Goal: Task Accomplishment & Management: Use online tool/utility

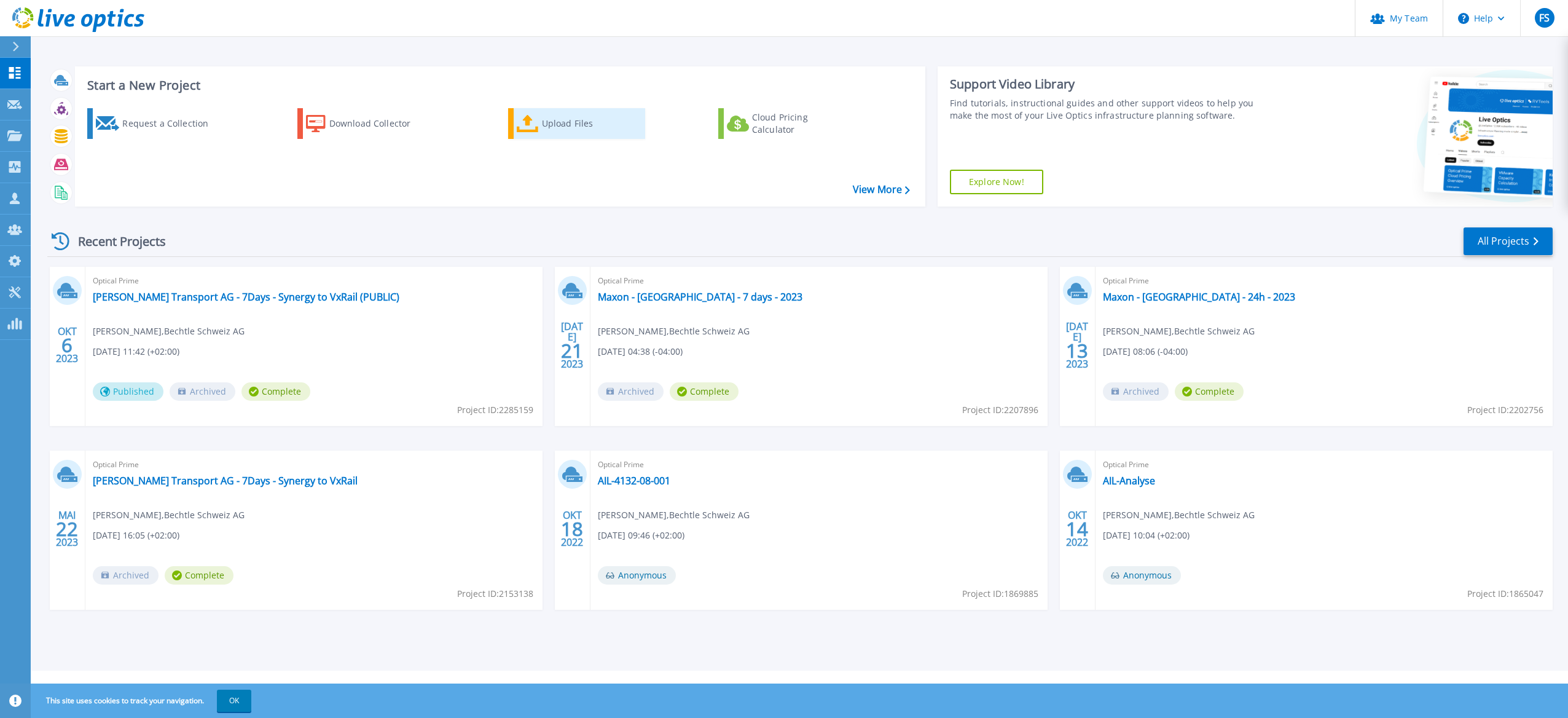
click at [544, 126] on div "Upload Files" at bounding box center [591, 124] width 98 height 25
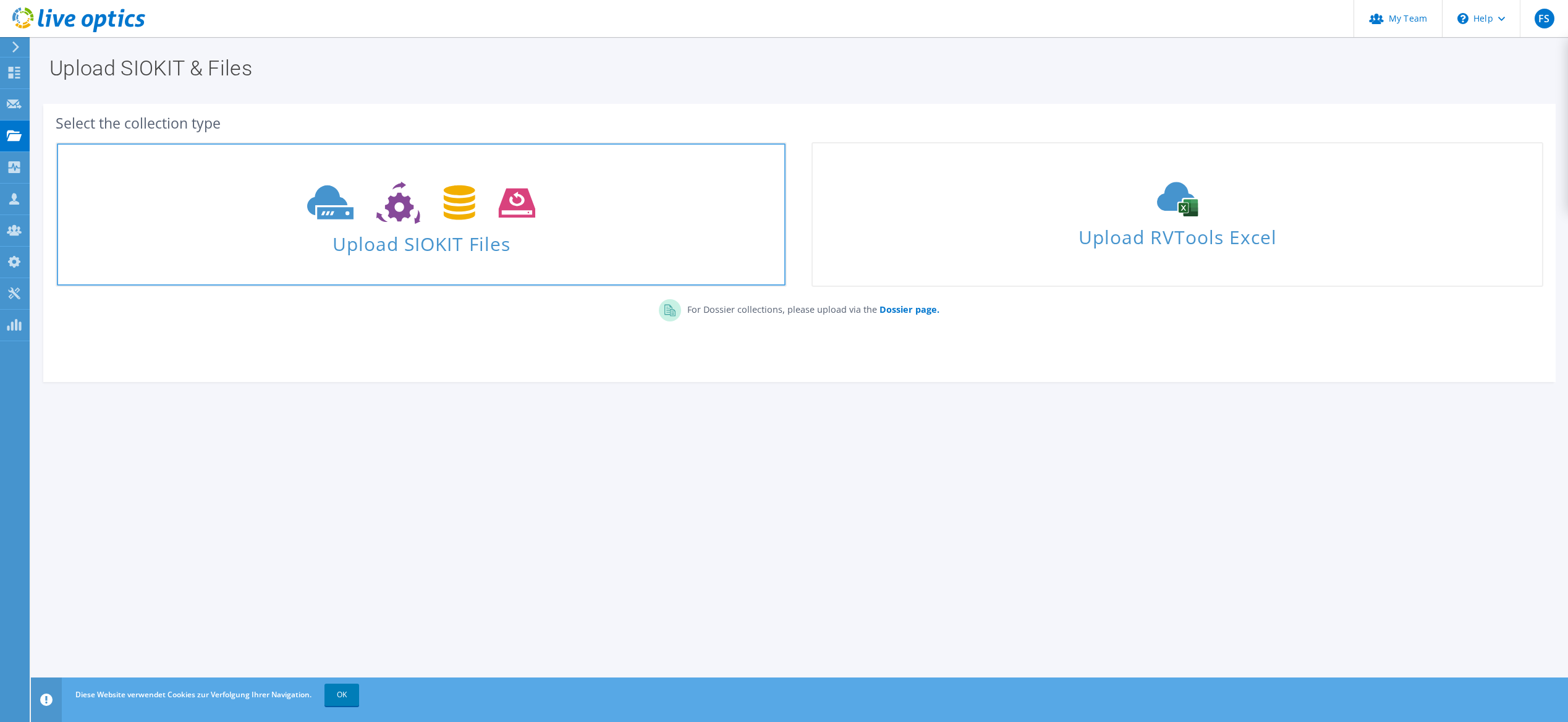
click at [613, 226] on span at bounding box center [421, 202] width 729 height 52
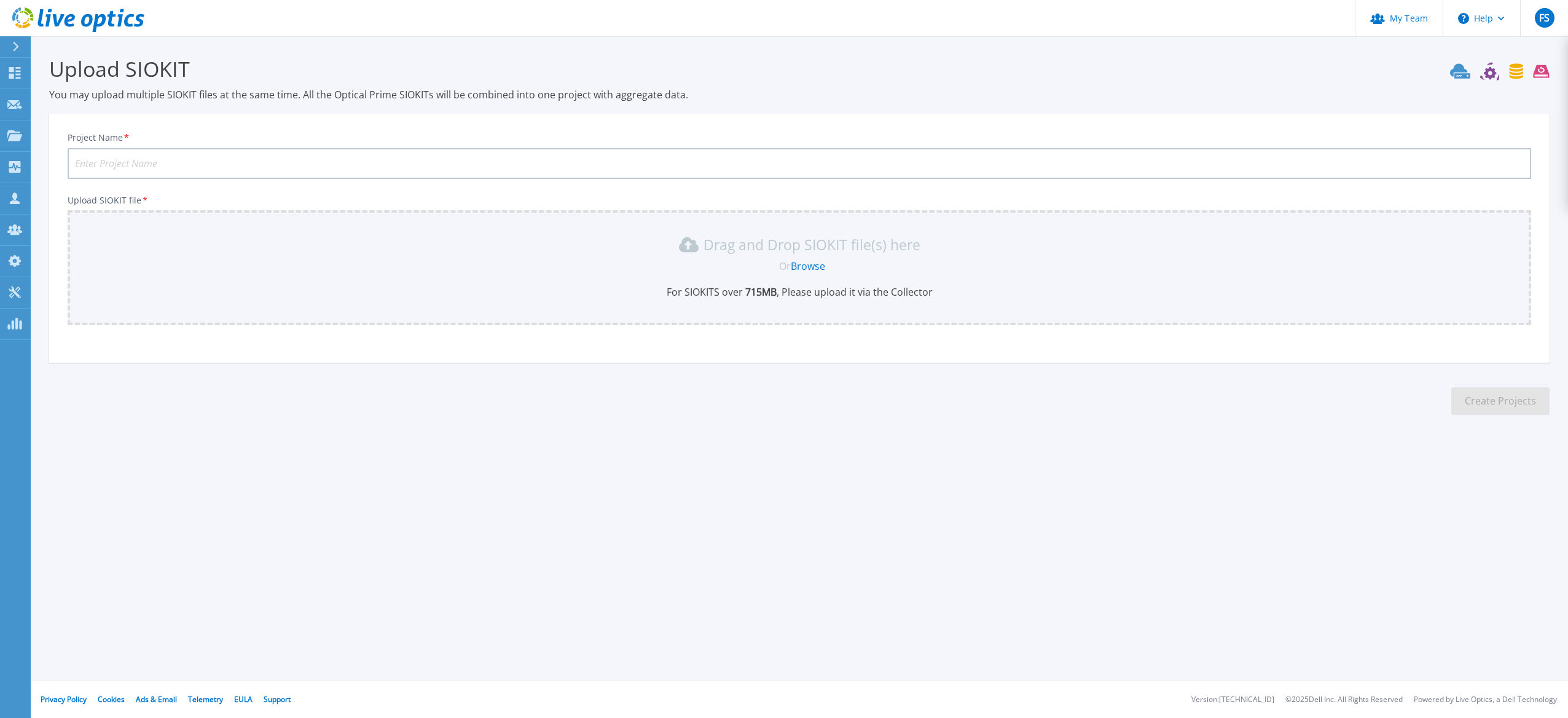
click at [807, 266] on link "Browse" at bounding box center [808, 266] width 35 height 13
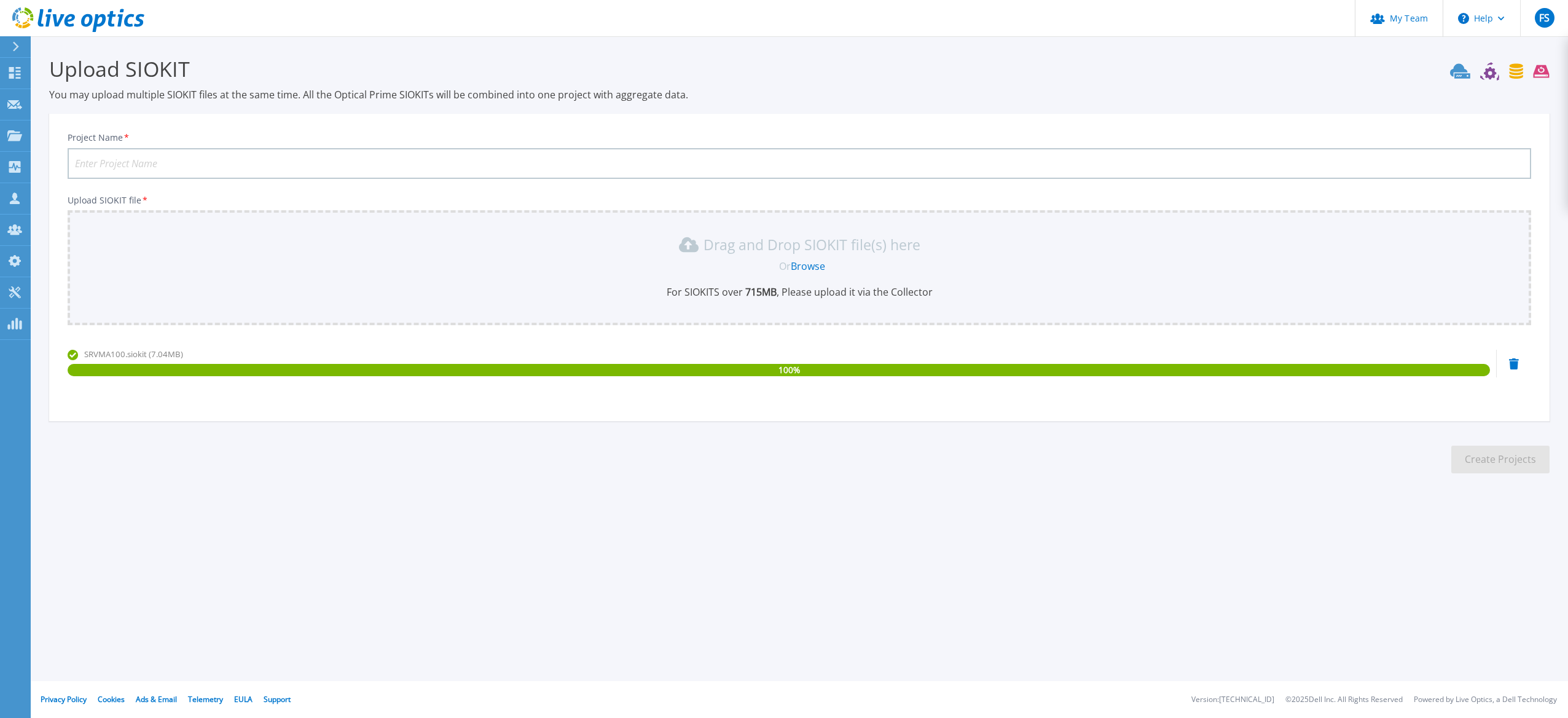
click at [157, 166] on input "Project Name *" at bounding box center [798, 163] width 1463 height 31
type input "C"
type input "CPA-VMware-Production"
click at [1491, 453] on button "Create Projects" at bounding box center [1501, 459] width 98 height 28
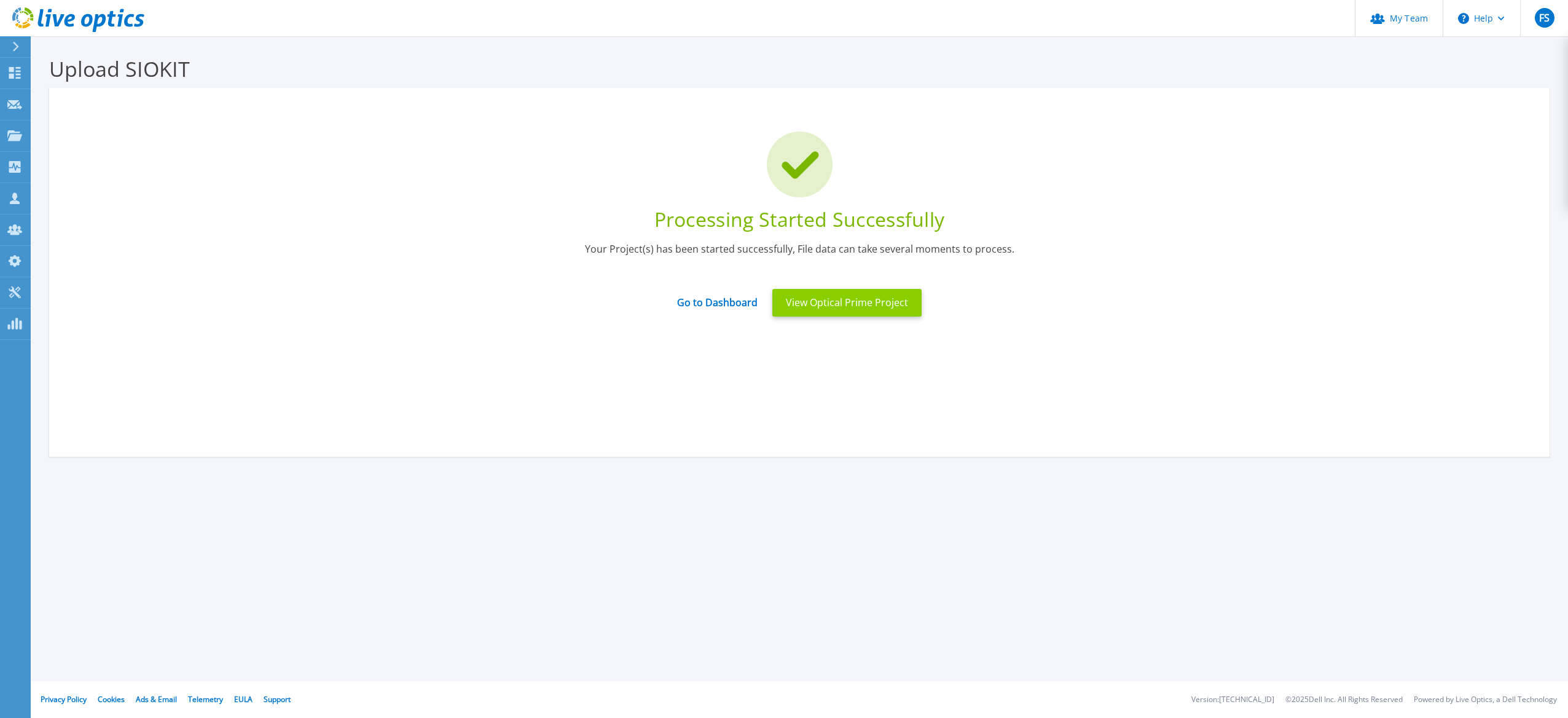
click at [842, 306] on button "View Optical Prime Project" at bounding box center [847, 302] width 150 height 28
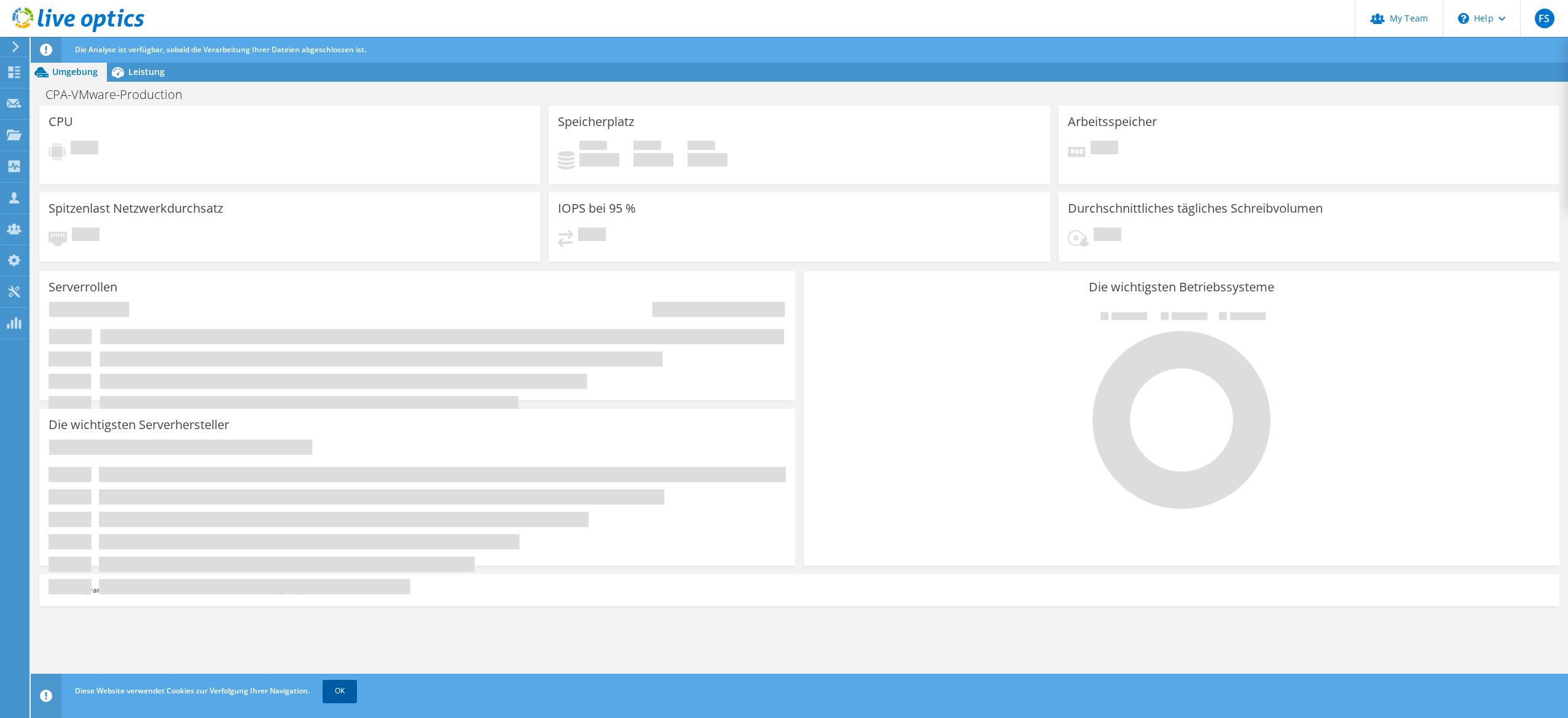
click at [337, 691] on link "OK" at bounding box center [340, 690] width 35 height 22
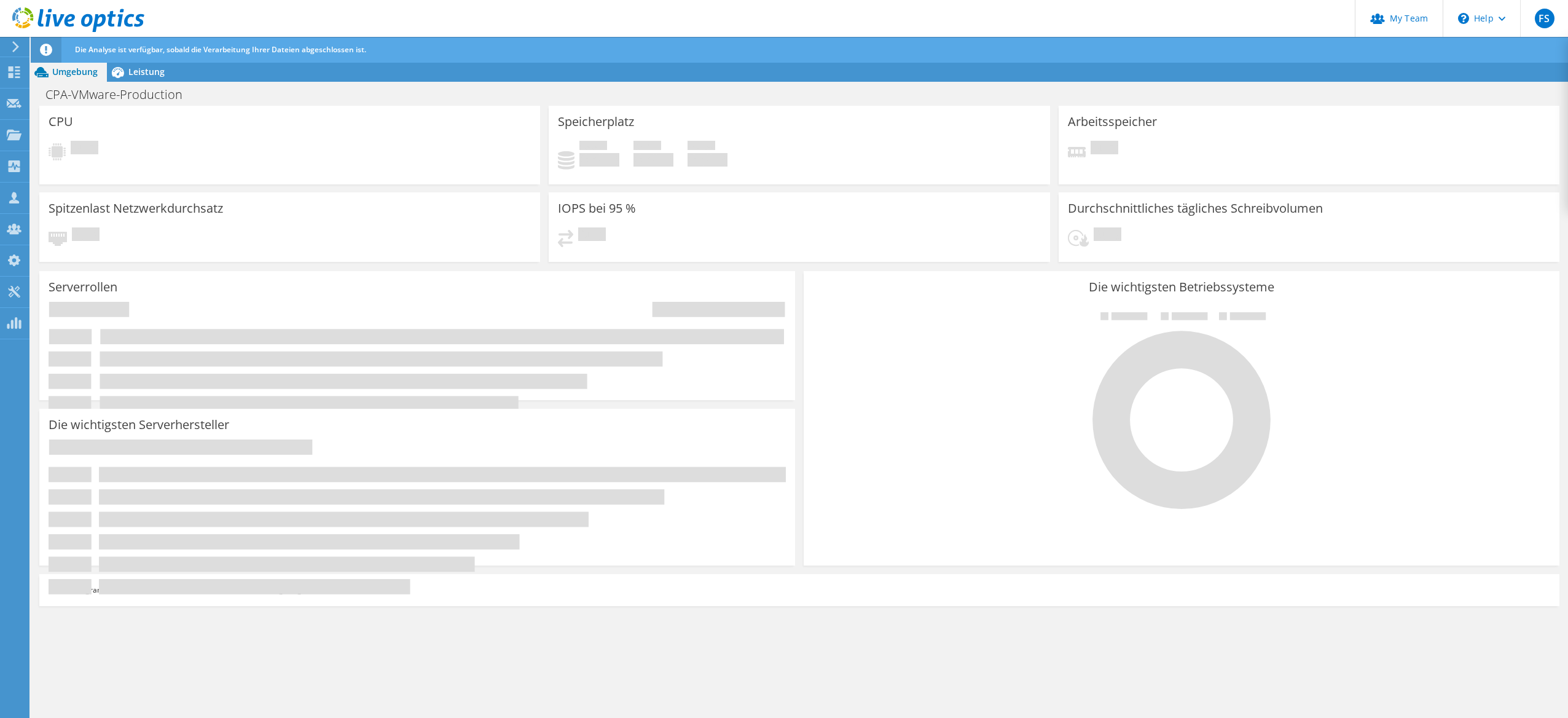
click at [9, 45] on div at bounding box center [13, 47] width 13 height 12
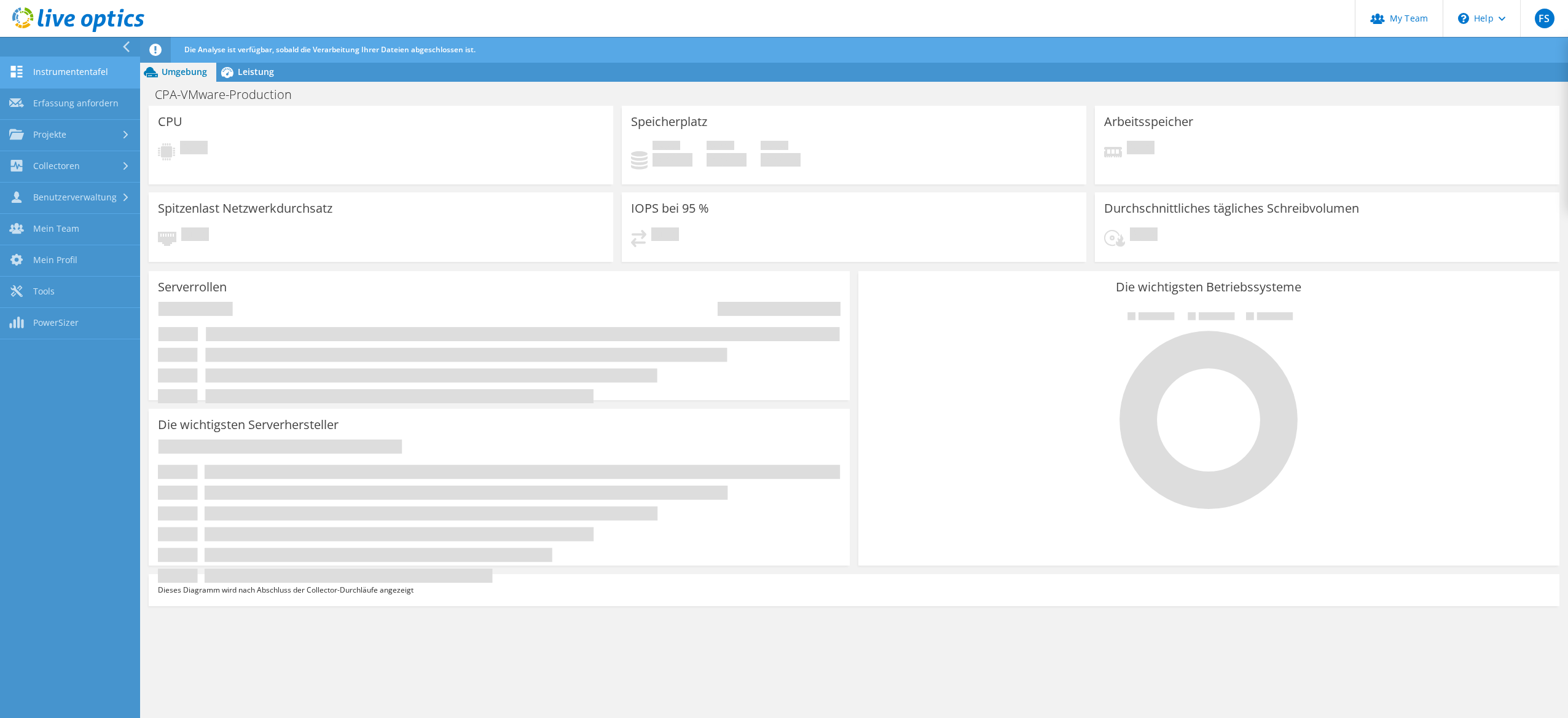
click at [87, 67] on link "Instrumententafel" at bounding box center [70, 73] width 140 height 32
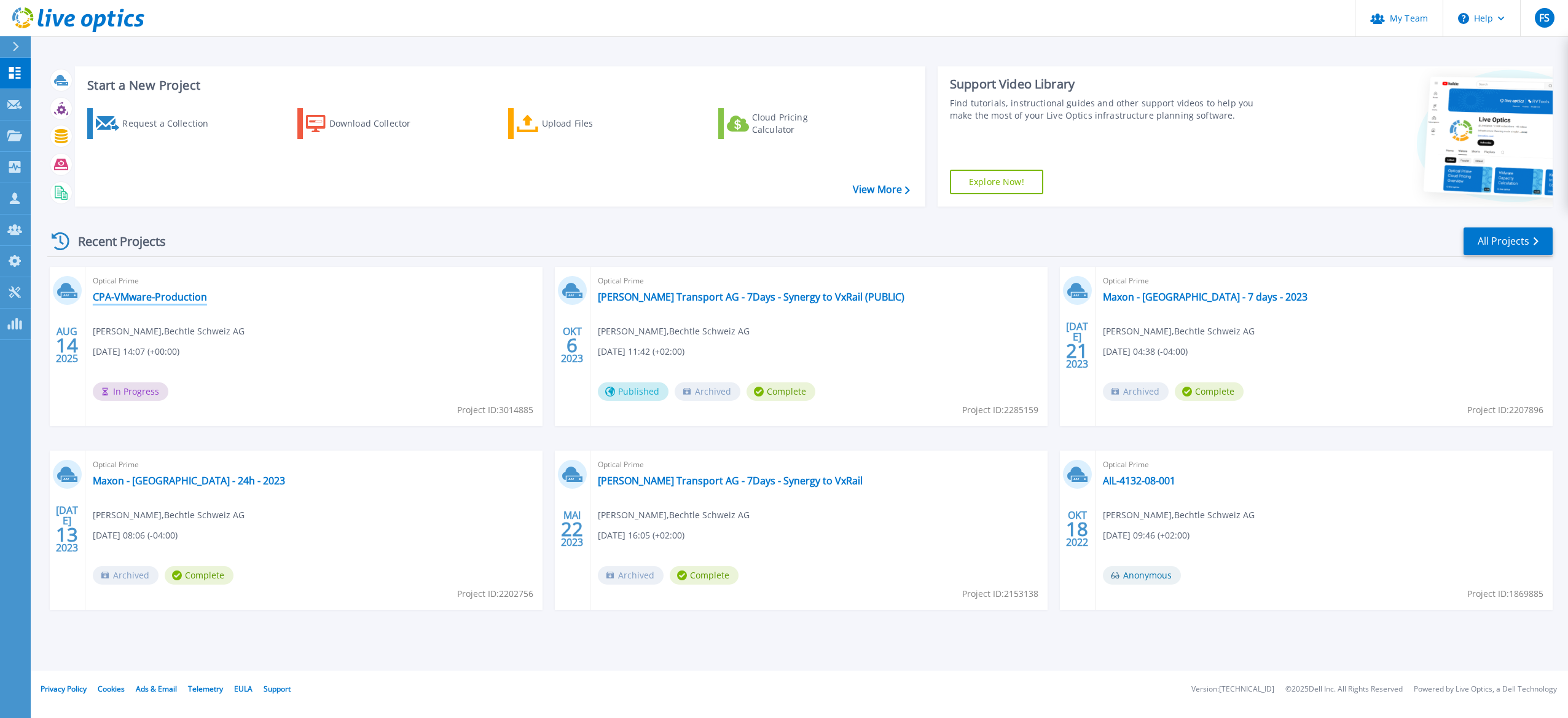
click at [143, 299] on link "CPA-VMware-Production" at bounding box center [150, 297] width 114 height 12
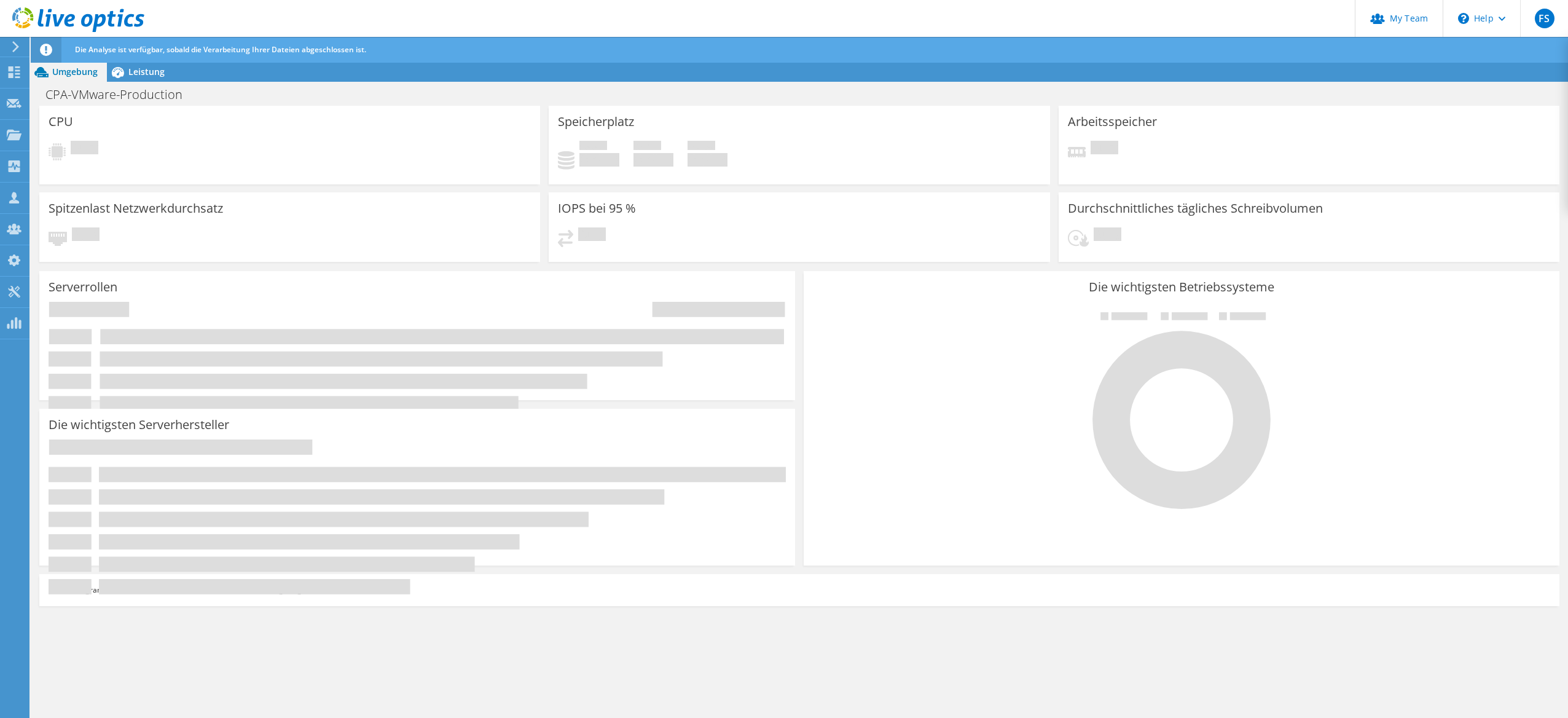
drag, startPoint x: 173, startPoint y: 581, endPoint x: 301, endPoint y: 601, distance: 129.6
click at [301, 601] on section "CPU Ausstehend Speicherplatz Belegt 0 GiB Verfügbar 0 GiB Insgesamt 0 GiB Arbei…" at bounding box center [799, 360] width 1537 height 509
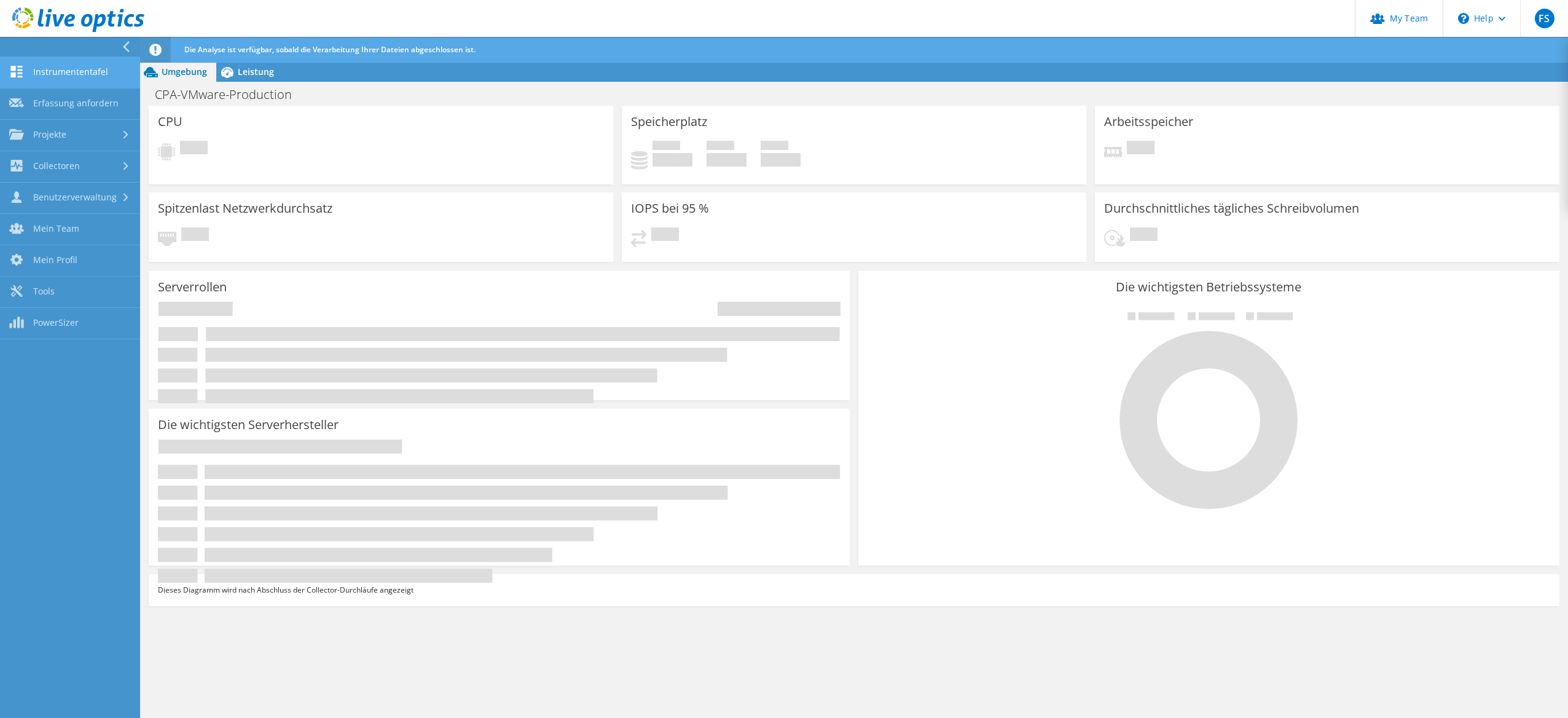
click at [80, 71] on link "Instrumententafel" at bounding box center [70, 73] width 140 height 32
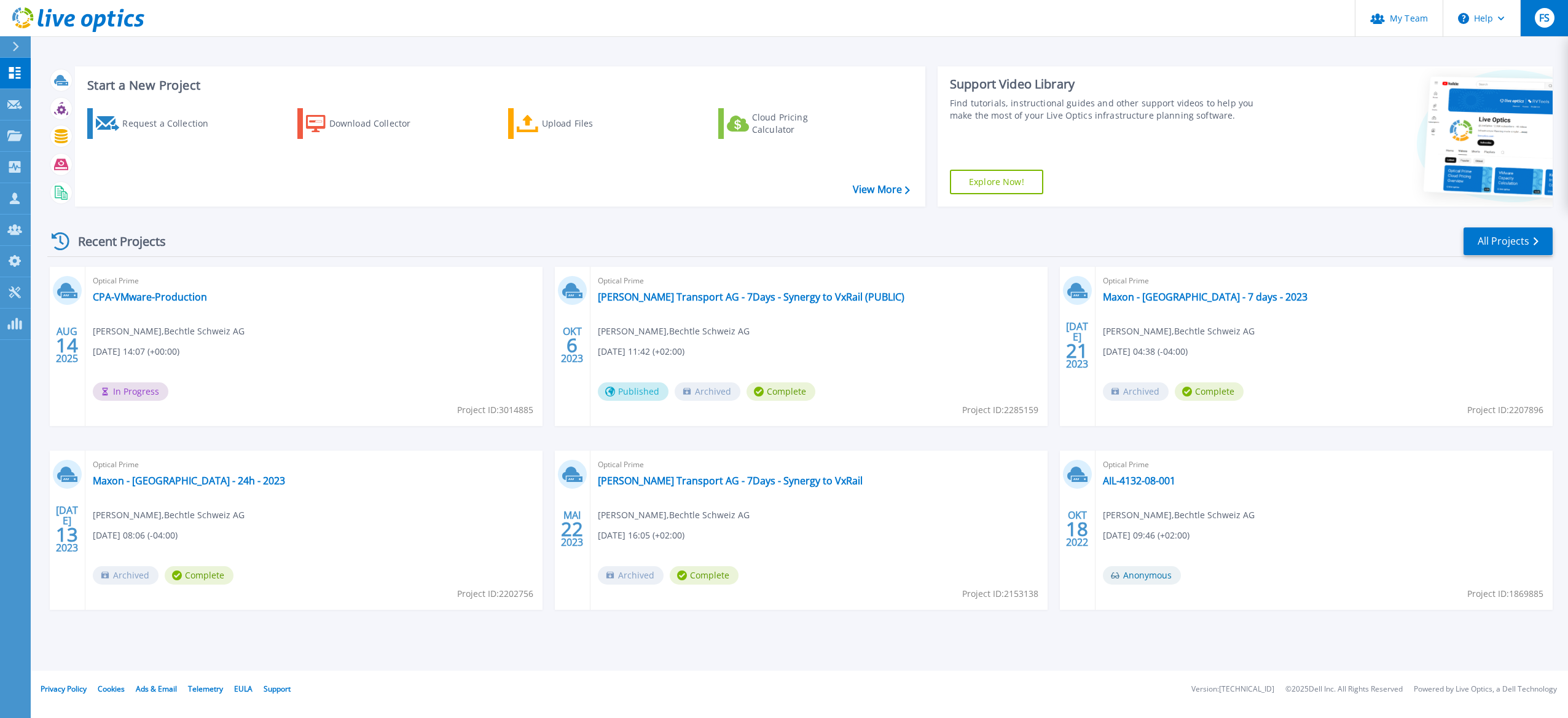
click at [1541, 21] on span "FS" at bounding box center [1544, 17] width 11 height 10
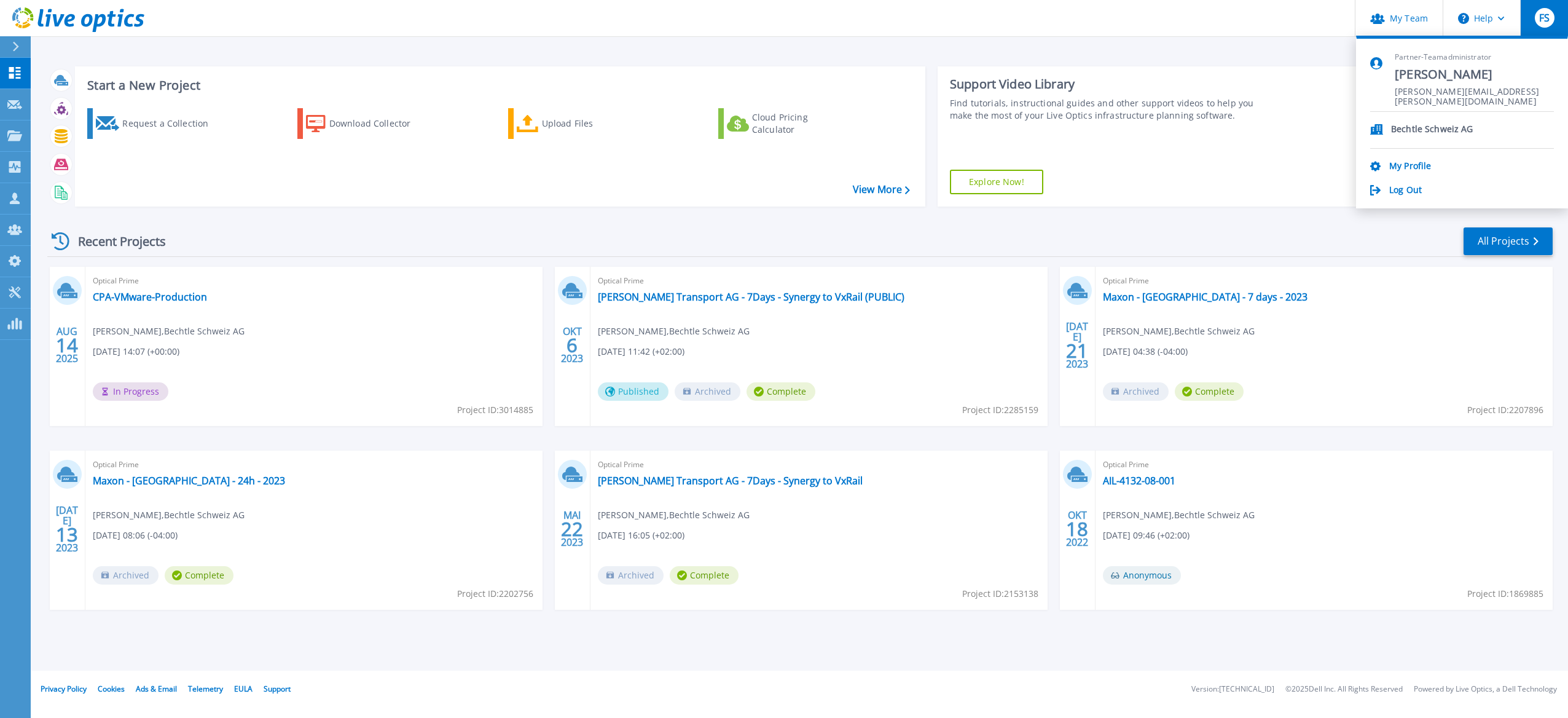
click at [266, 377] on div "Optical Prime CPA-VMware-Production Frank Schüssele , Bechtle Schweiz AG 08.14.…" at bounding box center [314, 347] width 457 height 159
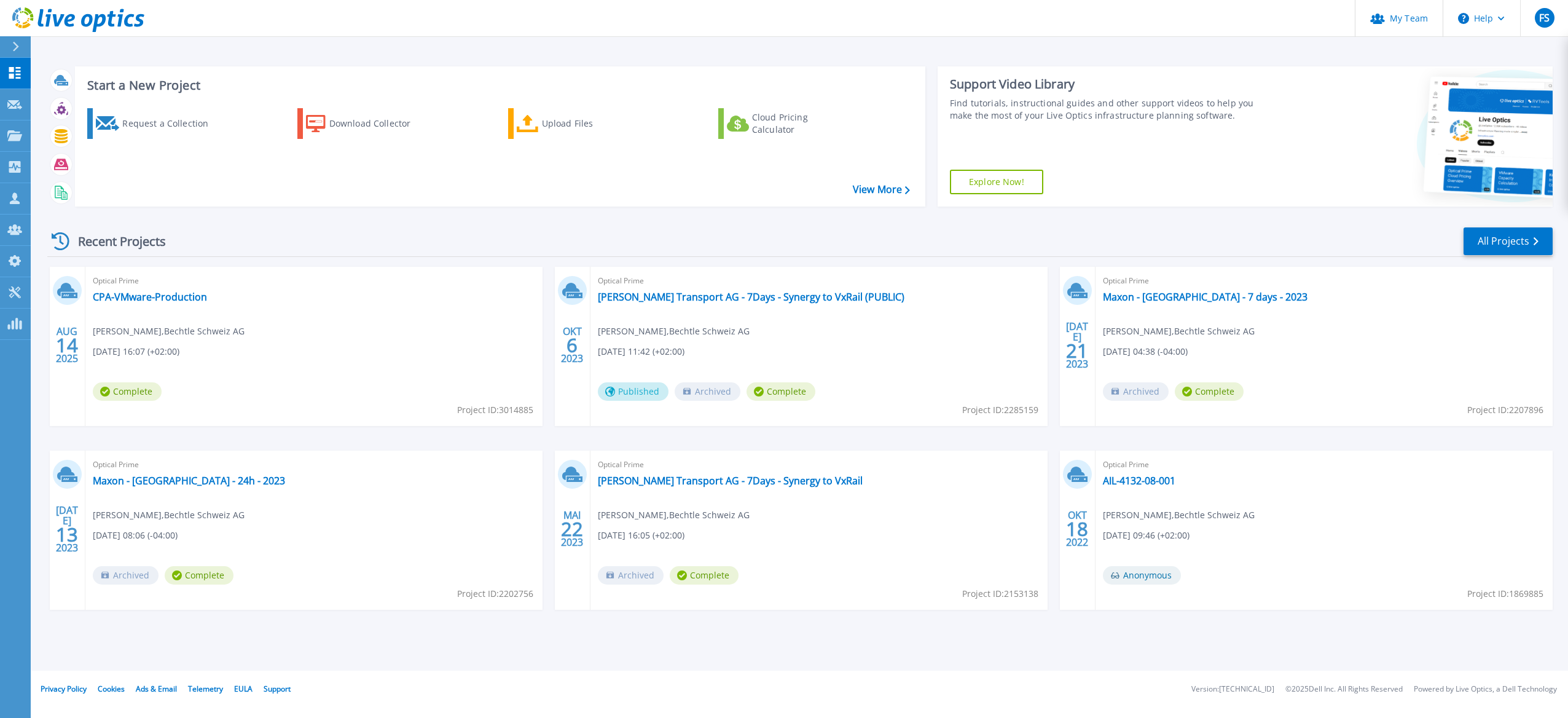
click at [325, 387] on div "Optical Prime CPA-VMware-Production [PERSON_NAME] , [PERSON_NAME] [GEOGRAPHIC_D…" at bounding box center [314, 347] width 457 height 159
click at [150, 299] on link "CPA-VMware-Production" at bounding box center [150, 297] width 114 height 12
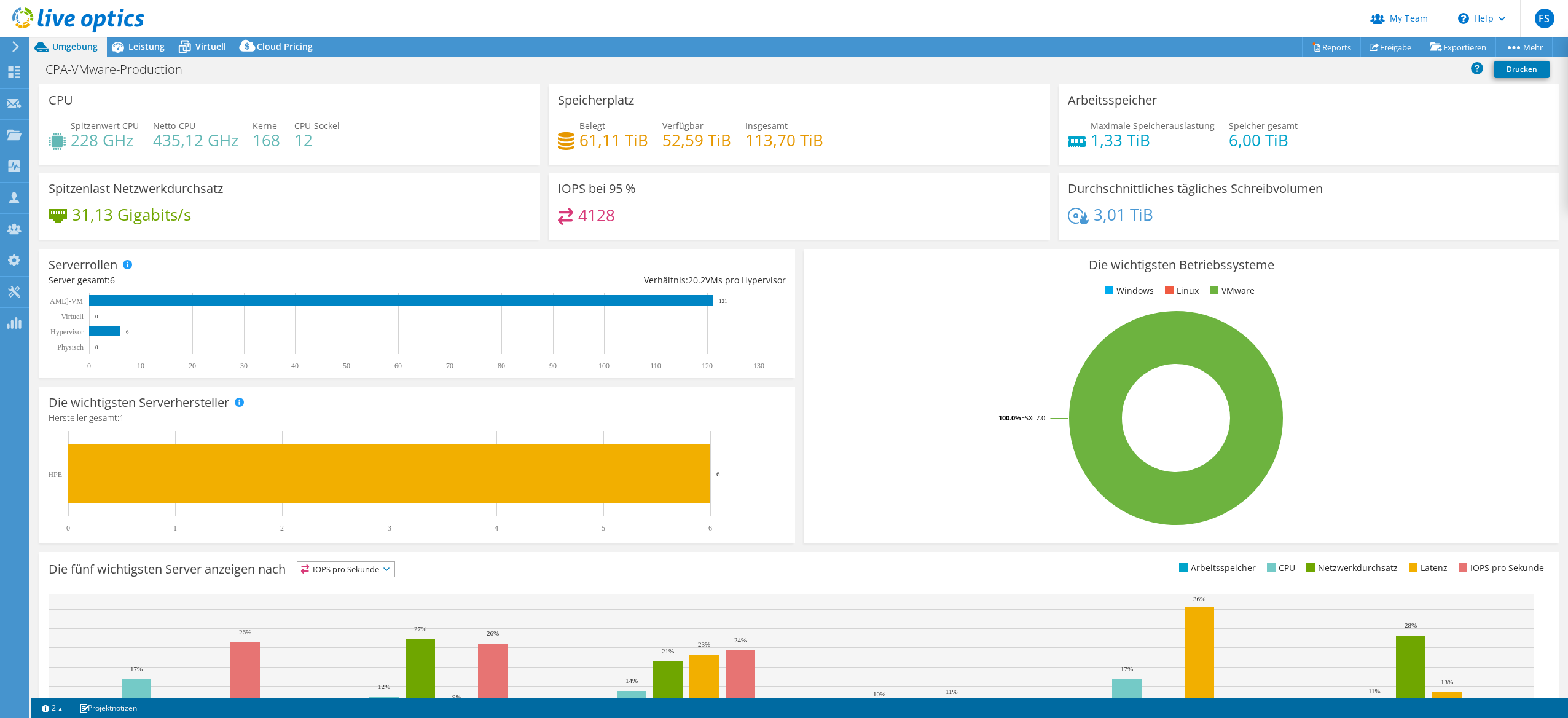
drag, startPoint x: 585, startPoint y: 223, endPoint x: 619, endPoint y: 218, distance: 34.4
click at [606, 220] on h4 "4128" at bounding box center [597, 215] width 36 height 13
drag, startPoint x: 619, startPoint y: 218, endPoint x: 645, endPoint y: 218, distance: 26.0
click at [645, 218] on div "4128" at bounding box center [798, 221] width 483 height 27
drag, startPoint x: 573, startPoint y: 212, endPoint x: 645, endPoint y: 218, distance: 72.2
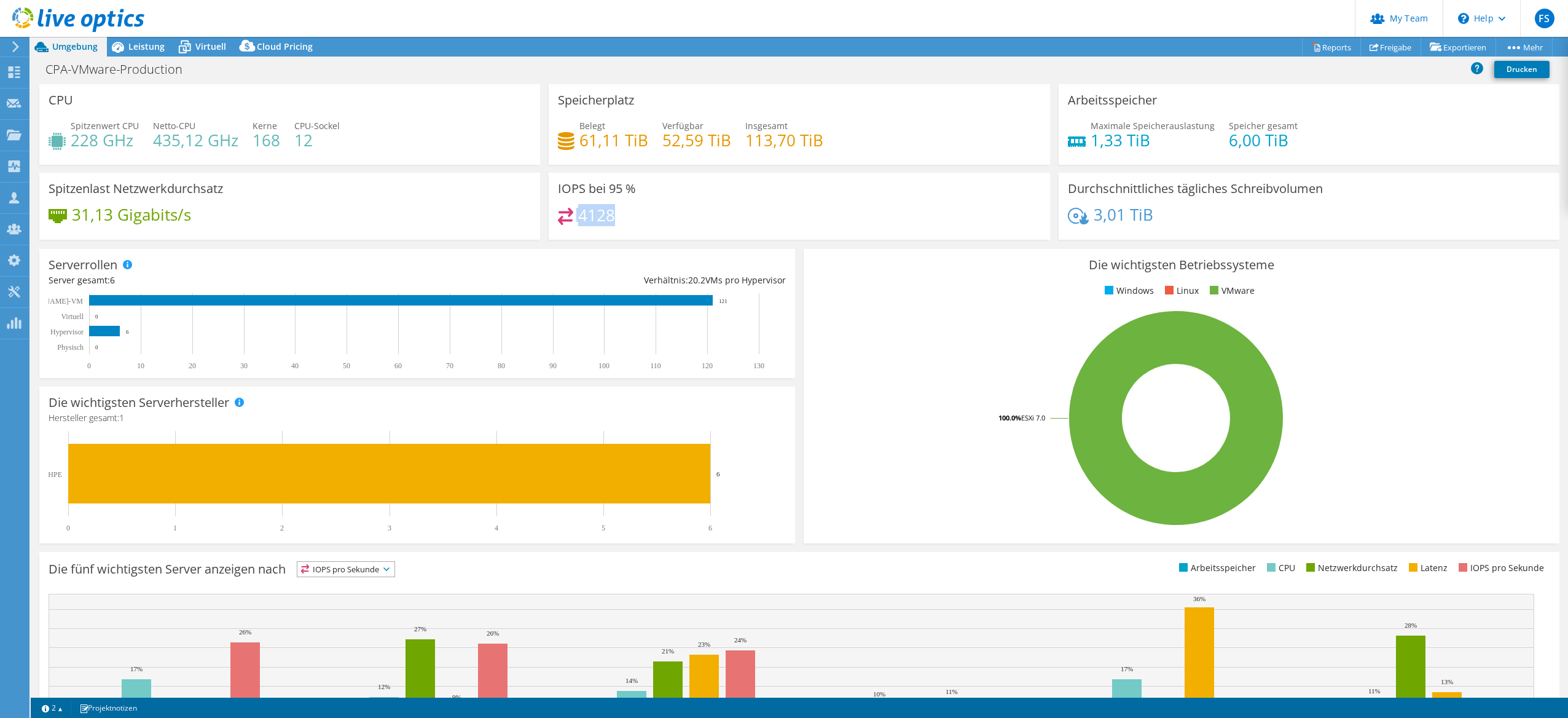
click at [637, 218] on div "4128" at bounding box center [798, 221] width 483 height 27
drag, startPoint x: 645, startPoint y: 218, endPoint x: 646, endPoint y: 227, distance: 9.1
click at [653, 223] on div "4128" at bounding box center [798, 221] width 483 height 27
click at [133, 49] on span "Leistung" at bounding box center [147, 46] width 36 height 12
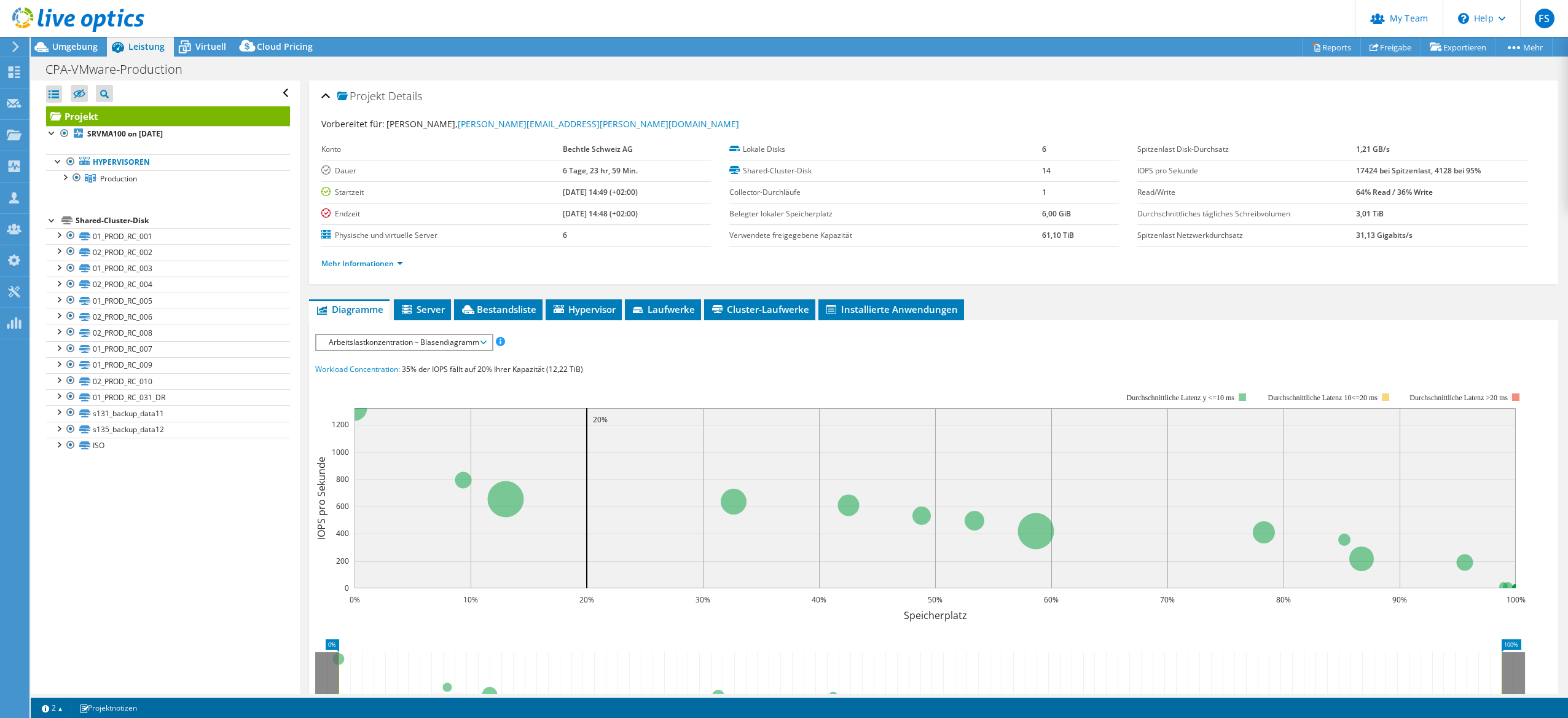
drag, startPoint x: 567, startPoint y: 190, endPoint x: 644, endPoint y: 199, distance: 77.5
click at [643, 197] on td "[DATE] 14:49 (+02:00)" at bounding box center [637, 192] width 148 height 21
drag, startPoint x: 644, startPoint y: 199, endPoint x: 615, endPoint y: 223, distance: 37.6
click at [617, 221] on td "[DATE] 14:48 (+02:00)" at bounding box center [637, 213] width 148 height 21
drag, startPoint x: 382, startPoint y: 234, endPoint x: 542, endPoint y: 228, distance: 160.1
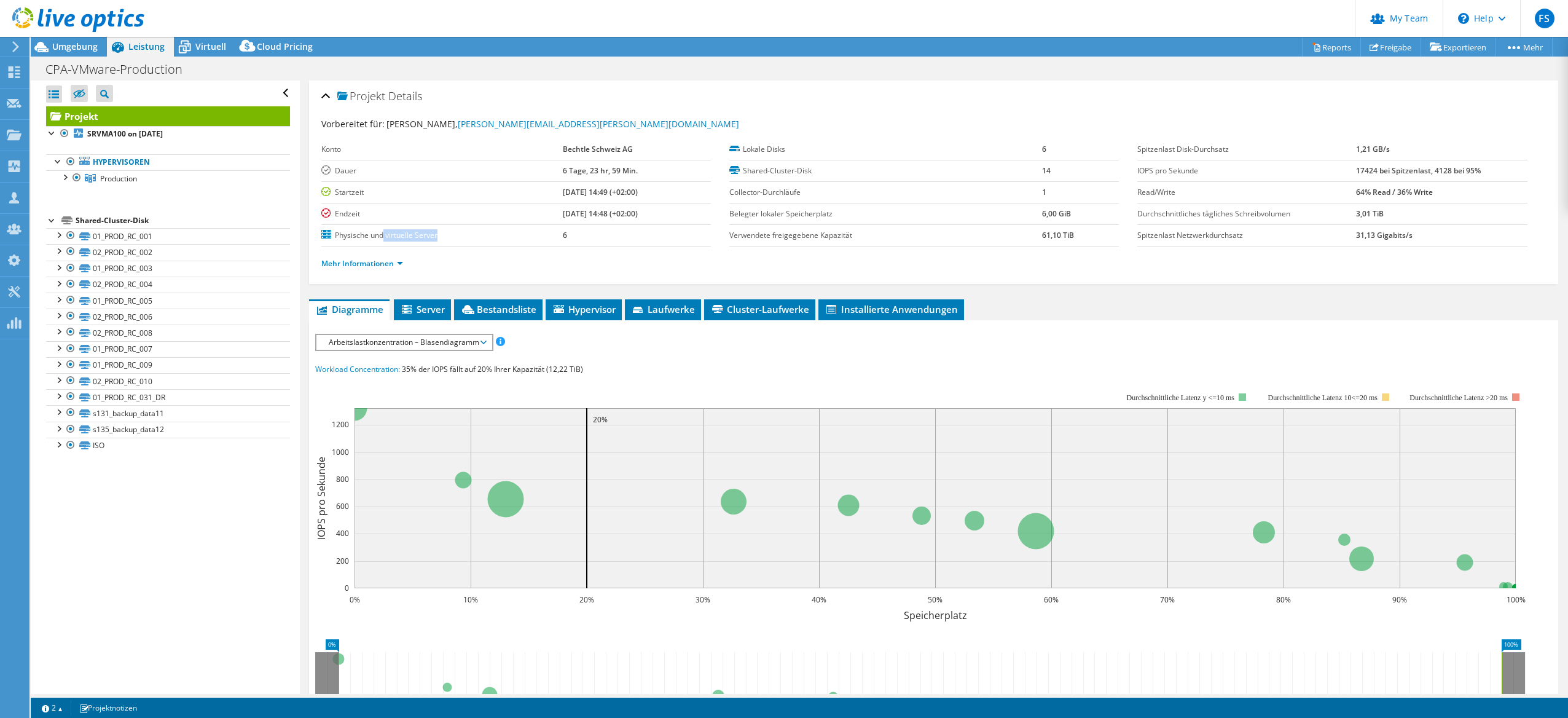
click at [538, 228] on td "Physische und virtuelle Server" at bounding box center [442, 235] width 242 height 21
drag, startPoint x: 542, startPoint y: 228, endPoint x: 612, endPoint y: 237, distance: 70.6
click at [612, 237] on td "6" at bounding box center [637, 235] width 148 height 21
click at [68, 182] on div at bounding box center [64, 176] width 12 height 12
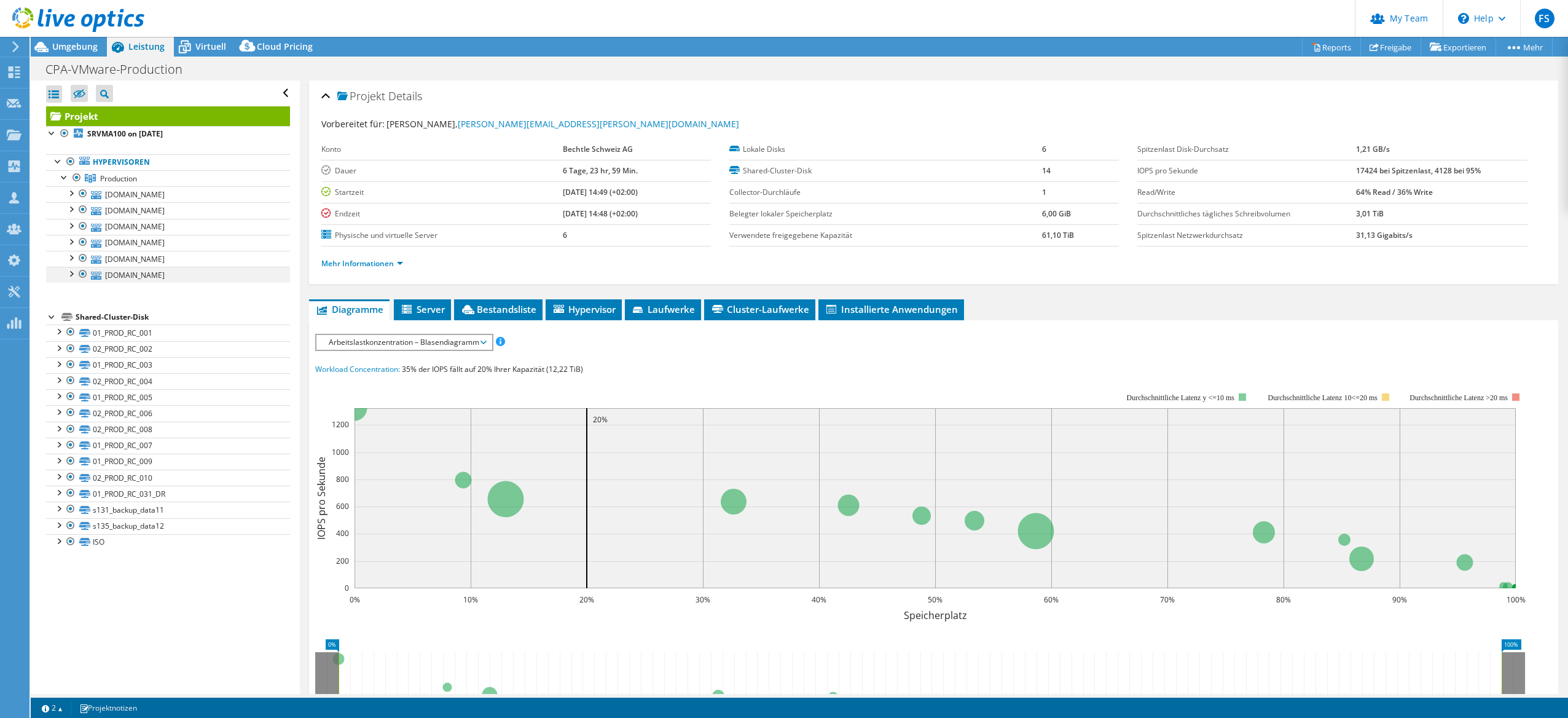
click at [75, 275] on div at bounding box center [70, 273] width 12 height 12
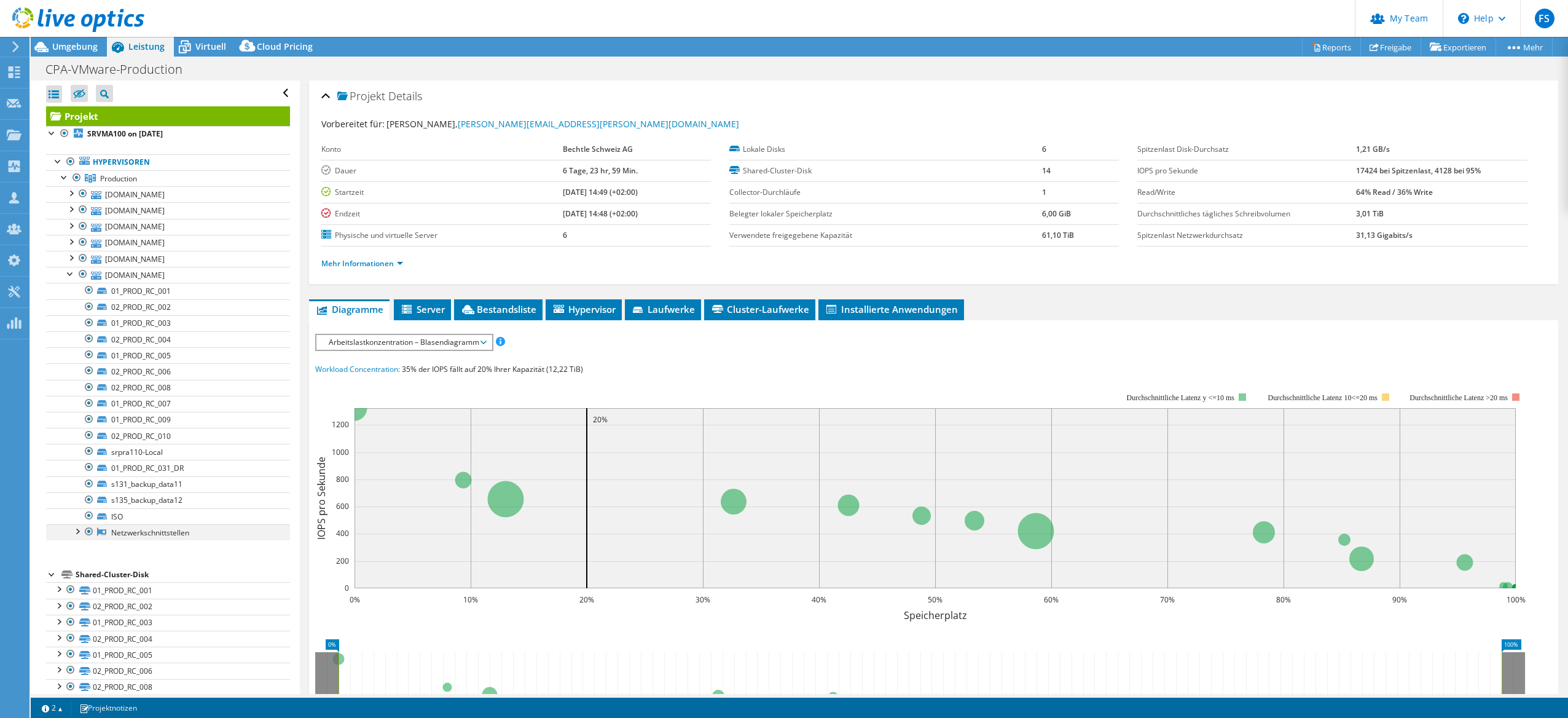
click at [78, 532] on div at bounding box center [77, 530] width 12 height 12
click at [69, 276] on div at bounding box center [70, 273] width 12 height 12
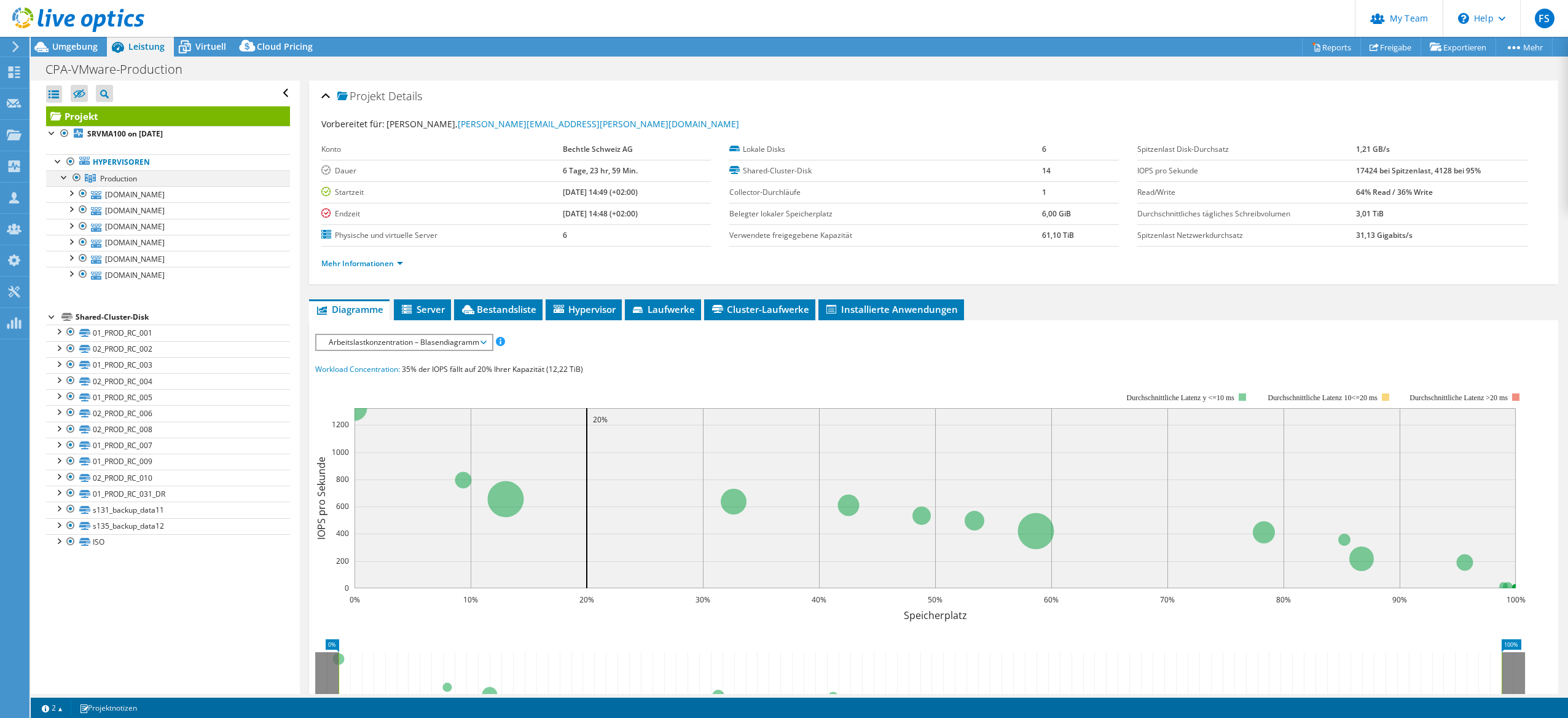
click at [63, 179] on div at bounding box center [64, 176] width 12 height 12
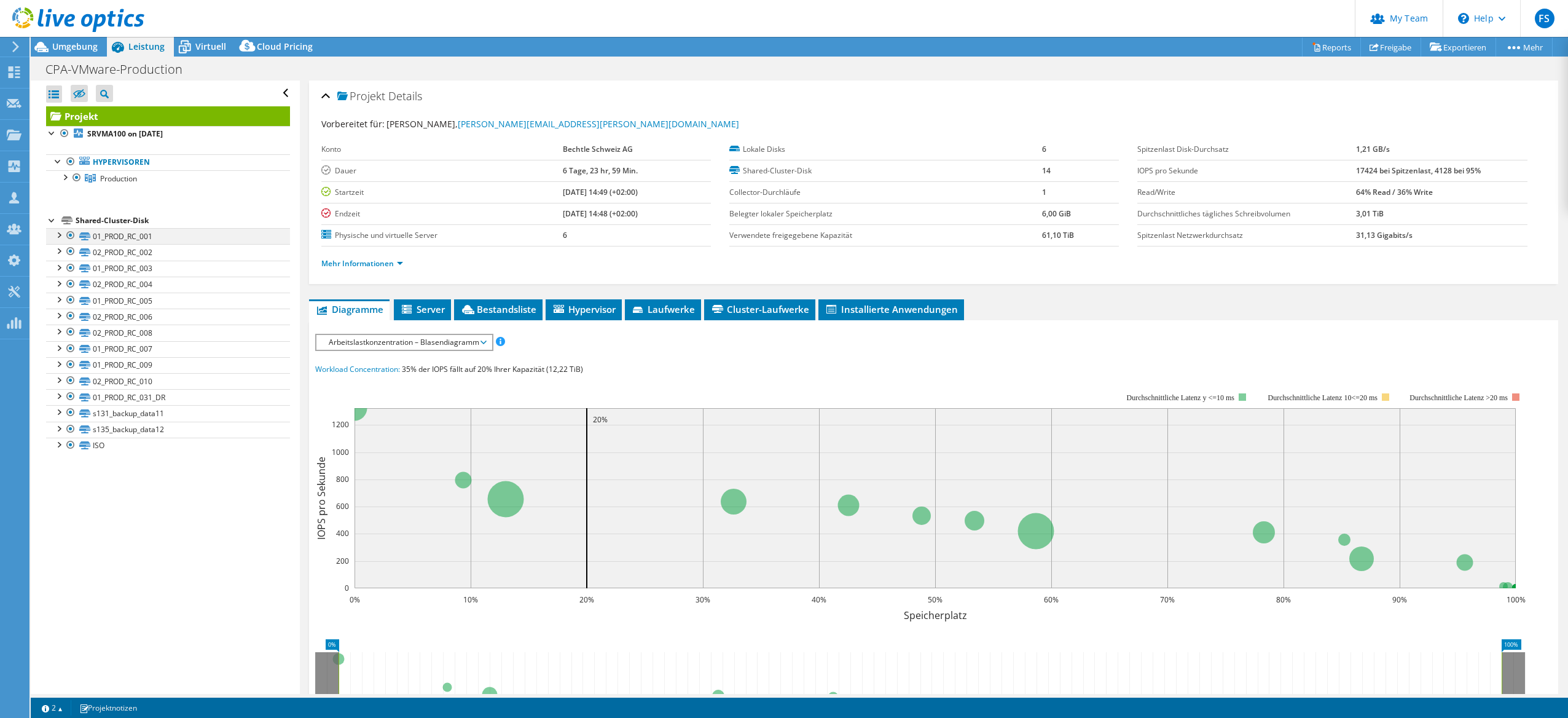
click at [56, 237] on div at bounding box center [58, 234] width 12 height 12
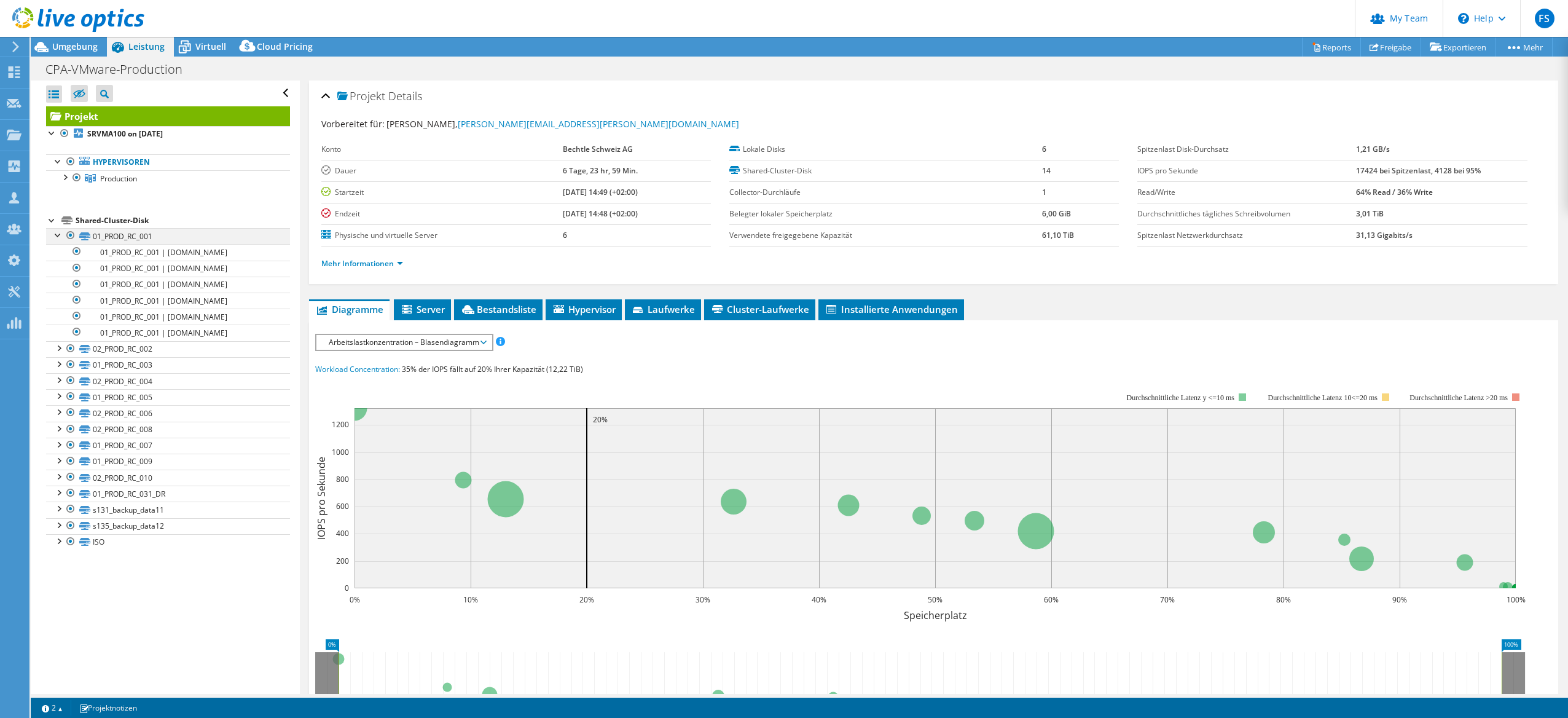
click at [56, 237] on div at bounding box center [58, 234] width 12 height 12
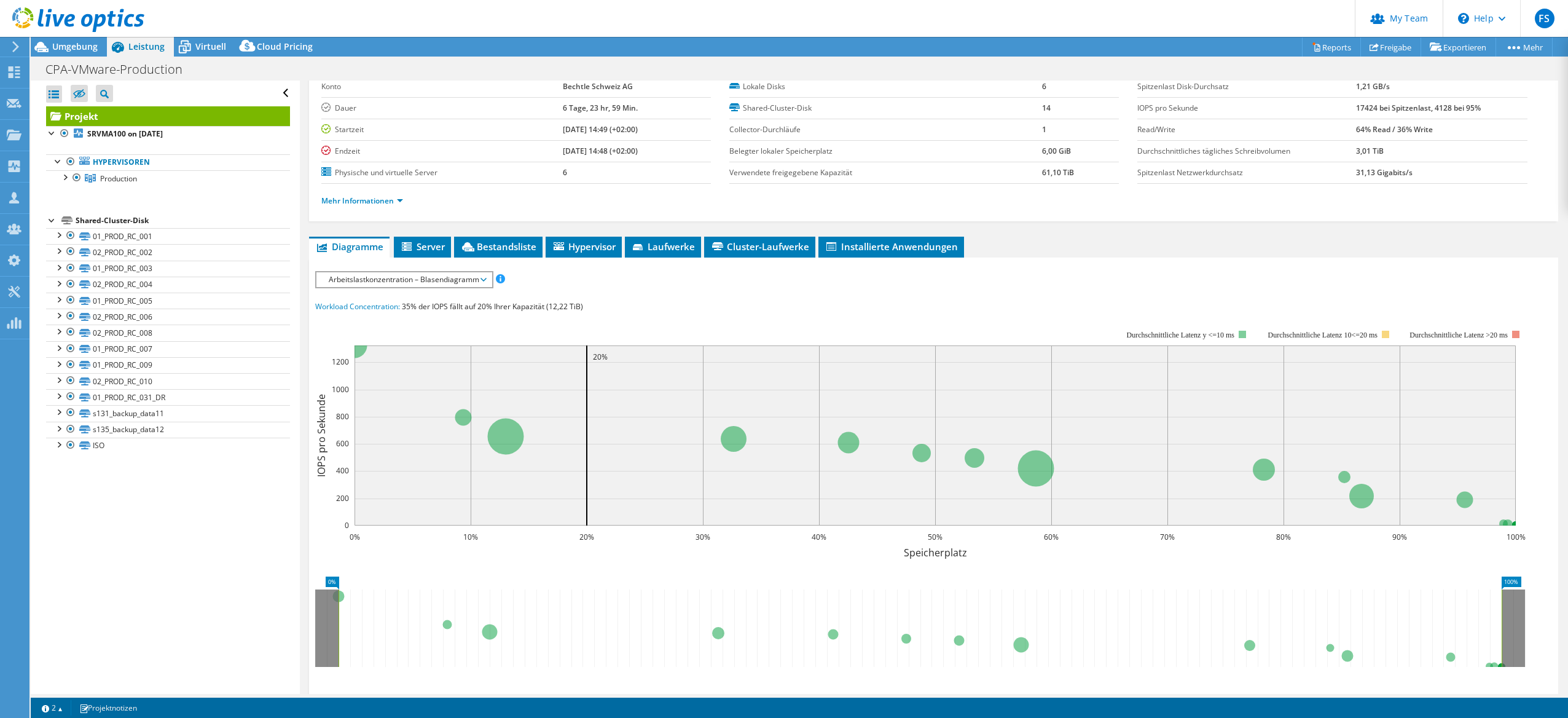
scroll to position [123, 0]
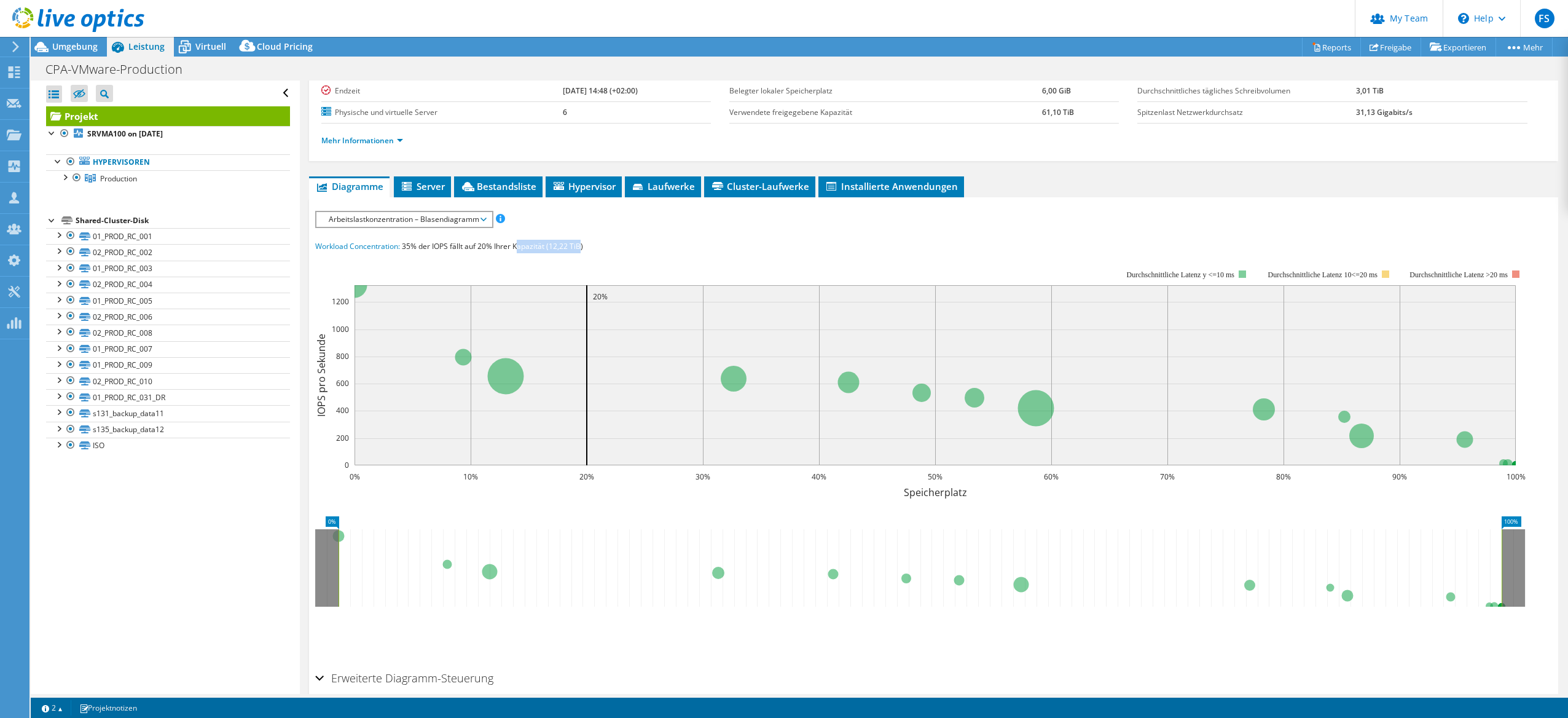
drag, startPoint x: 567, startPoint y: 249, endPoint x: 590, endPoint y: 249, distance: 23.0
click at [588, 249] on div "Workload Concentration: 35% der IOPS fällt auf 20% Ihrer Kapazität (12,22 TiB)" at bounding box center [934, 247] width 1237 height 13
drag, startPoint x: 590, startPoint y: 249, endPoint x: 620, endPoint y: 256, distance: 30.8
click at [620, 256] on rect at bounding box center [921, 376] width 1211 height 246
click at [484, 225] on span "Arbeitslastkonzentration – Blasendiagramm" at bounding box center [404, 219] width 163 height 14
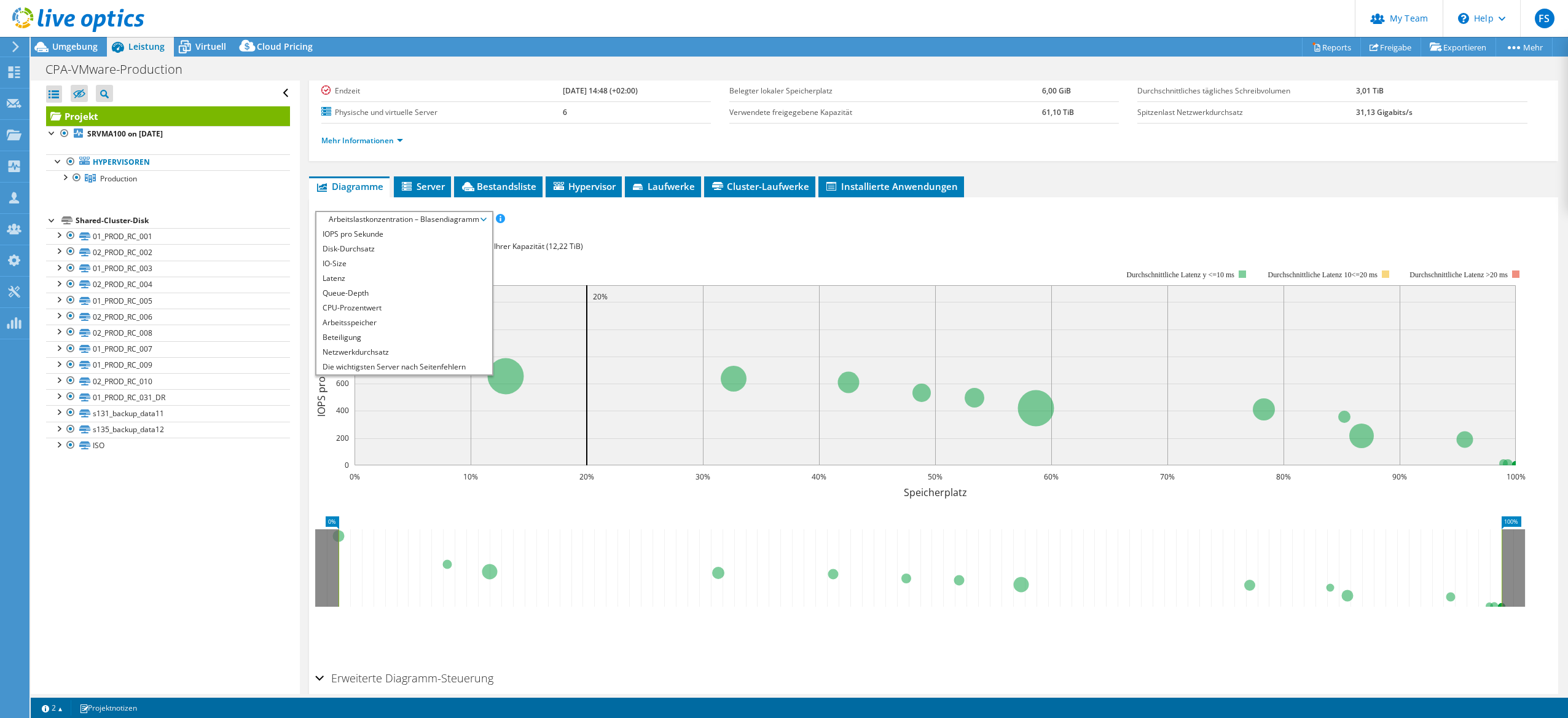
click at [484, 222] on span "Arbeitslastkonzentration – Blasendiagramm" at bounding box center [404, 219] width 163 height 14
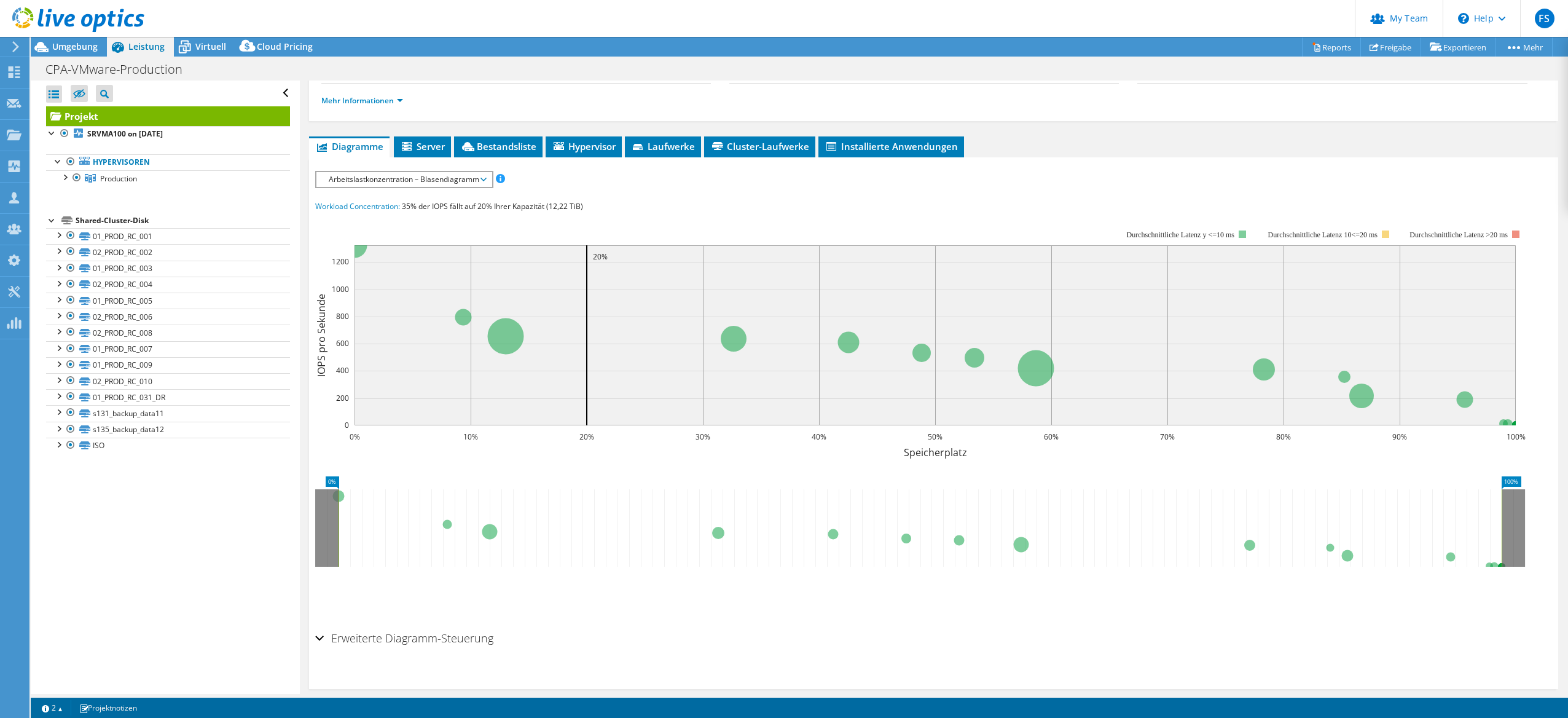
scroll to position [180, 0]
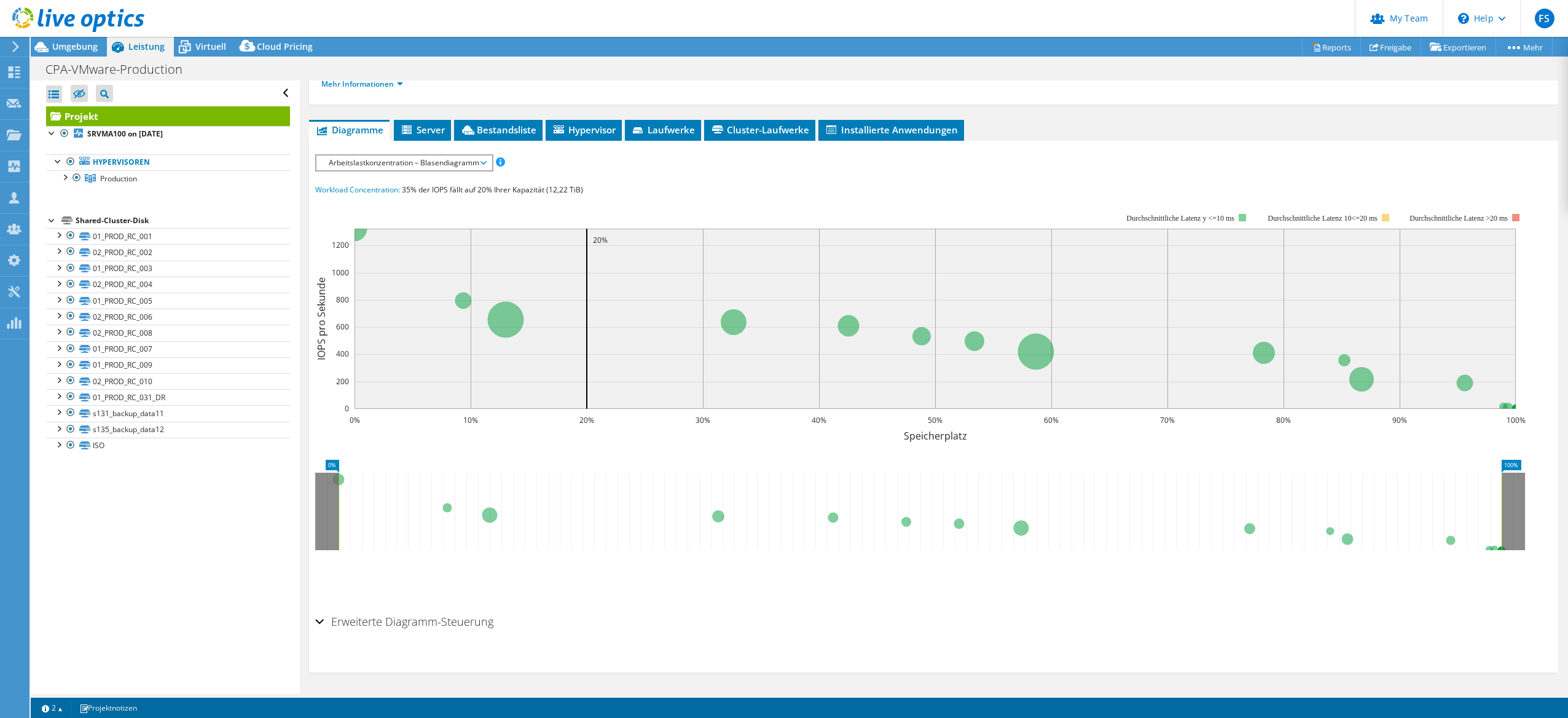
click at [317, 625] on div "Erweiterte Diagramm-Steuerung" at bounding box center [934, 623] width 1237 height 27
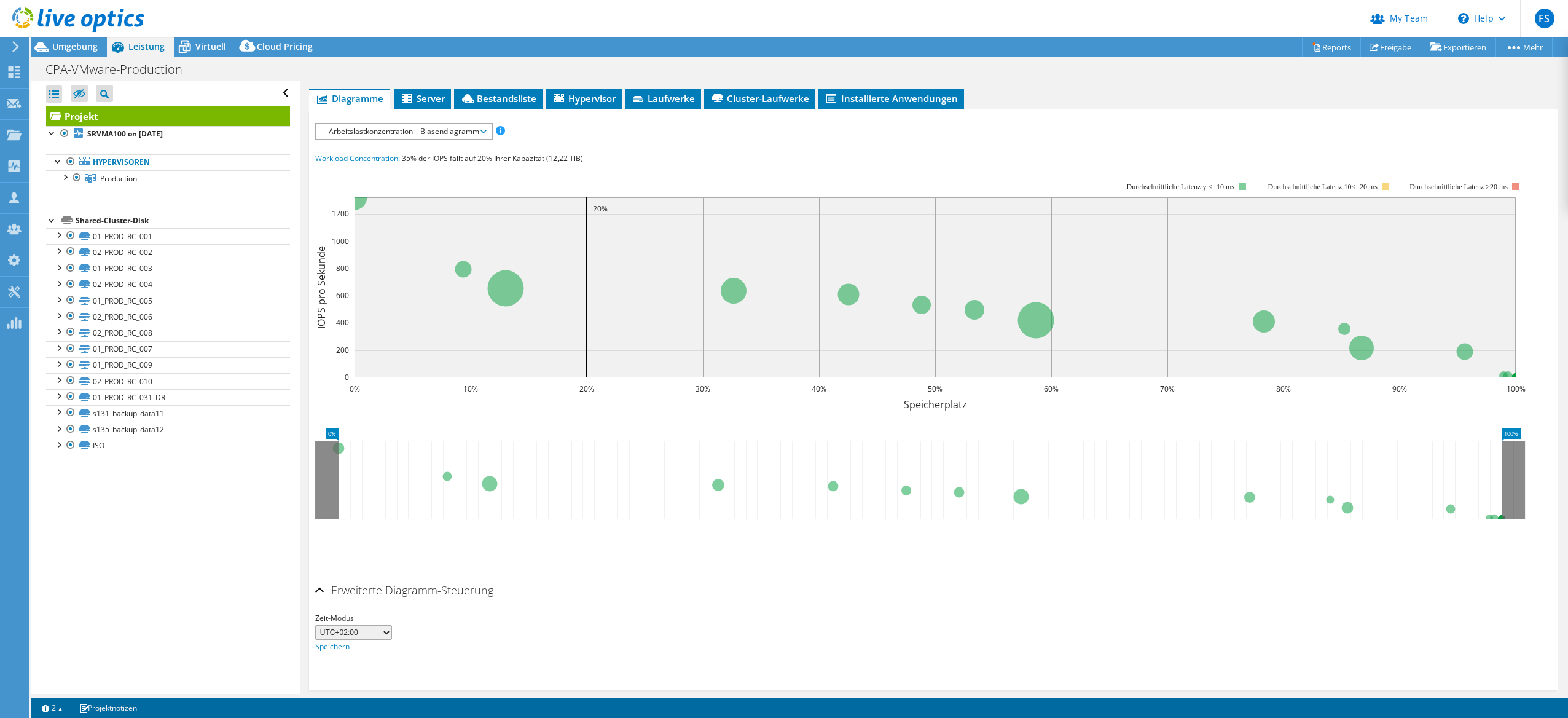
scroll to position [228, 0]
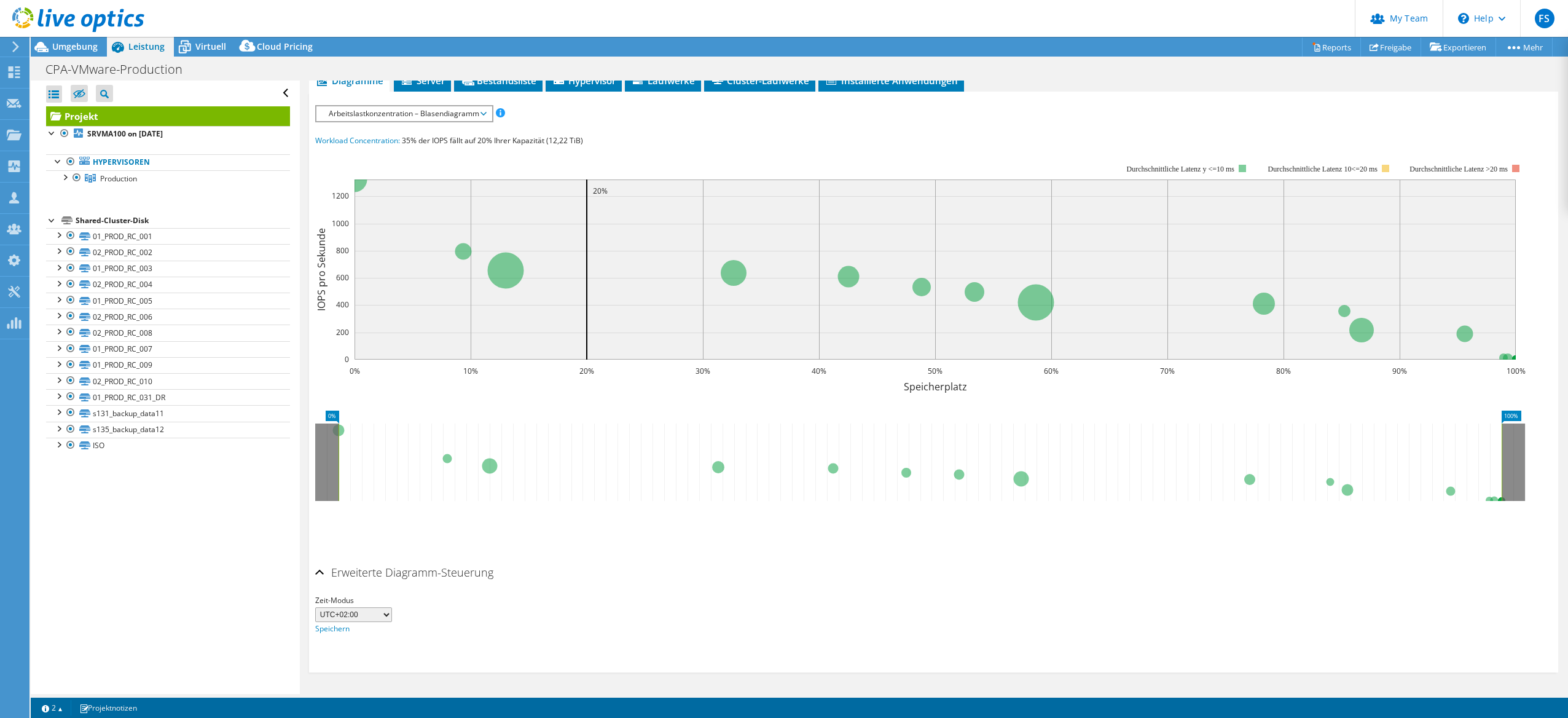
click at [381, 614] on select "UTC-12:00 UTC-11:00 UTC-10:00 UTC-09:30 UTC-09:00 UTC-08:00 UTC-07:00 UTC-06:00…" at bounding box center [354, 614] width 77 height 14
click at [495, 615] on div "Zeit-Modus UTC-12:00 UTC-11:00 UTC-10:00 UTC-09:30 UTC-09:00 UTC-08:00 UTC-07:0…" at bounding box center [934, 615] width 1237 height 42
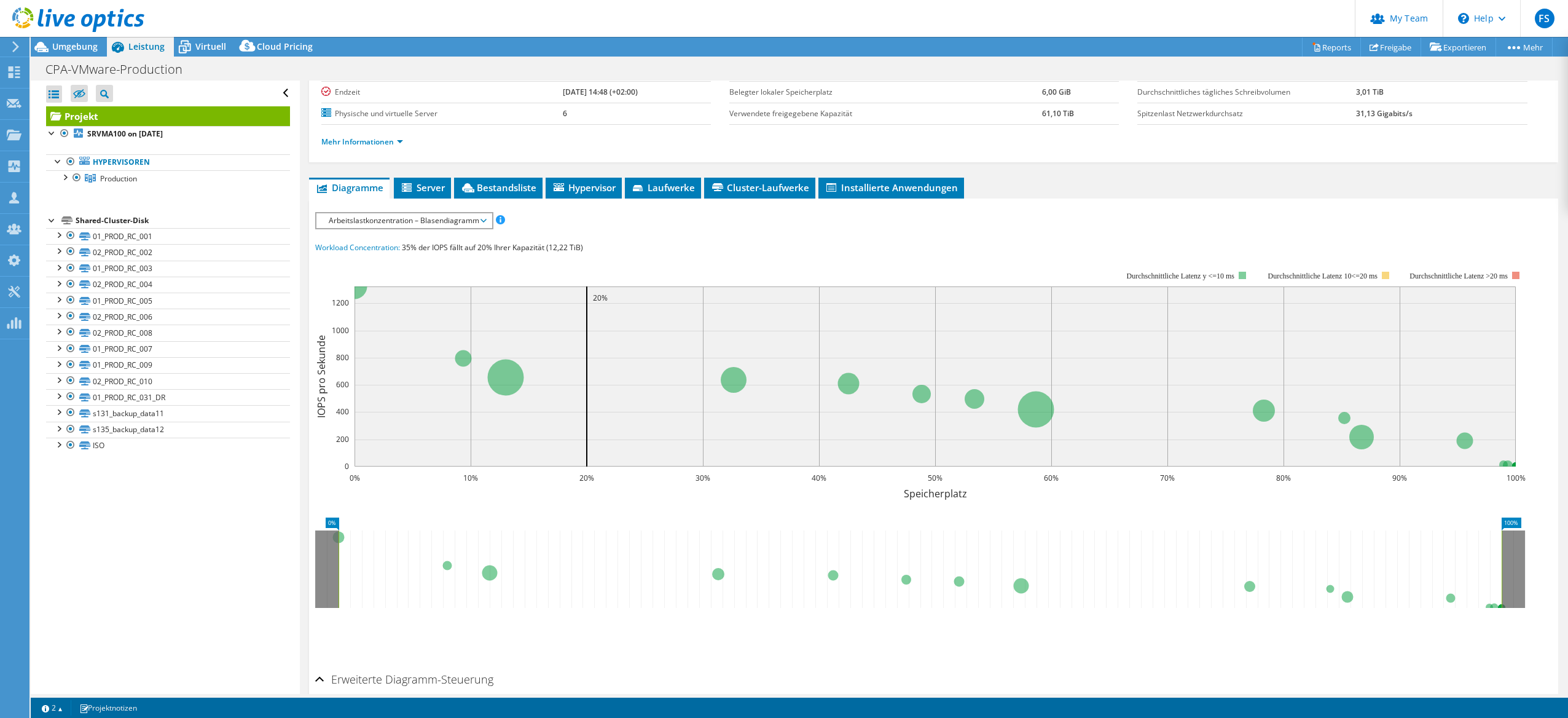
scroll to position [0, 0]
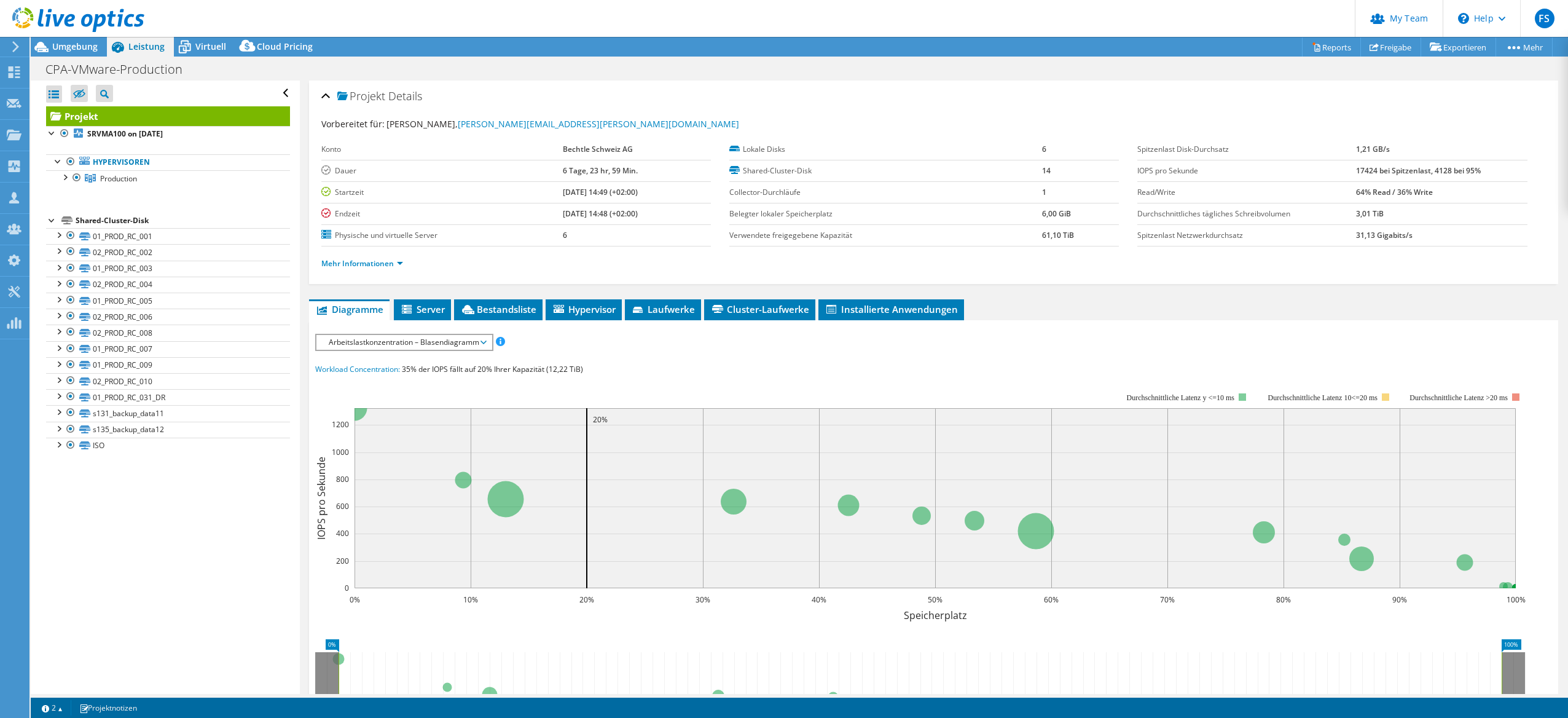
click at [447, 347] on span "Arbeitslastkonzentration – Blasendiagramm" at bounding box center [404, 342] width 163 height 14
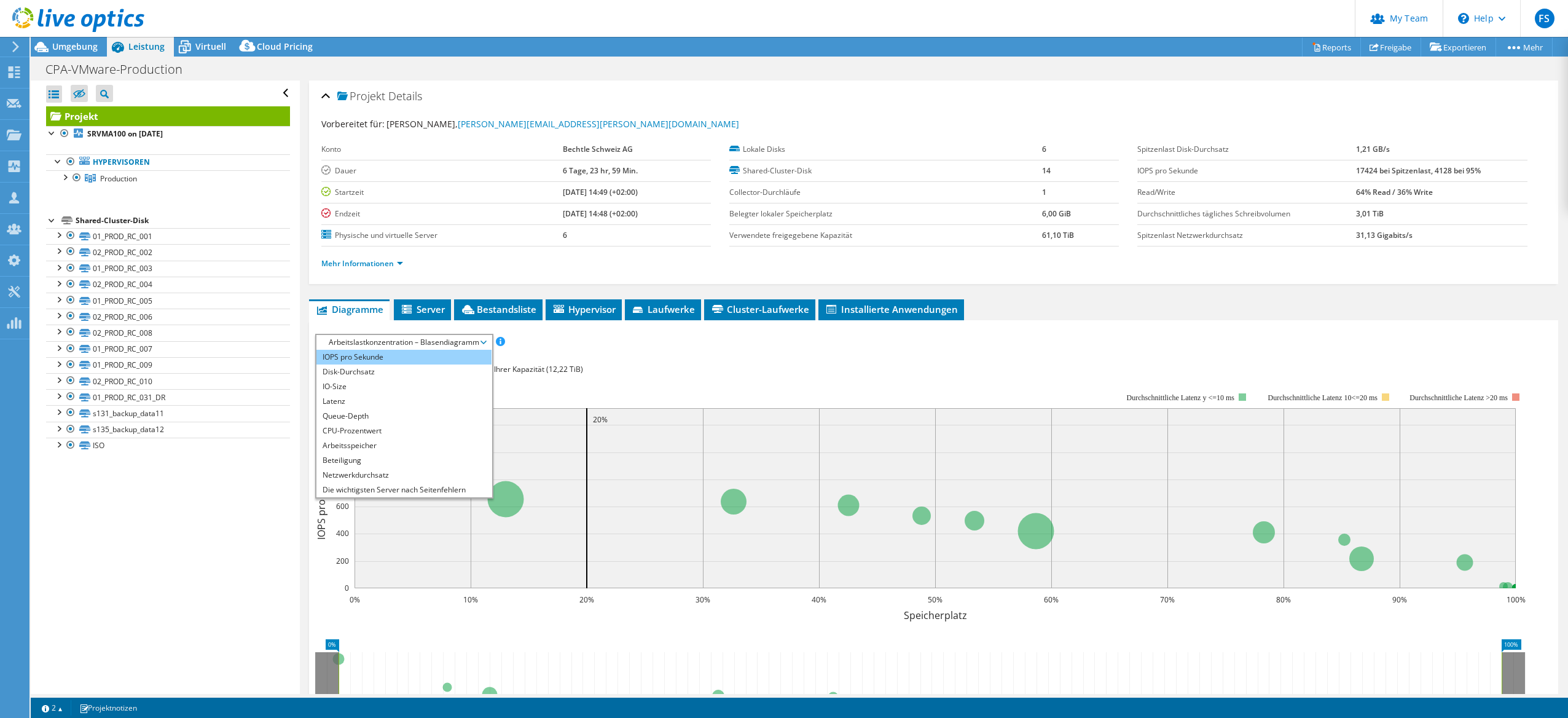
click at [415, 356] on li "IOPS pro Sekunde" at bounding box center [404, 356] width 176 height 14
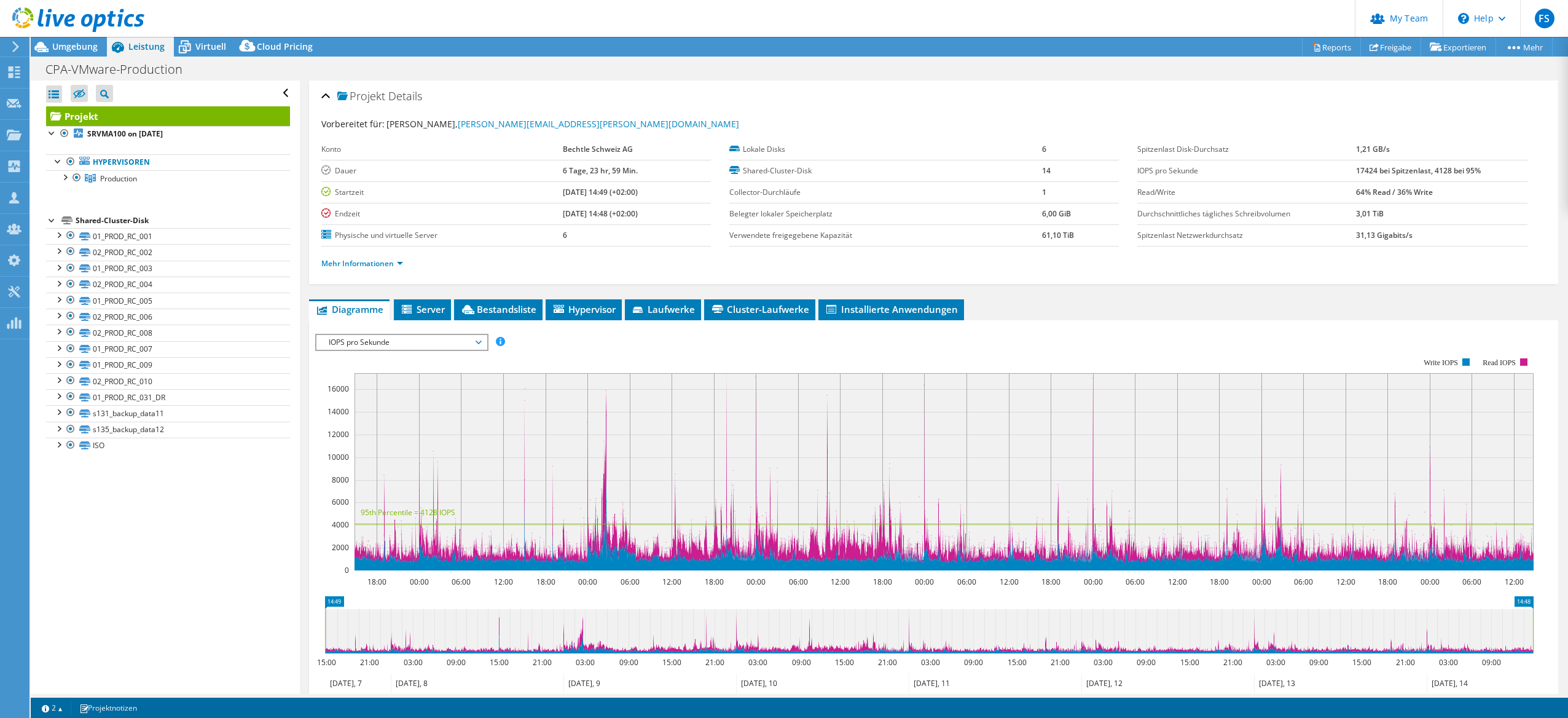
scroll to position [184, 0]
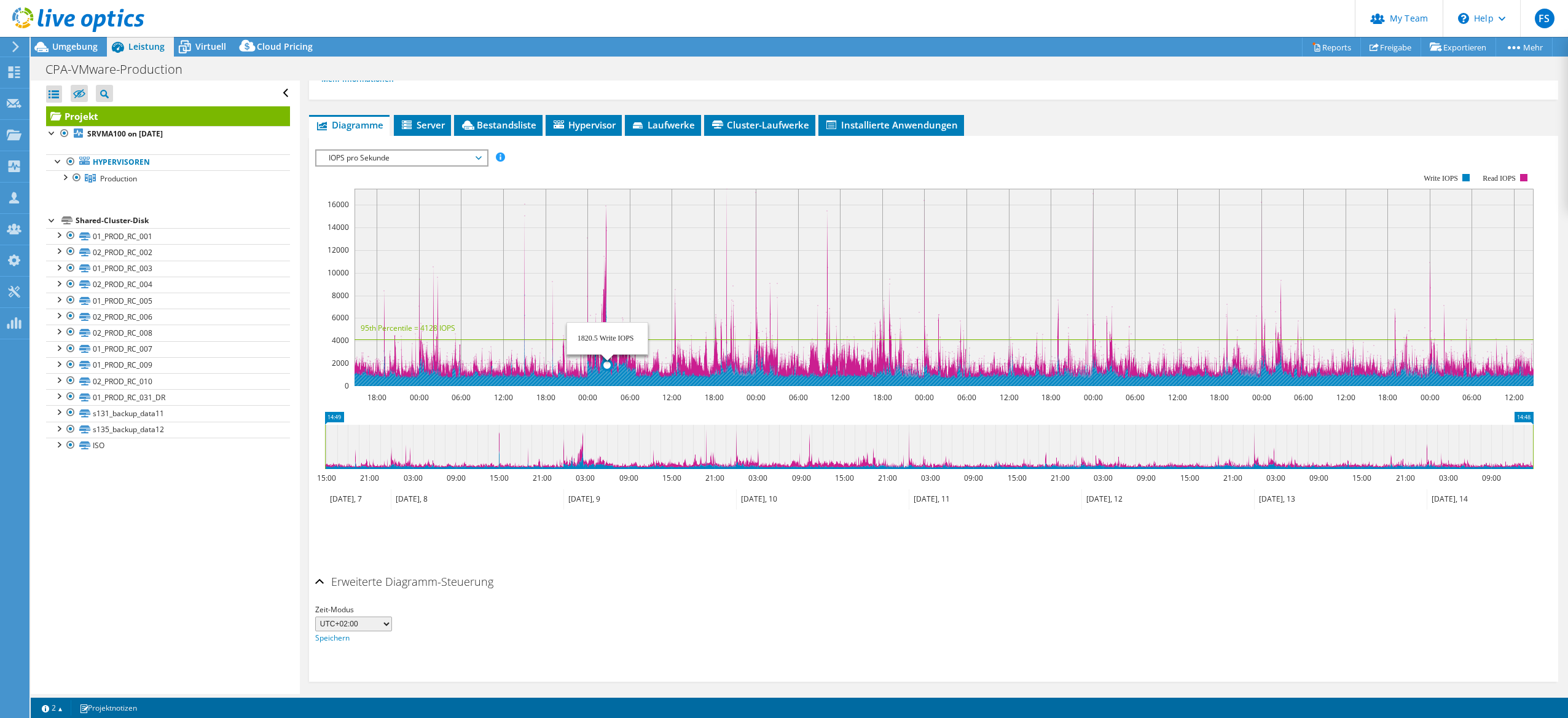
click at [607, 221] on rect at bounding box center [944, 288] width 1179 height 198
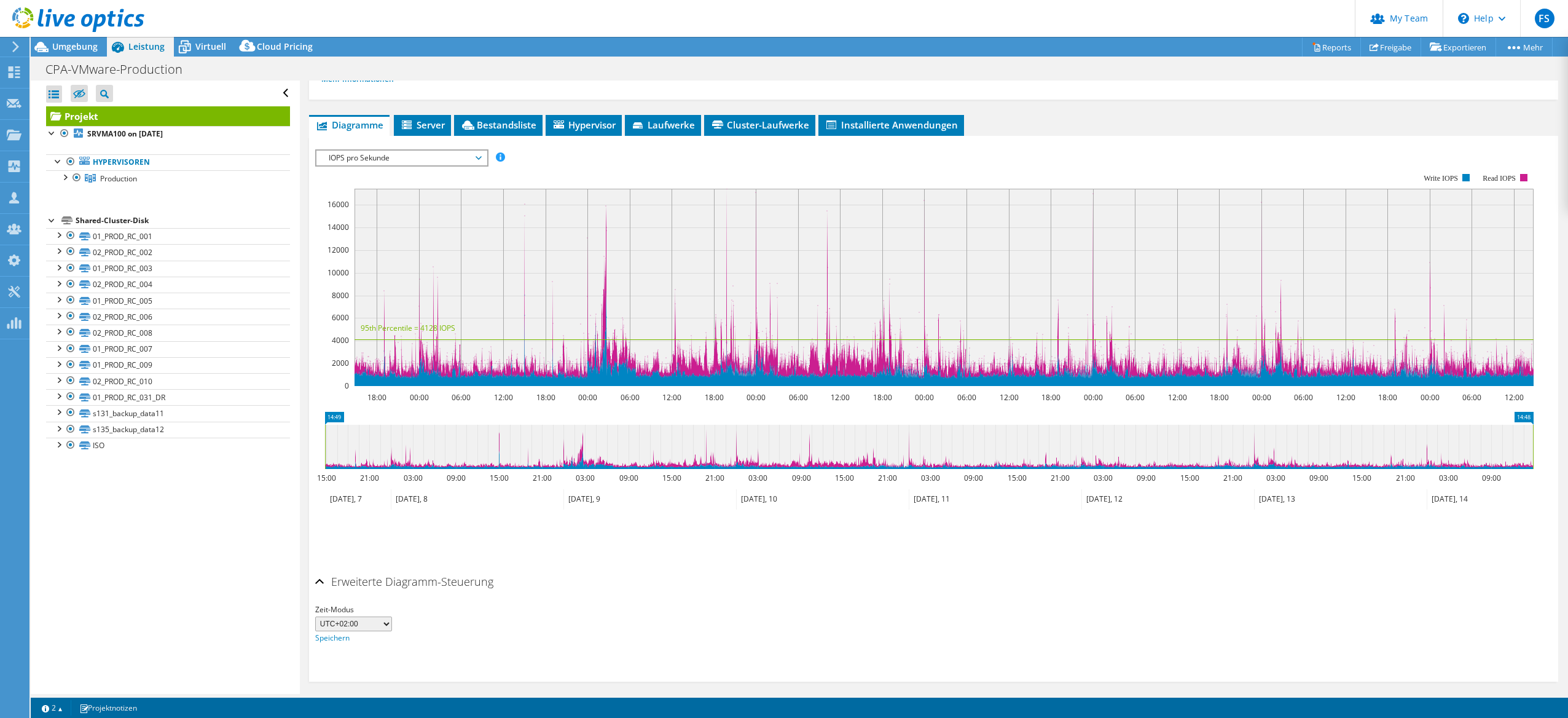
click at [441, 155] on span "IOPS pro Sekunde" at bounding box center [401, 157] width 158 height 14
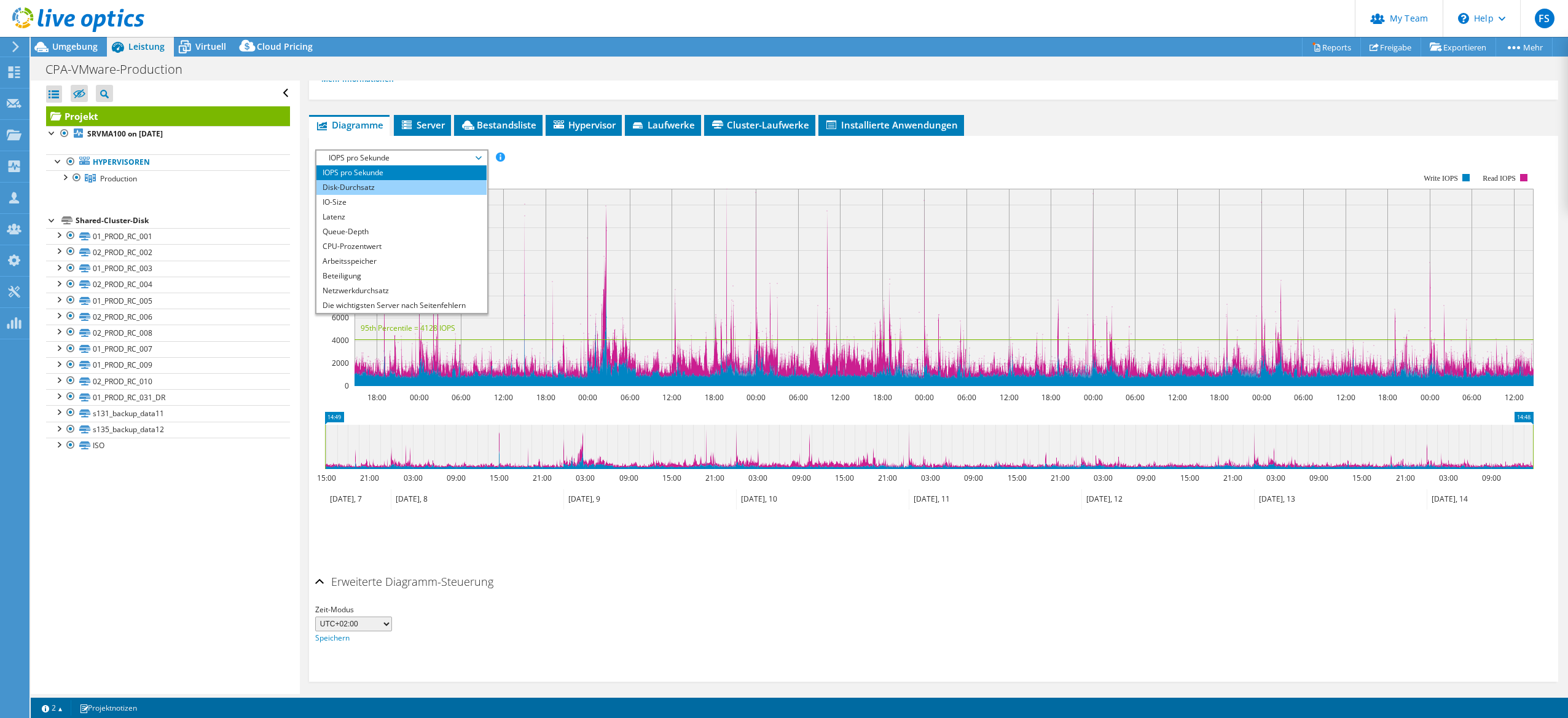
click at [423, 182] on li "Disk-Durchsatz" at bounding box center [401, 187] width 170 height 14
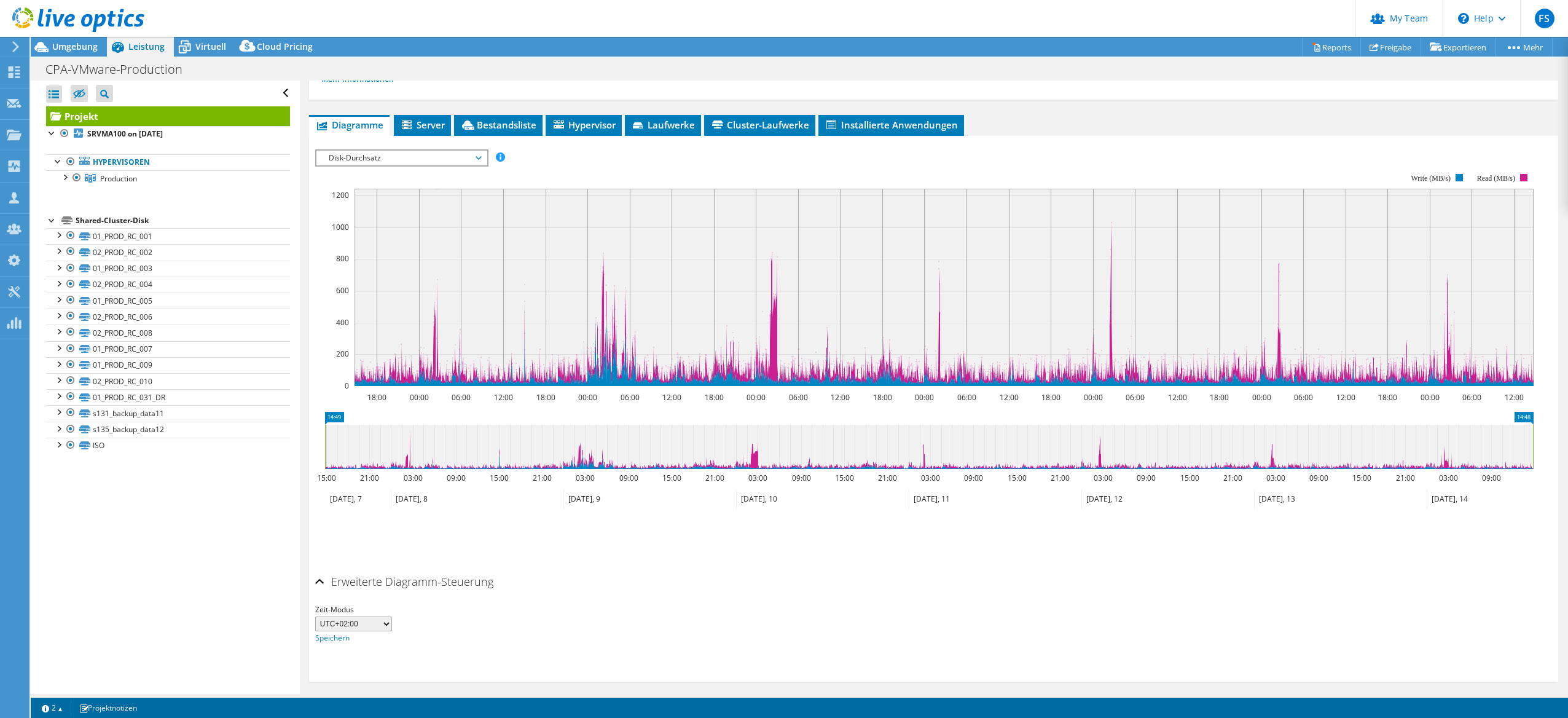
click at [439, 157] on span "Disk-Durchsatz" at bounding box center [401, 157] width 158 height 14
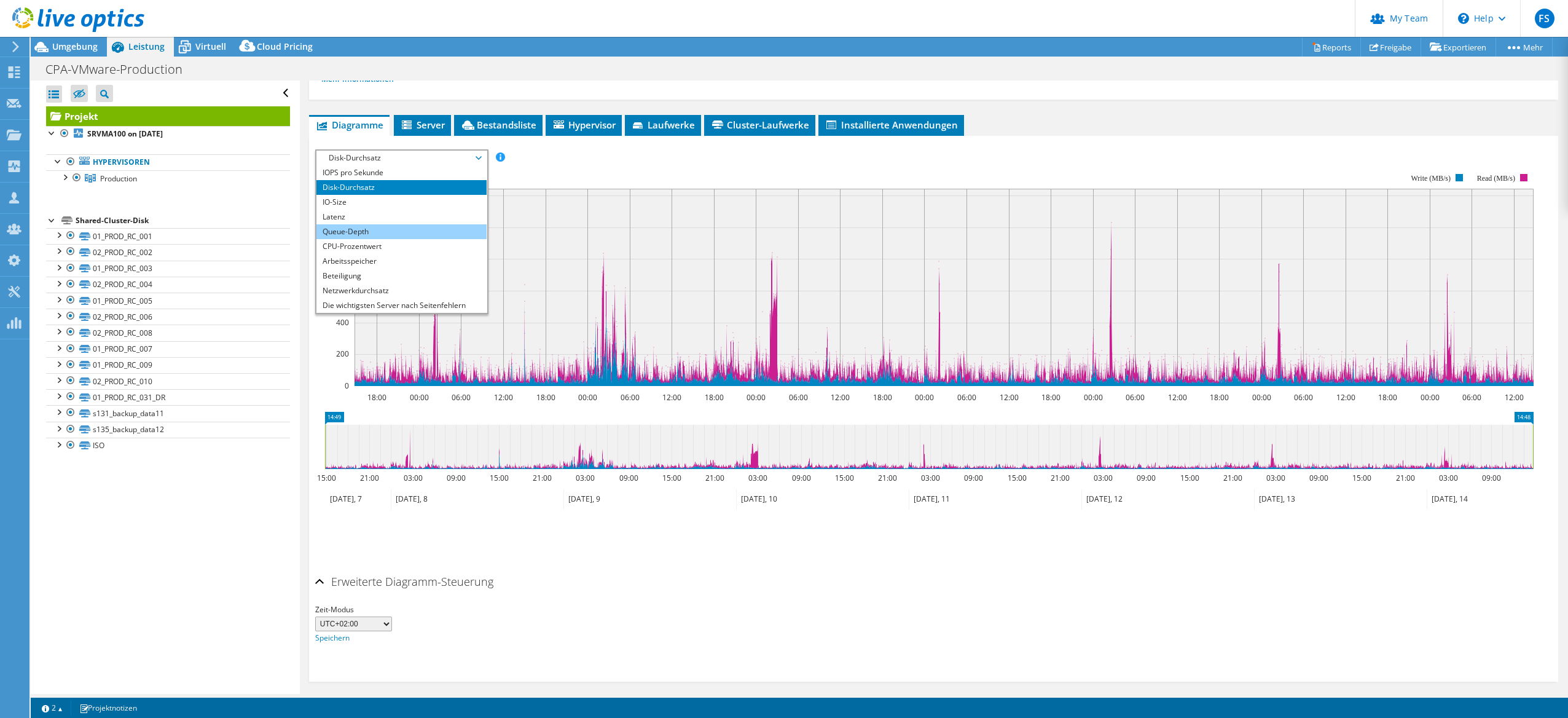
scroll to position [44, 0]
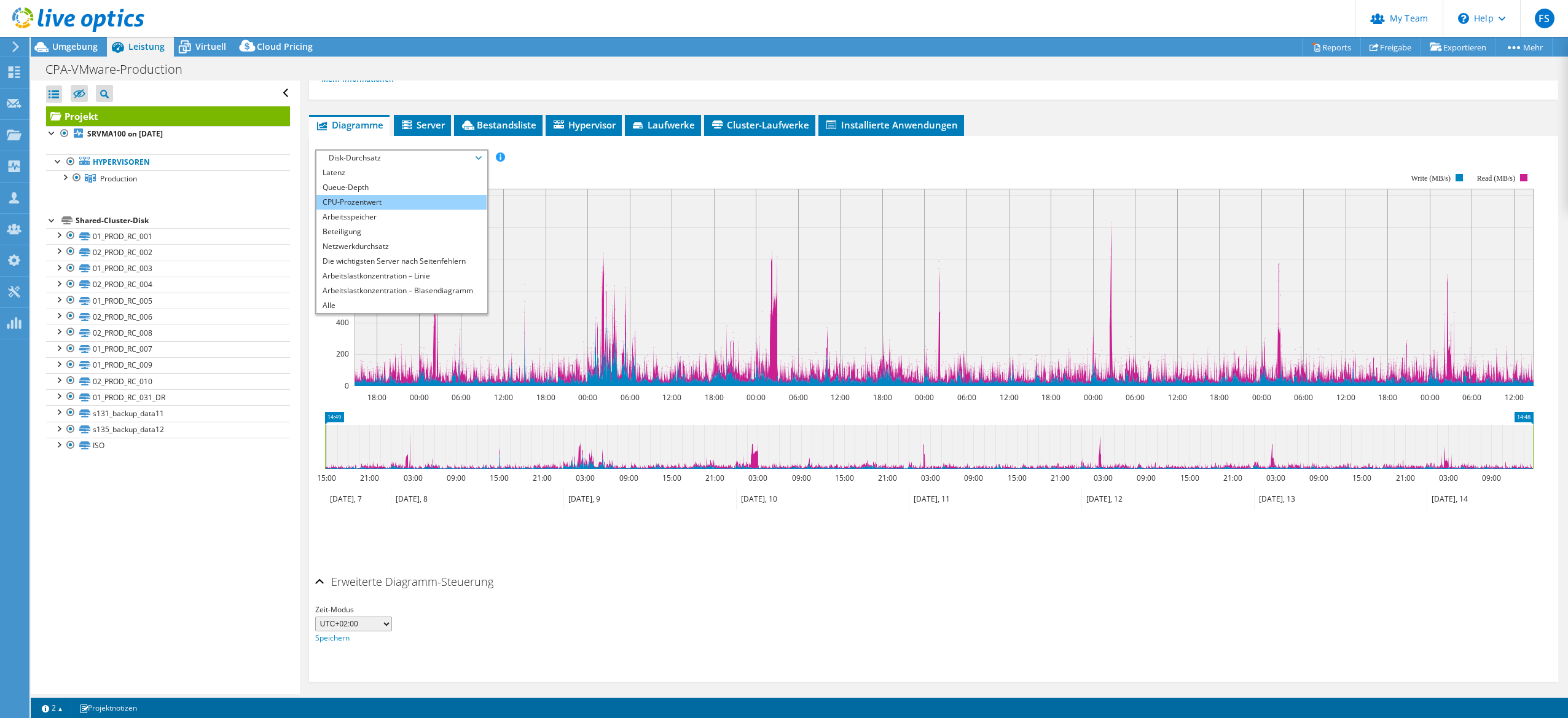
click at [366, 200] on li "CPU-Prozentwert" at bounding box center [401, 202] width 170 height 14
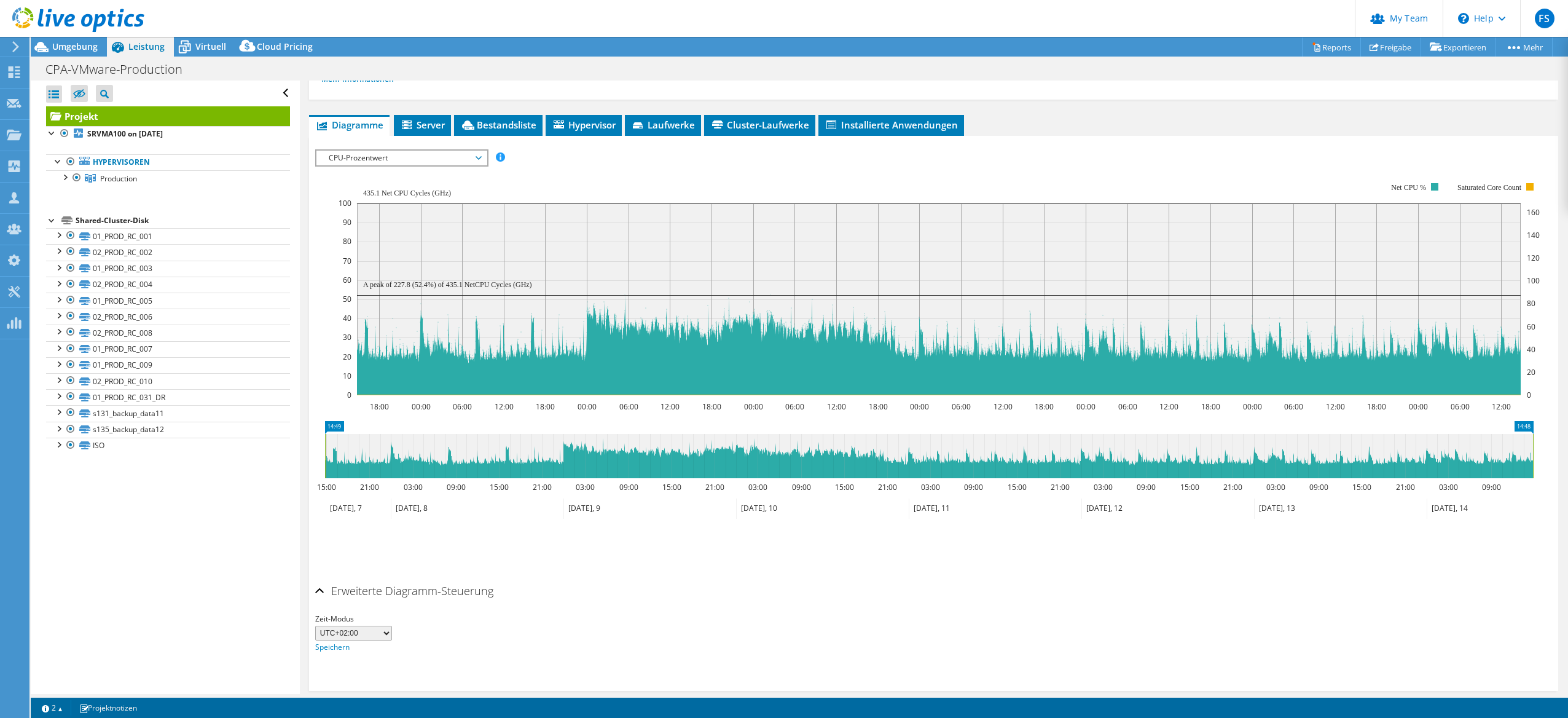
scroll to position [203, 0]
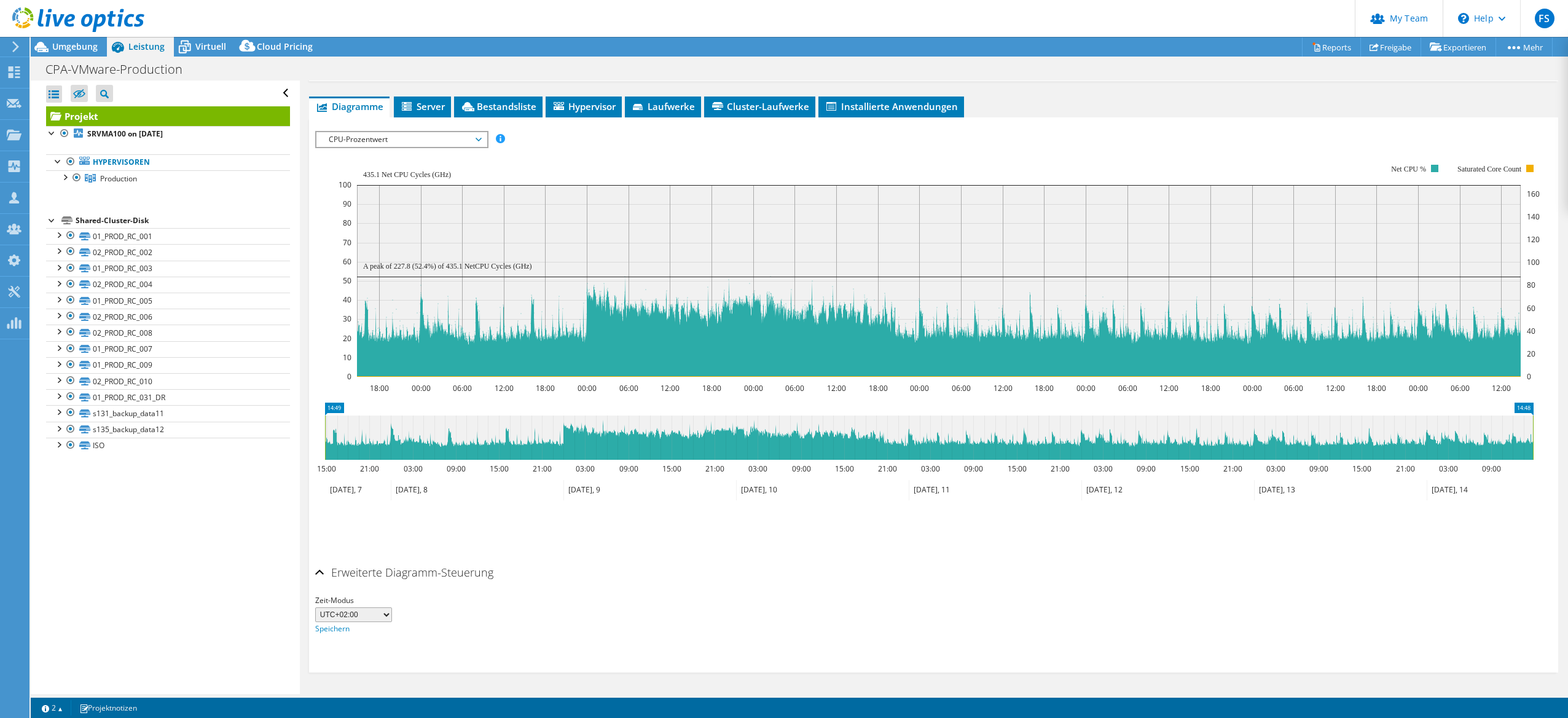
click at [463, 141] on span "CPU-Prozentwert" at bounding box center [401, 139] width 158 height 14
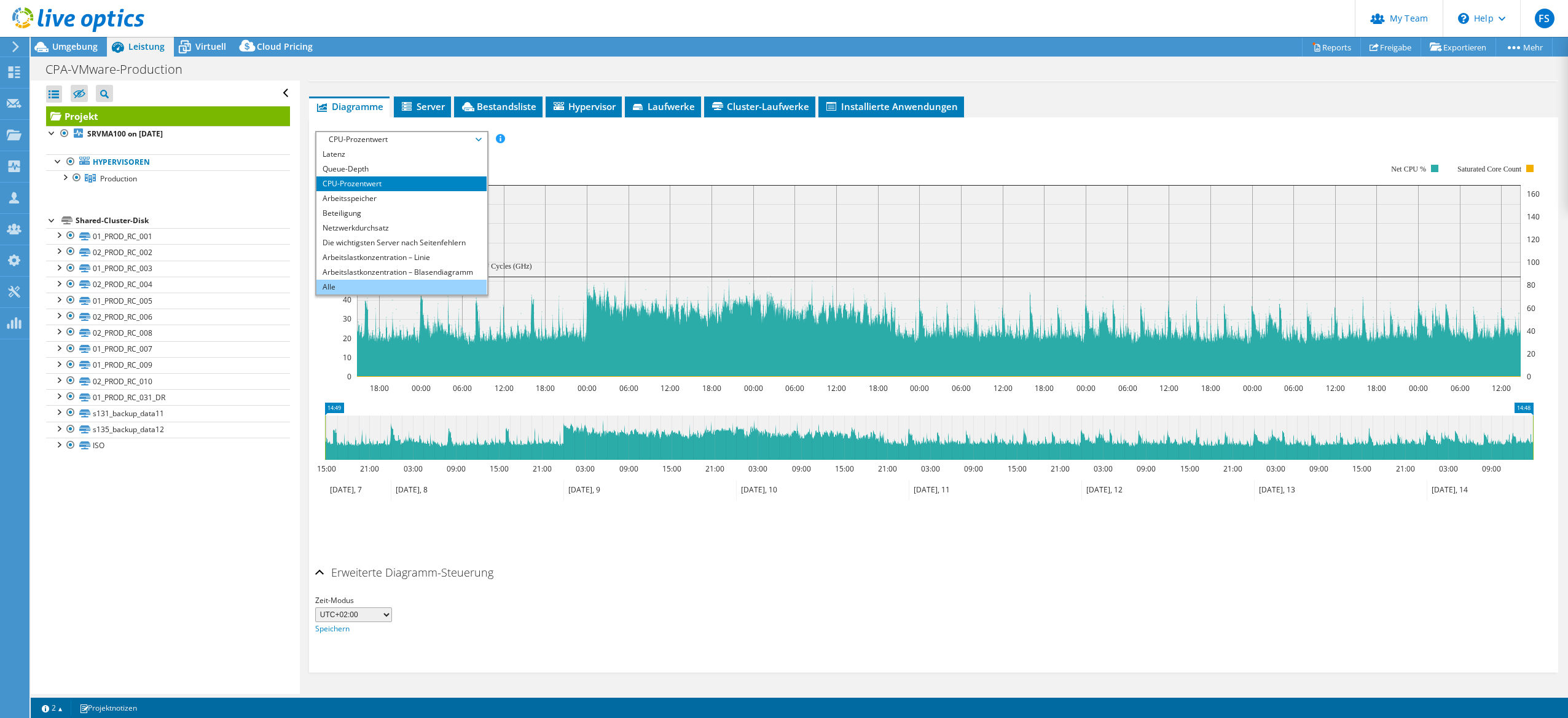
click at [368, 282] on li "Alle" at bounding box center [401, 286] width 170 height 14
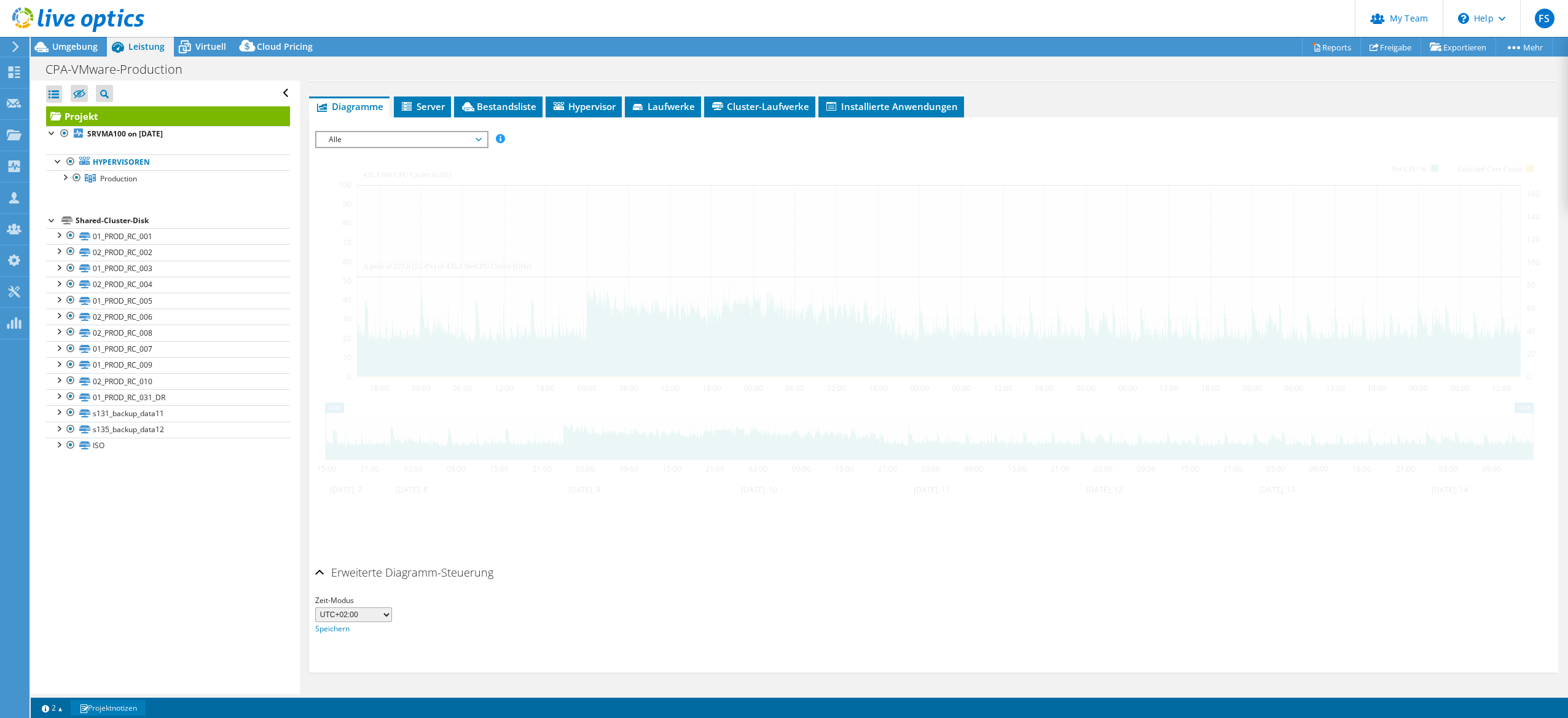
click at [384, 136] on span "Alle" at bounding box center [401, 139] width 158 height 14
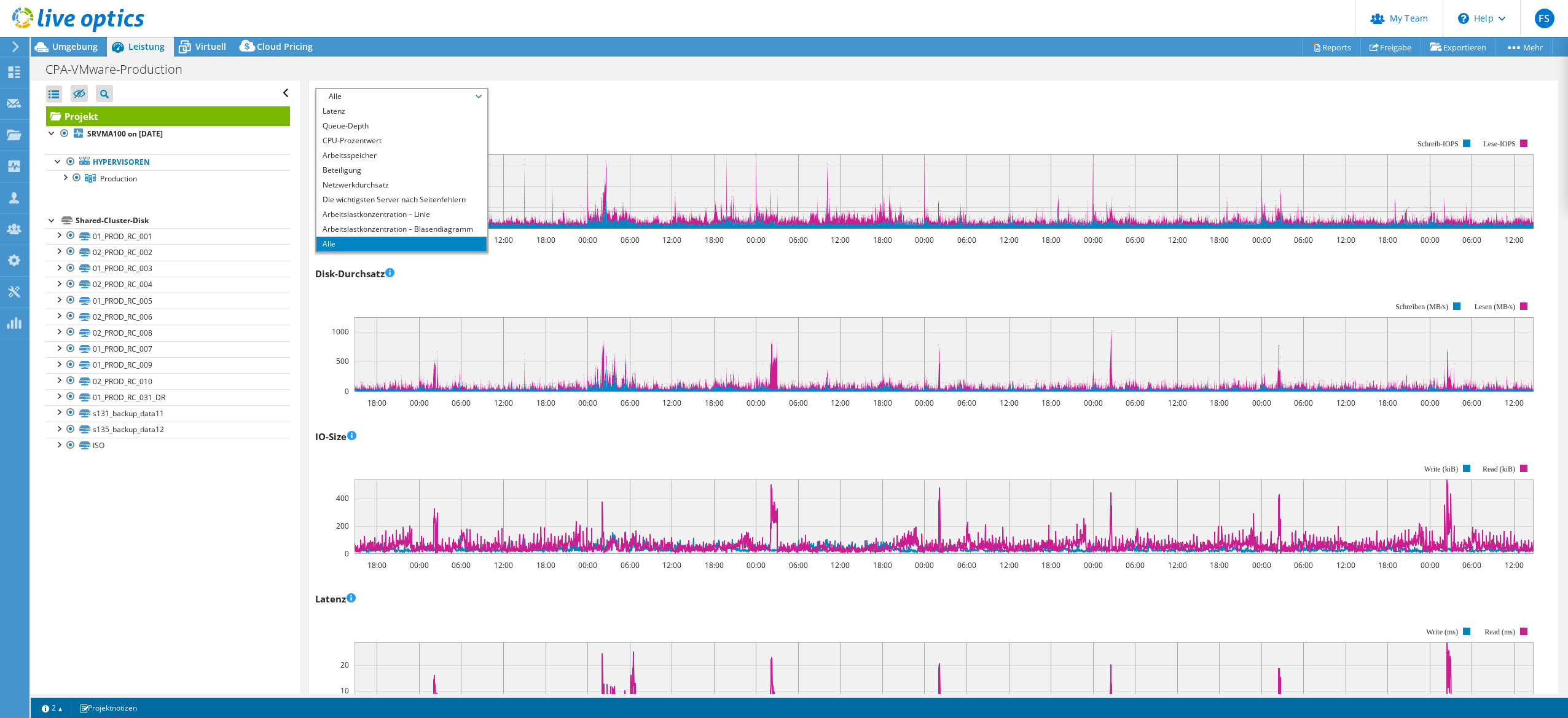
scroll to position [553, 0]
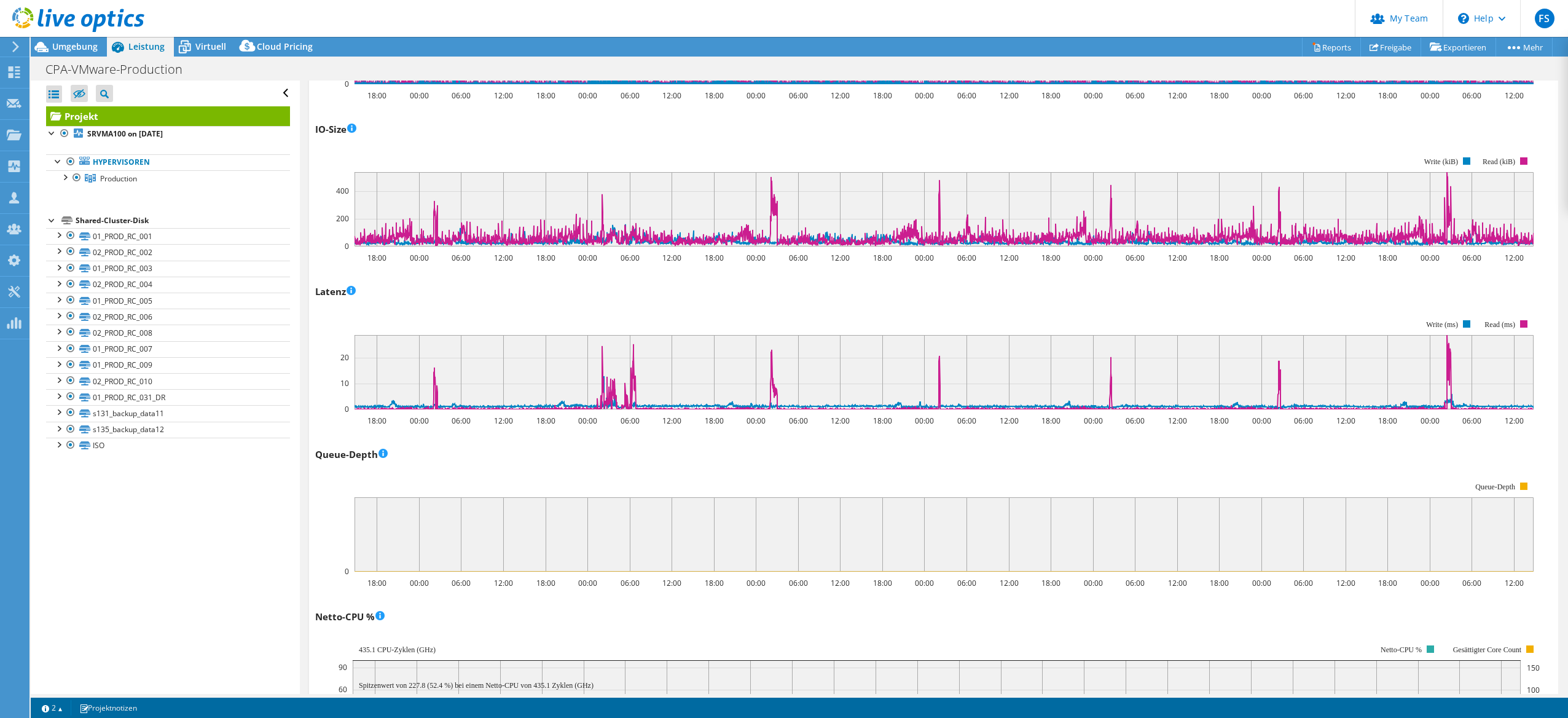
click at [321, 495] on rect at bounding box center [925, 527] width 1219 height 123
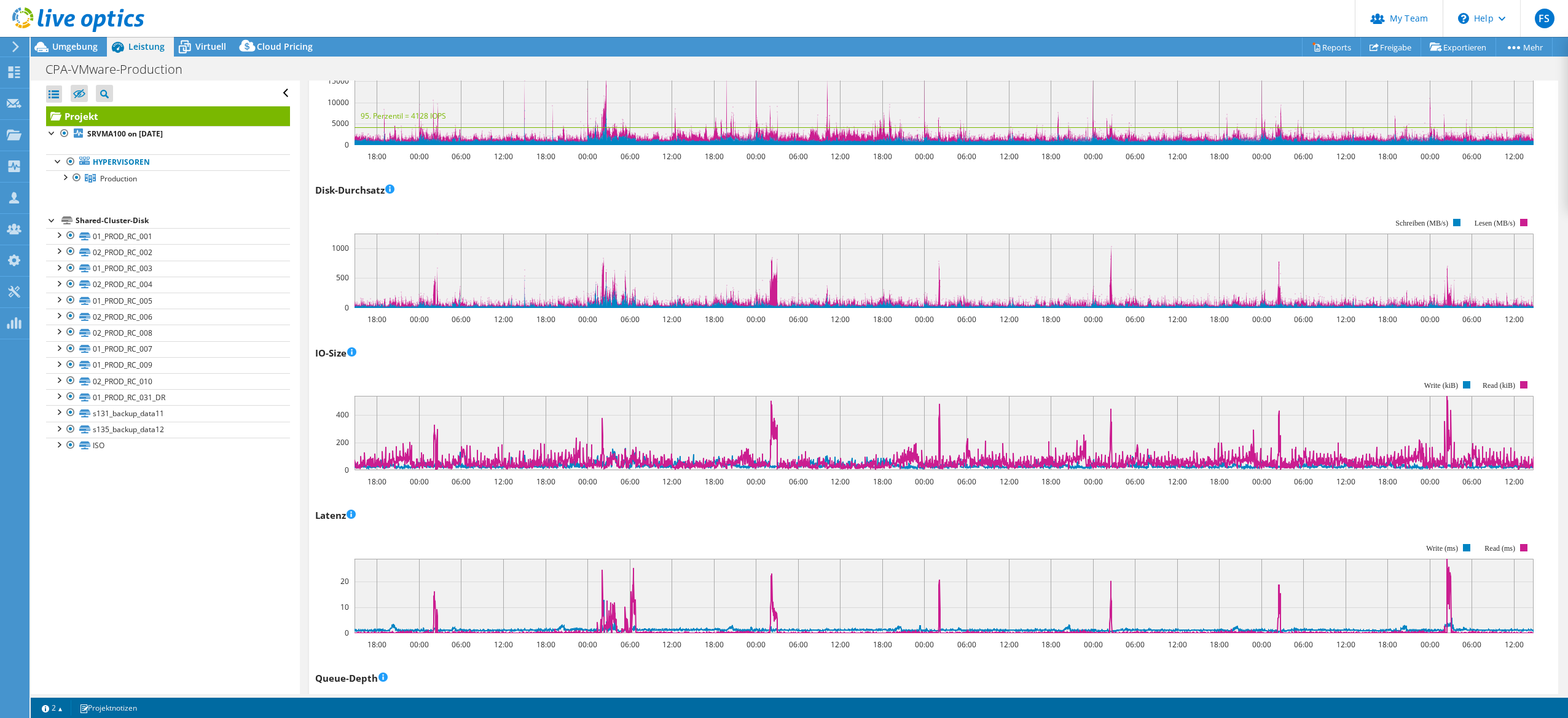
scroll to position [0, 0]
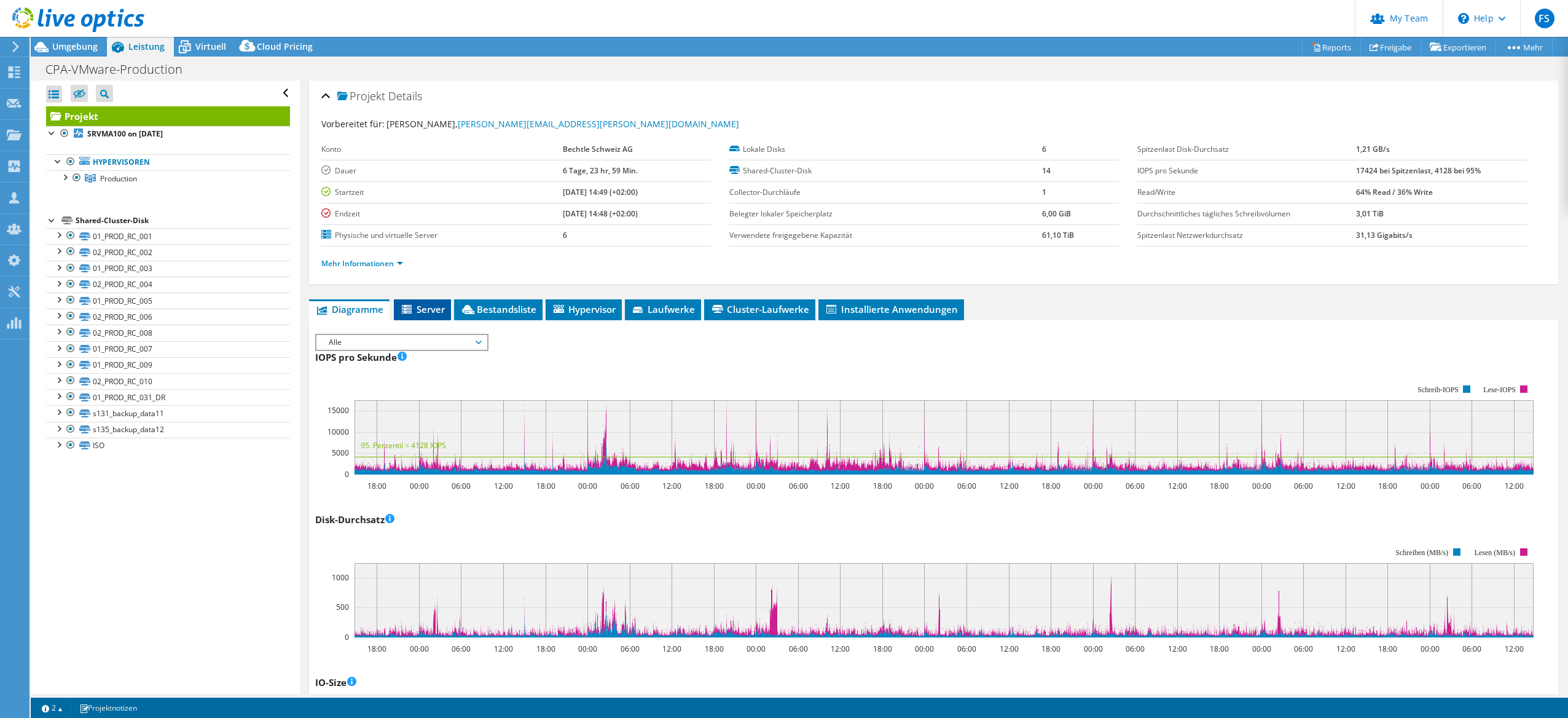
click at [417, 306] on span "Server" at bounding box center [422, 309] width 45 height 12
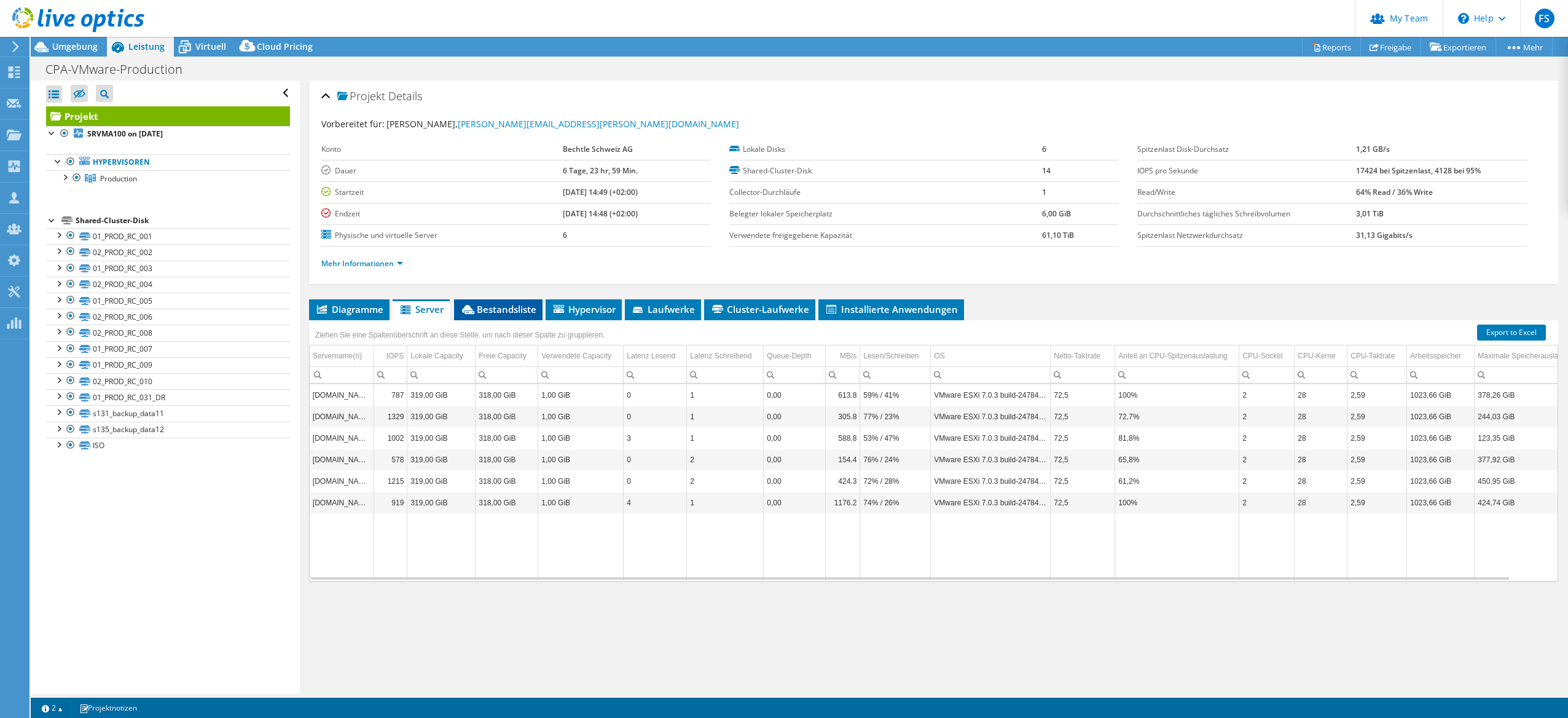
click at [500, 310] on span "Bestandsliste" at bounding box center [498, 309] width 76 height 12
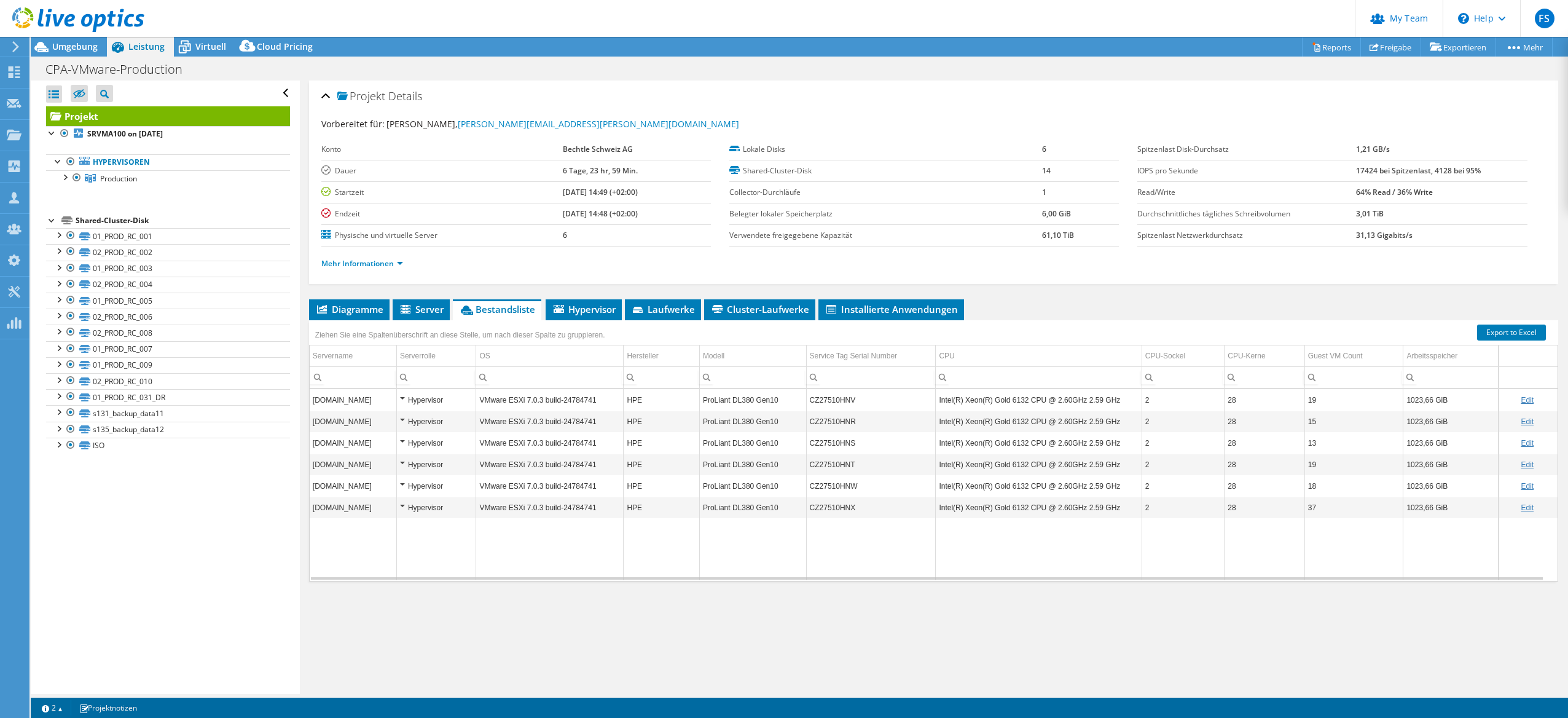
click at [402, 402] on div "Hypervisor" at bounding box center [437, 399] width 73 height 14
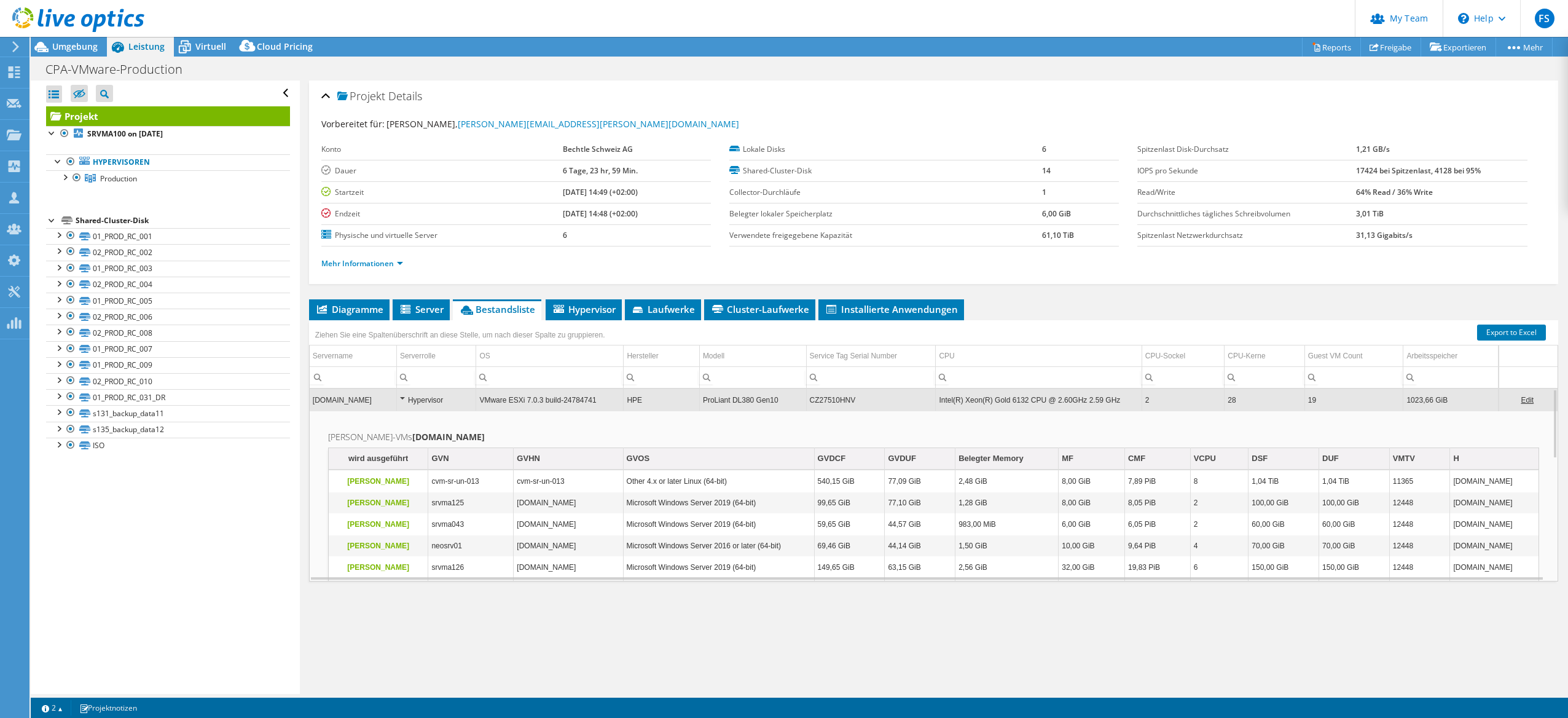
click at [401, 396] on div "Hypervisor" at bounding box center [437, 399] width 73 height 14
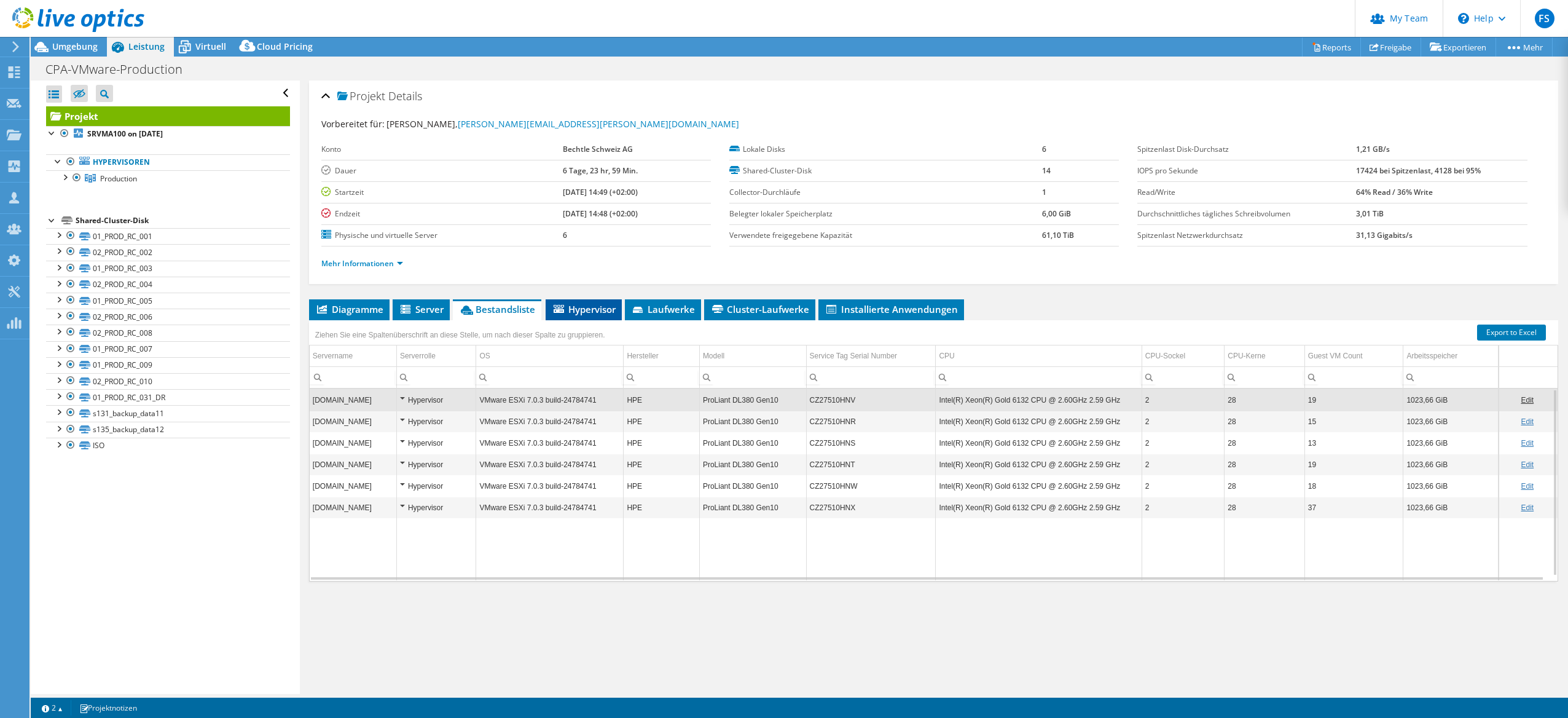
click at [578, 308] on span "Hypervisor" at bounding box center [583, 309] width 64 height 12
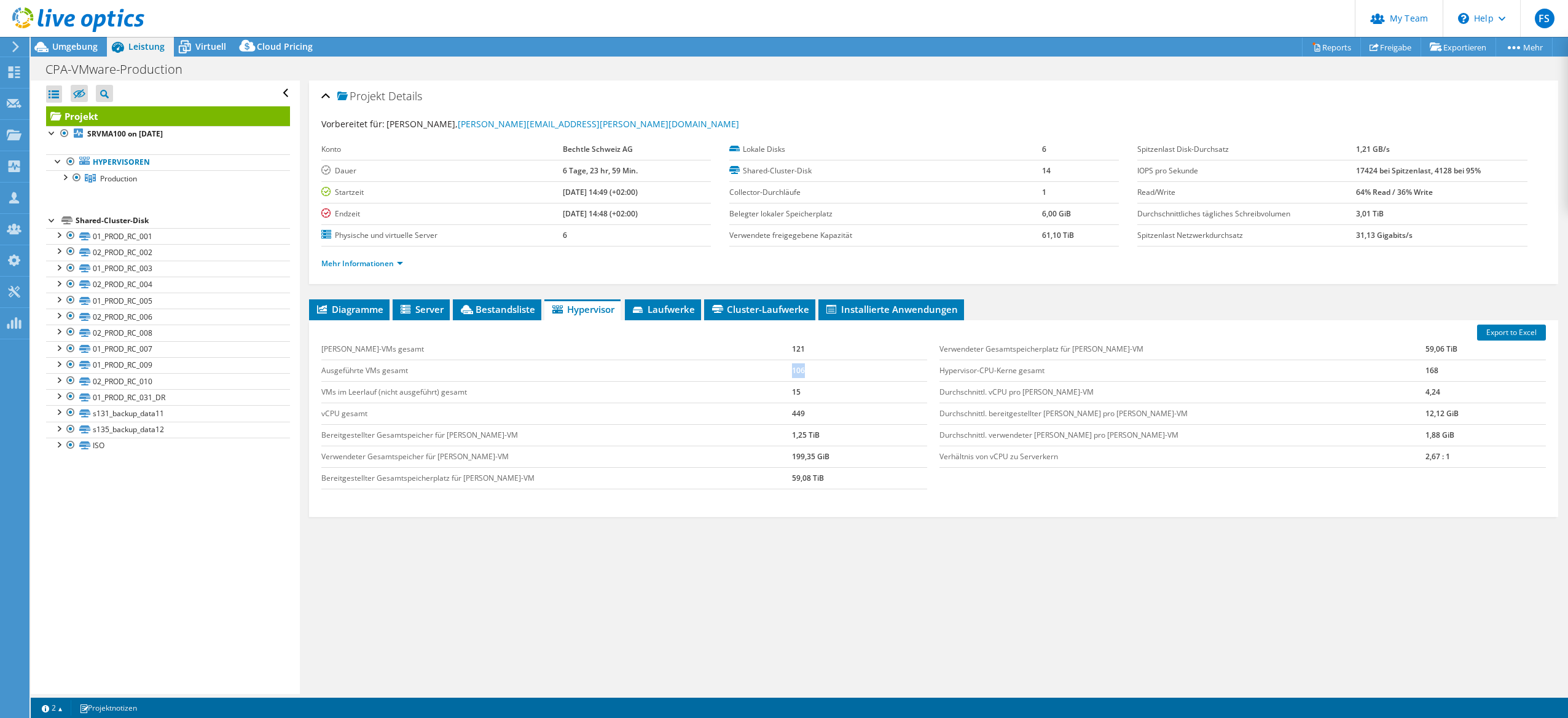
drag, startPoint x: 772, startPoint y: 373, endPoint x: 796, endPoint y: 371, distance: 24.1
click at [796, 371] on tr "Ausgeführte VMs gesamt 106" at bounding box center [625, 371] width 606 height 21
drag, startPoint x: 324, startPoint y: 391, endPoint x: 785, endPoint y: 393, distance: 461.0
click at [785, 393] on tr "VMs im Leerlauf (nicht ausgeführt) gesamt 15" at bounding box center [625, 392] width 606 height 21
drag, startPoint x: 322, startPoint y: 415, endPoint x: 813, endPoint y: 412, distance: 491.0
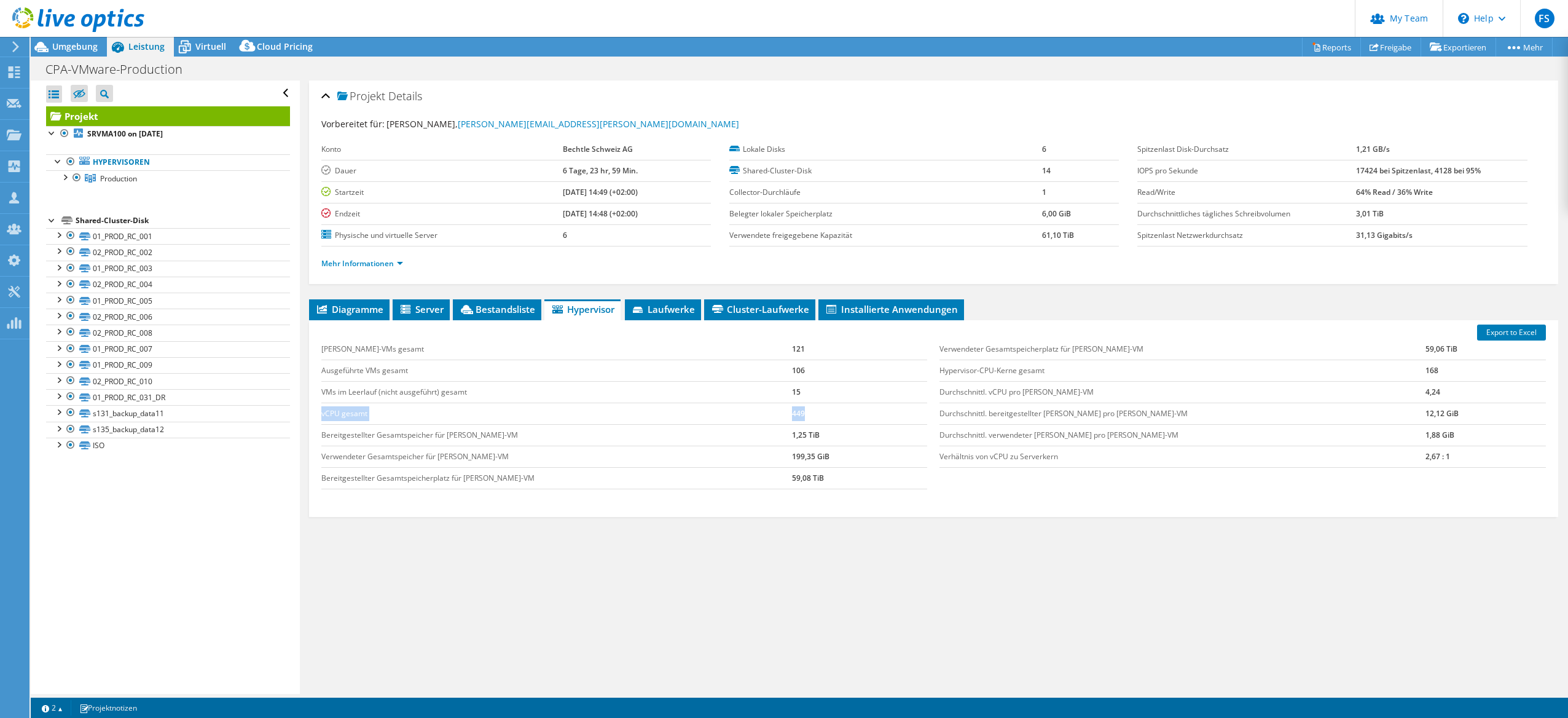
click at [813, 412] on tr "vCPU gesamt 449" at bounding box center [625, 413] width 606 height 21
drag, startPoint x: 356, startPoint y: 440, endPoint x: 845, endPoint y: 469, distance: 489.9
click at [844, 469] on tbody "Gast-VMs gesamt 121 Ausgeführte VMs gesamt 106 VMs im Leerlauf (nicht ausgeführ…" at bounding box center [625, 414] width 606 height 151
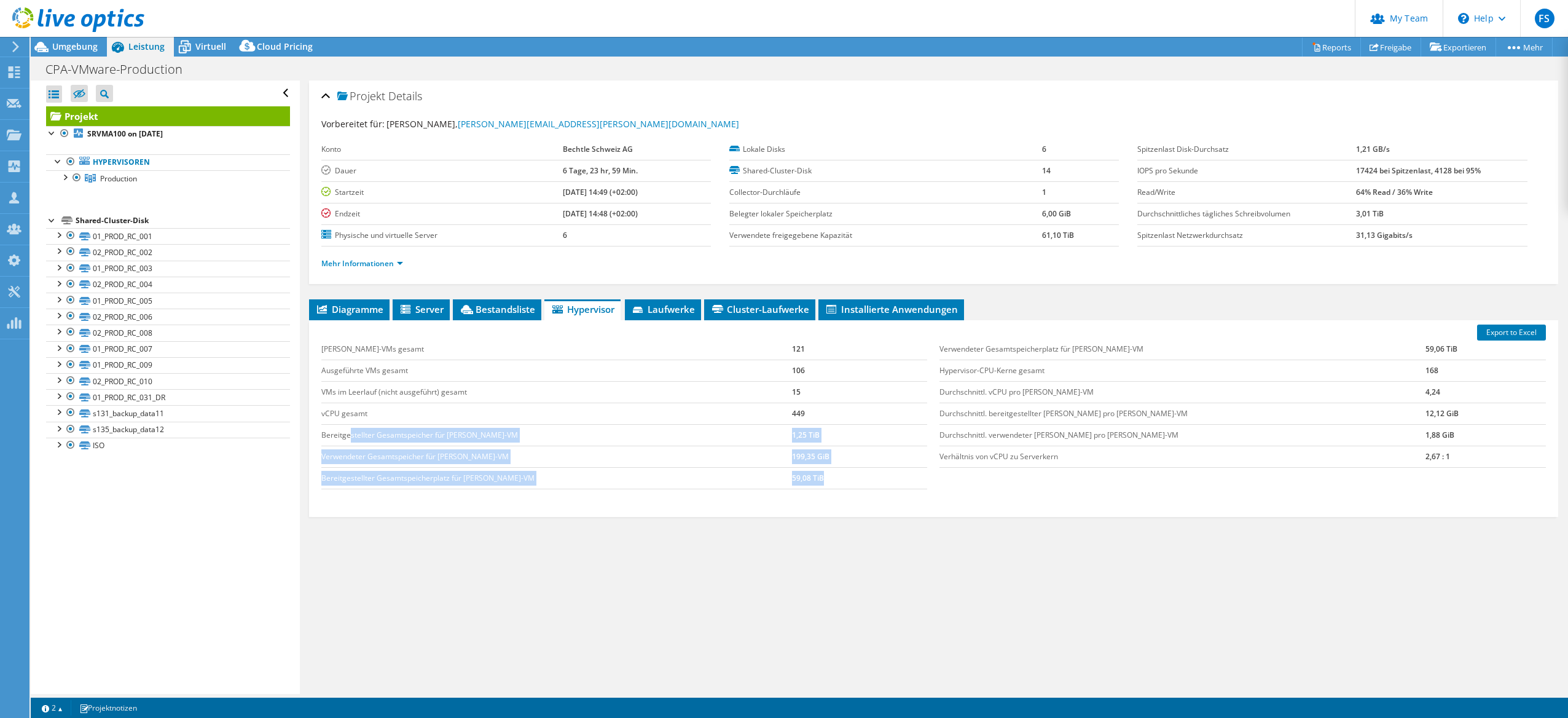
drag, startPoint x: 845, startPoint y: 469, endPoint x: 845, endPoint y: 481, distance: 12.0
click at [845, 481] on td "59,08 TiB" at bounding box center [860, 478] width 136 height 21
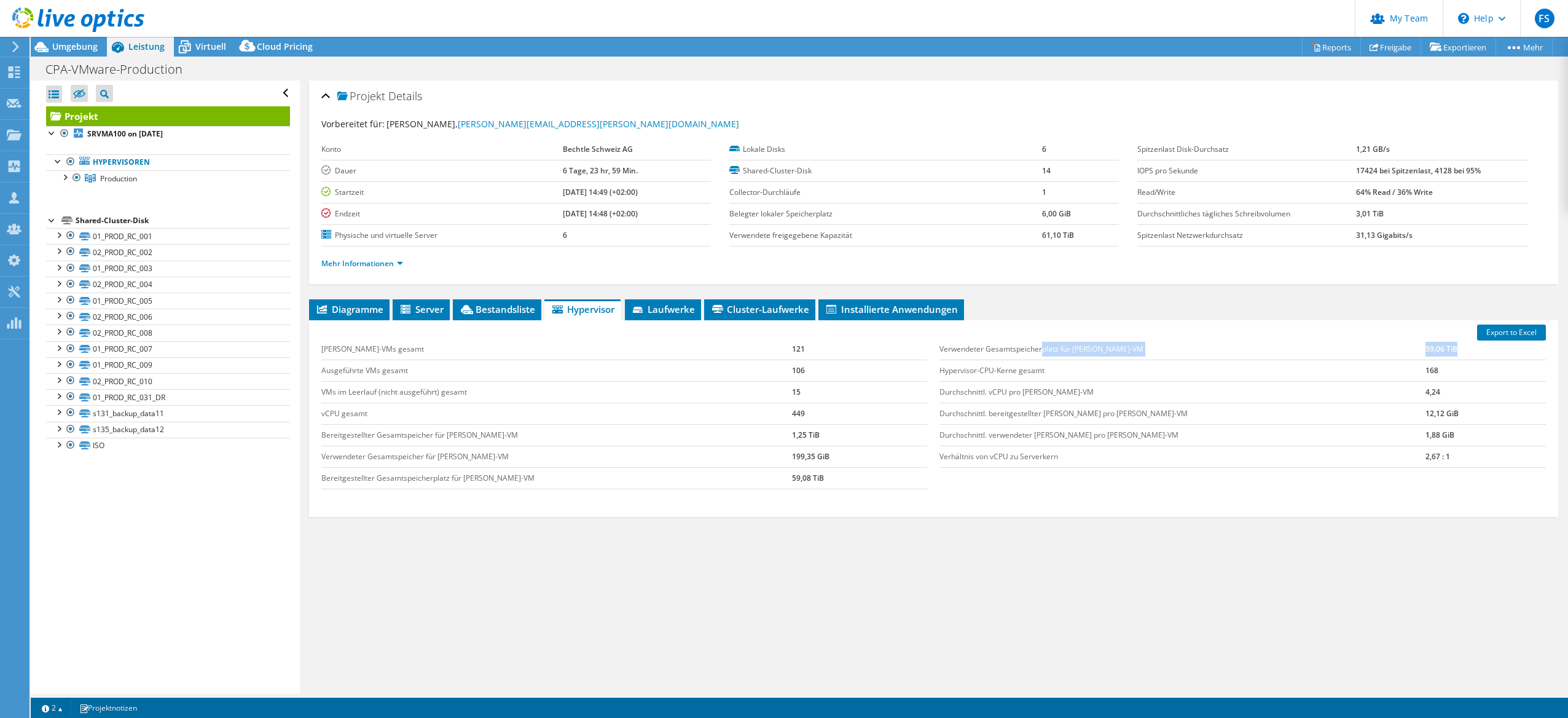
drag, startPoint x: 1038, startPoint y: 346, endPoint x: 1419, endPoint y: 371, distance: 381.8
click at [1417, 366] on tbody "Verwendeter Gesamtspeicherplatz für Gast-VM 59,06 TiB Hypervisor-CPU-Kerne gesa…" at bounding box center [1243, 403] width 606 height 129
drag, startPoint x: 1419, startPoint y: 371, endPoint x: 1421, endPoint y: 385, distance: 14.1
click at [1426, 385] on td "4,24" at bounding box center [1486, 392] width 121 height 21
drag, startPoint x: 939, startPoint y: 395, endPoint x: 1054, endPoint y: 397, distance: 115.0
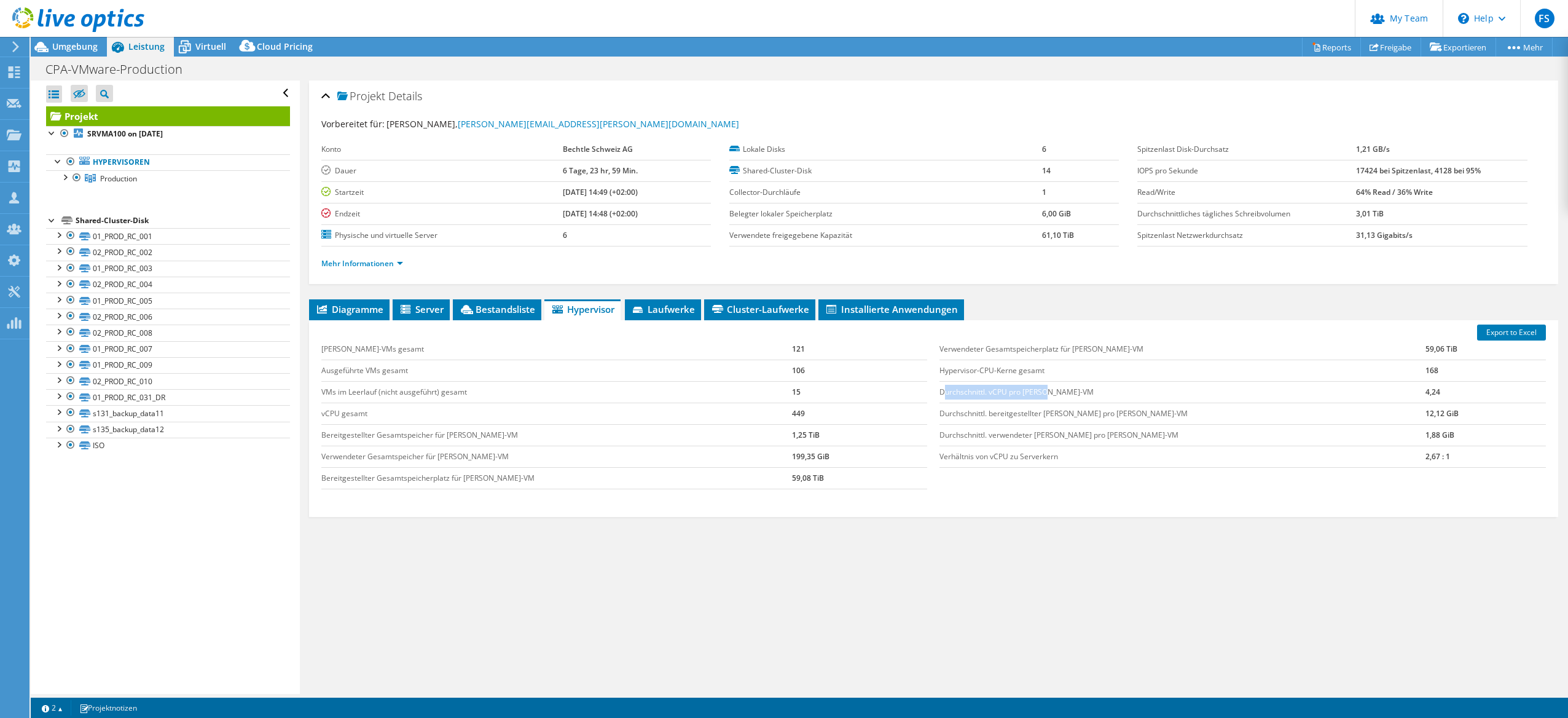
click at [1050, 397] on td "Durchschnittl. vCPU pro Gast-VM" at bounding box center [1182, 392] width 487 height 21
drag, startPoint x: 1054, startPoint y: 397, endPoint x: 1041, endPoint y: 397, distance: 13.0
click at [1041, 397] on td "Durchschnittl. vCPU pro Gast-VM" at bounding box center [1182, 392] width 487 height 21
drag, startPoint x: 1356, startPoint y: 394, endPoint x: 1019, endPoint y: 398, distance: 337.0
click at [1024, 398] on tr "Durchschnittl. vCPU pro Gast-VM 4,24" at bounding box center [1243, 392] width 606 height 21
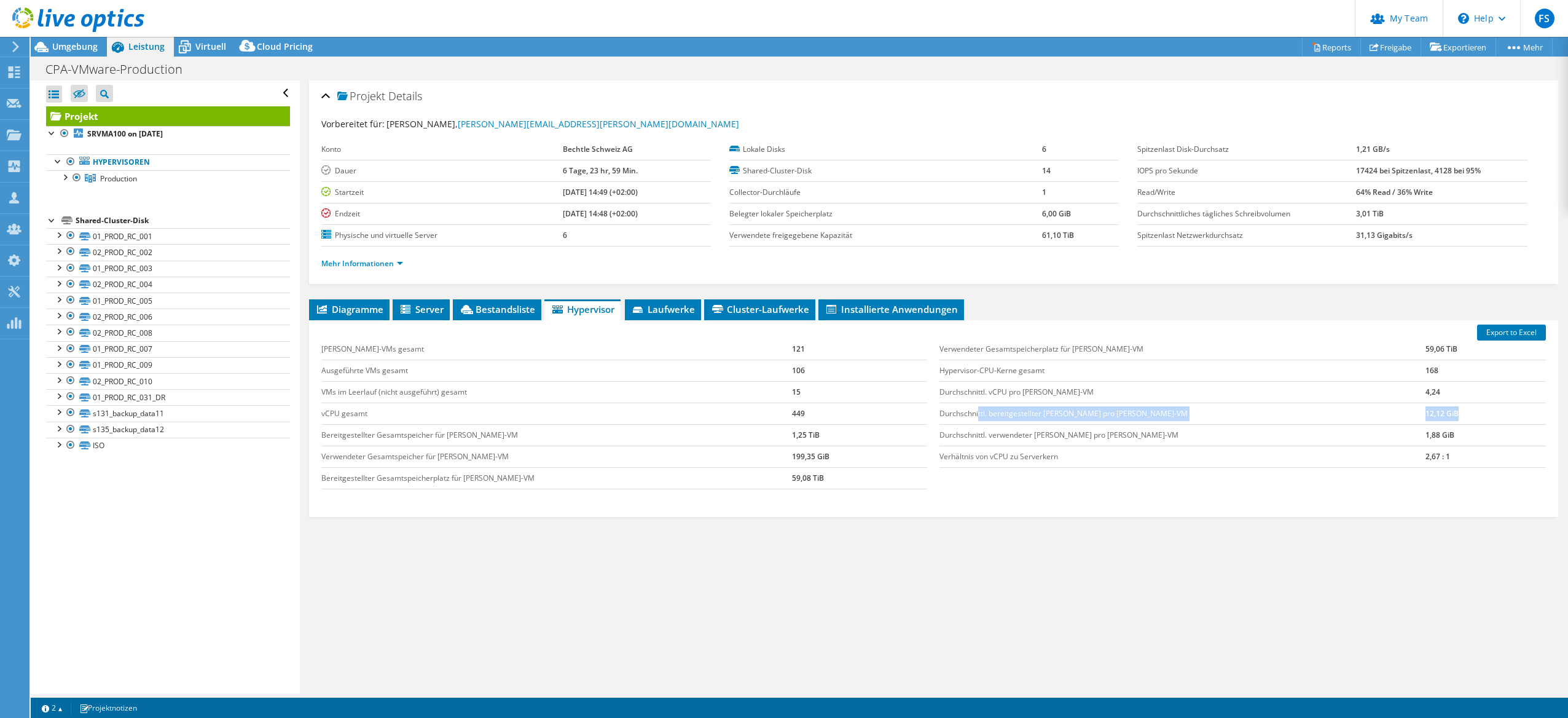
drag, startPoint x: 1019, startPoint y: 398, endPoint x: 1446, endPoint y: 413, distance: 427.3
click at [1437, 413] on tr "Durchschnittl. bereitgestellter Speicher pro Gast-VM 12,12 GiB" at bounding box center [1243, 413] width 606 height 21
drag, startPoint x: 963, startPoint y: 431, endPoint x: 1389, endPoint y: 454, distance: 426.6
click at [1382, 454] on tbody "Verwendeter Gesamtspeicherplatz für Gast-VM 59,06 TiB Hypervisor-CPU-Kerne gesa…" at bounding box center [1243, 403] width 606 height 129
drag, startPoint x: 1389, startPoint y: 454, endPoint x: 1409, endPoint y: 459, distance: 20.6
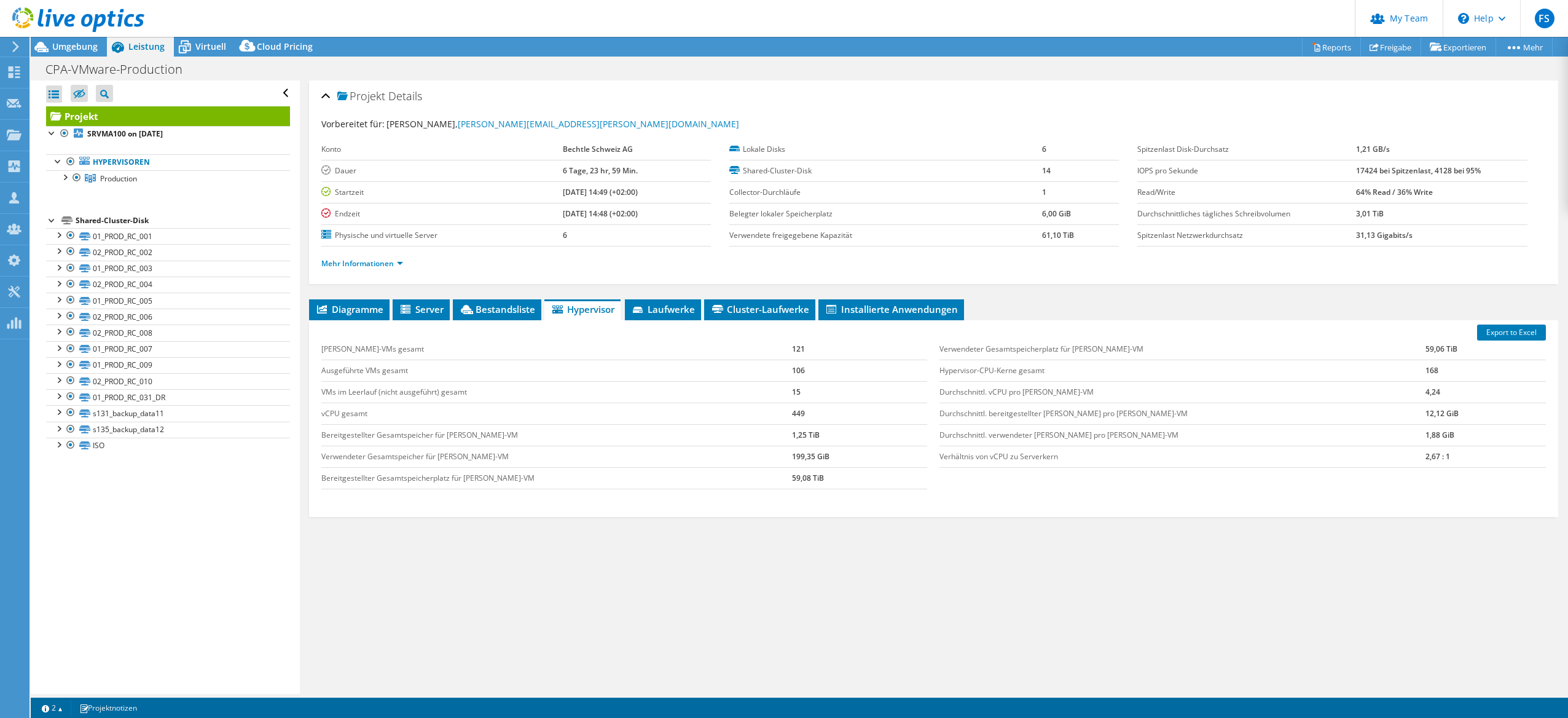
click at [1426, 459] on td "2,67 : 1" at bounding box center [1486, 456] width 121 height 21
click at [689, 306] on span "Laufwerke" at bounding box center [663, 309] width 64 height 12
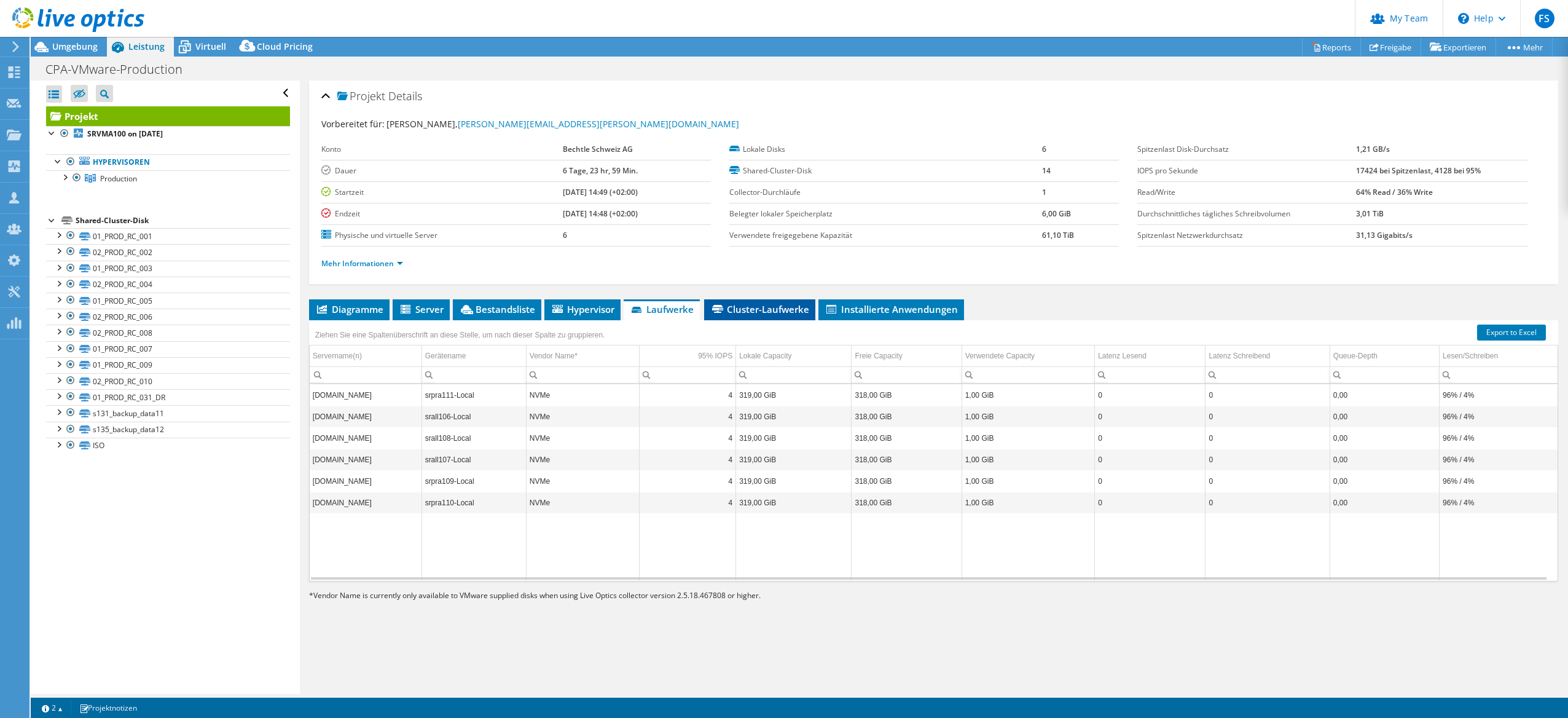
click at [750, 312] on span "Cluster-Laufwerke" at bounding box center [759, 309] width 99 height 12
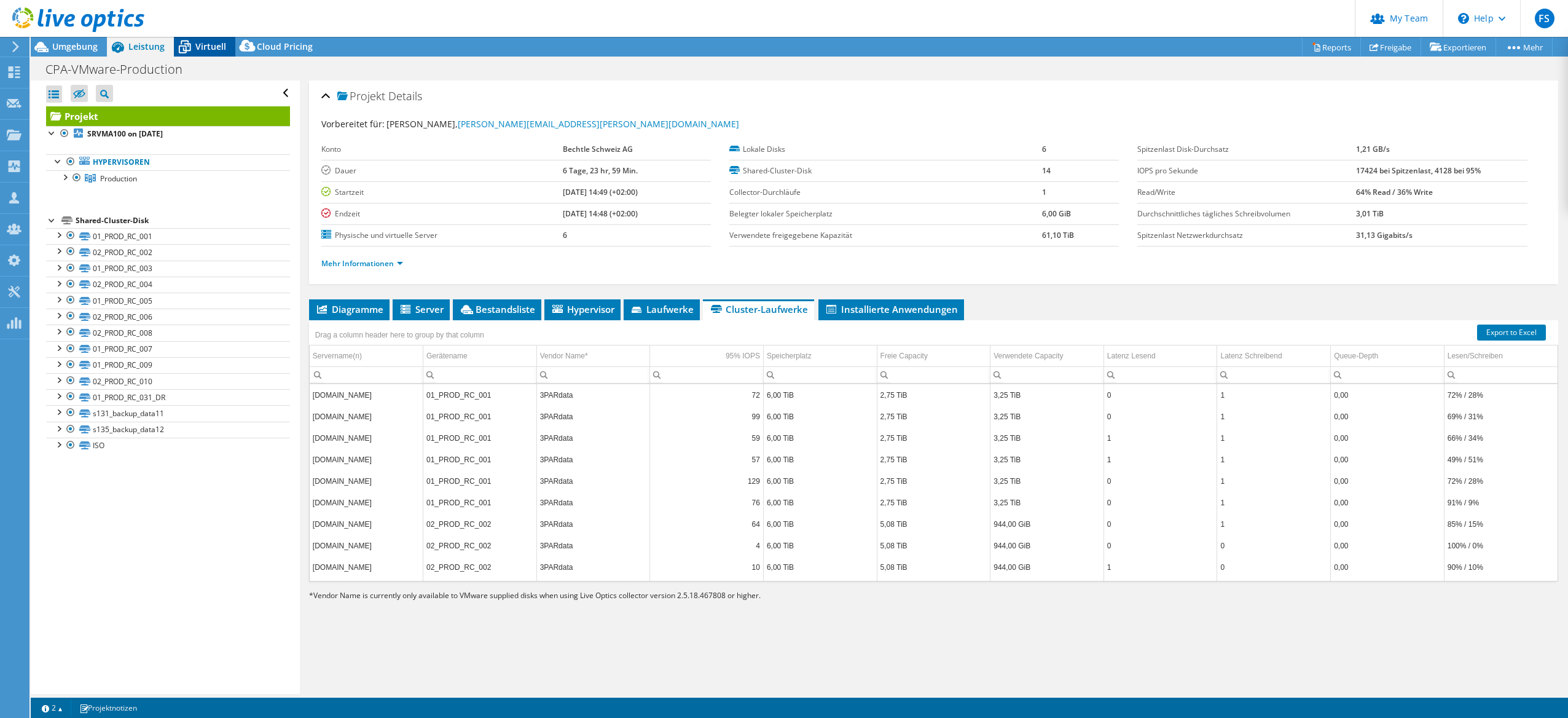
click at [196, 49] on span "Virtuell" at bounding box center [211, 46] width 31 height 12
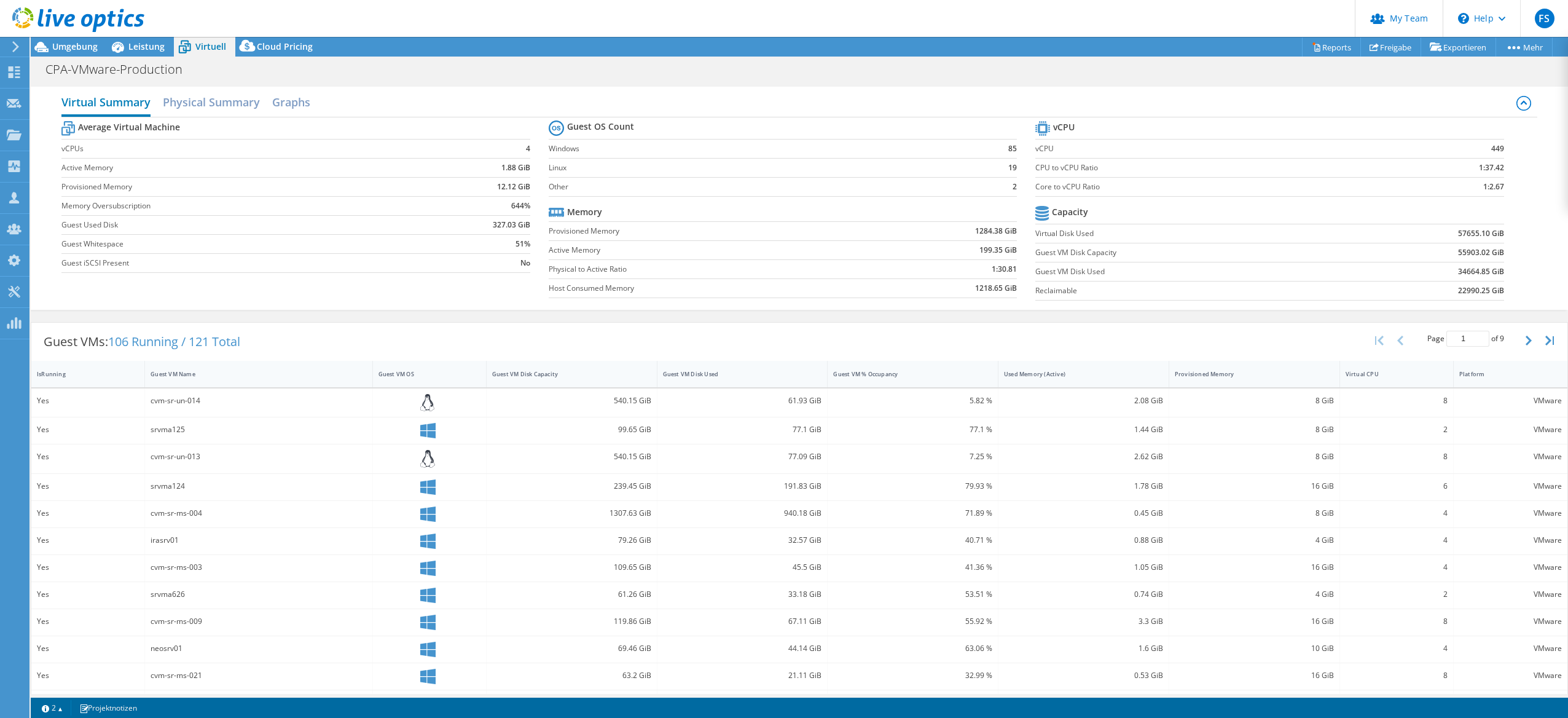
click at [108, 103] on h2 "Virtual Summary" at bounding box center [106, 103] width 89 height 27
drag, startPoint x: 498, startPoint y: 171, endPoint x: 520, endPoint y: 170, distance: 22.0
click at [520, 170] on b "1.88 GiB" at bounding box center [516, 167] width 29 height 12
drag, startPoint x: 520, startPoint y: 170, endPoint x: 513, endPoint y: 181, distance: 13.0
click at [513, 181] on b "12.12 GiB" at bounding box center [513, 186] width 34 height 12
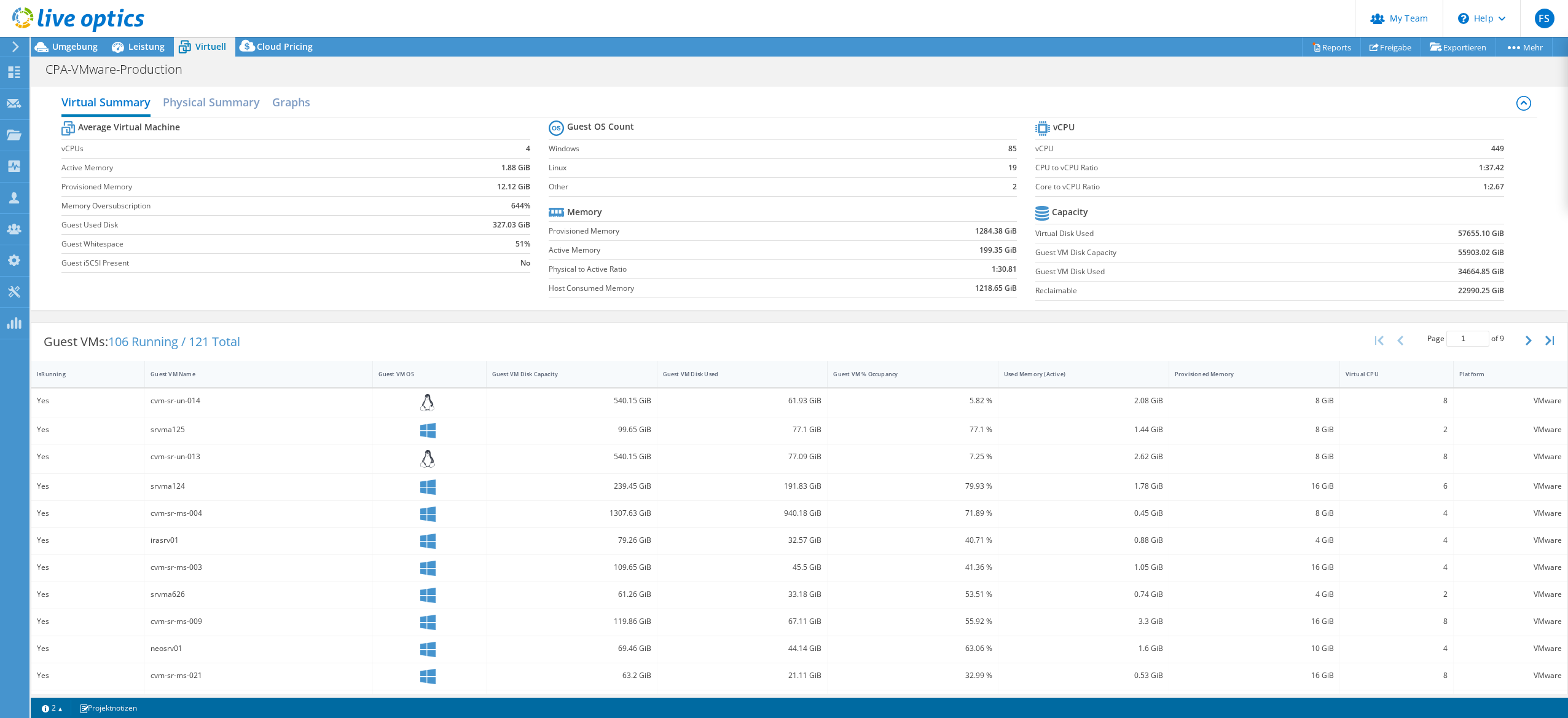
drag, startPoint x: 513, startPoint y: 181, endPoint x: 521, endPoint y: 192, distance: 13.6
click at [521, 192] on b "12.12 GiB" at bounding box center [513, 186] width 34 height 12
drag, startPoint x: 511, startPoint y: 205, endPoint x: 527, endPoint y: 208, distance: 16.3
click at [527, 208] on section "Average Virtual Machine vCPUs 4 Active Memory 1.88 GiB Provisioned Memory 12.12…" at bounding box center [305, 199] width 487 height 161
click at [524, 210] on b "644%" at bounding box center [521, 205] width 19 height 12
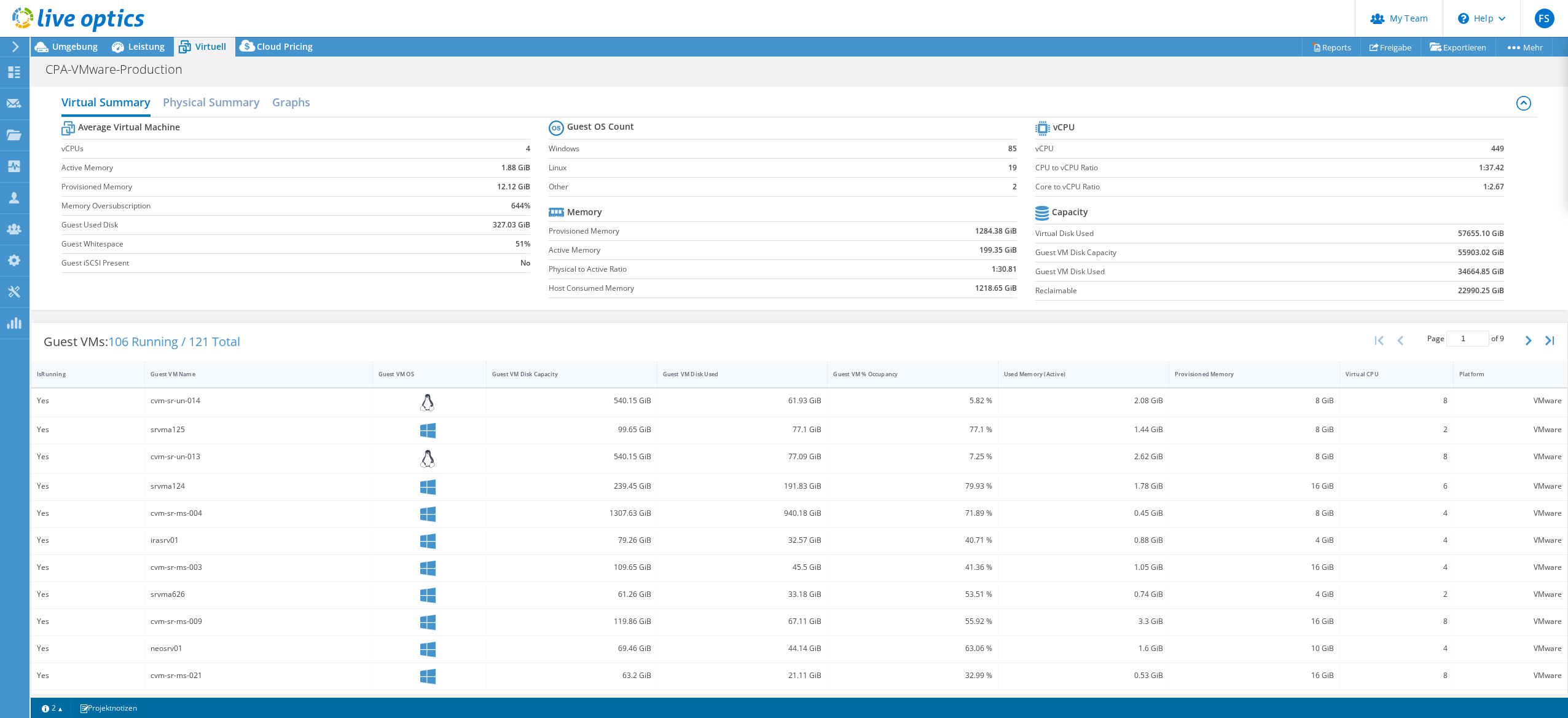
click at [513, 207] on b "644%" at bounding box center [521, 205] width 19 height 12
drag, startPoint x: 509, startPoint y: 207, endPoint x: 529, endPoint y: 207, distance: 20.0
click at [529, 207] on section "Average Virtual Machine vCPUs 4 Active Memory 1.88 GiB Provisioned Memory 12.12…" at bounding box center [305, 199] width 487 height 161
drag, startPoint x: 529, startPoint y: 207, endPoint x: 513, endPoint y: 205, distance: 16.1
click at [513, 205] on b "644%" at bounding box center [521, 205] width 19 height 12
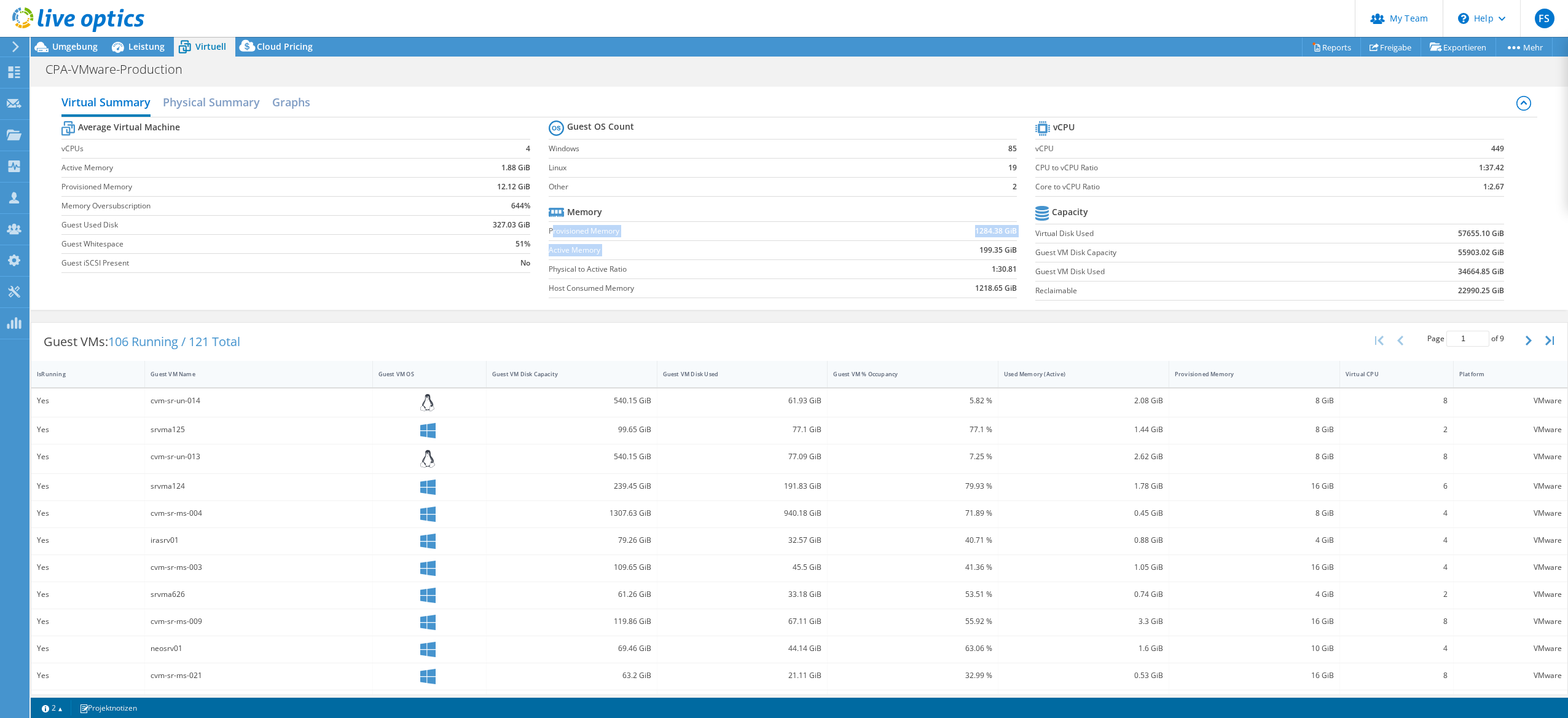
drag, startPoint x: 550, startPoint y: 233, endPoint x: 960, endPoint y: 250, distance: 410.4
click at [960, 249] on tbody "Memory Provisioned Memory 1284.38 GiB Active Memory 199.35 GiB Physical to Acti…" at bounding box center [783, 250] width 469 height 95
click at [962, 253] on td "199.35 GiB" at bounding box center [943, 250] width 147 height 19
drag, startPoint x: 982, startPoint y: 261, endPoint x: 1008, endPoint y: 266, distance: 26.5
click at [1006, 266] on td "1:30.81" at bounding box center [943, 269] width 147 height 19
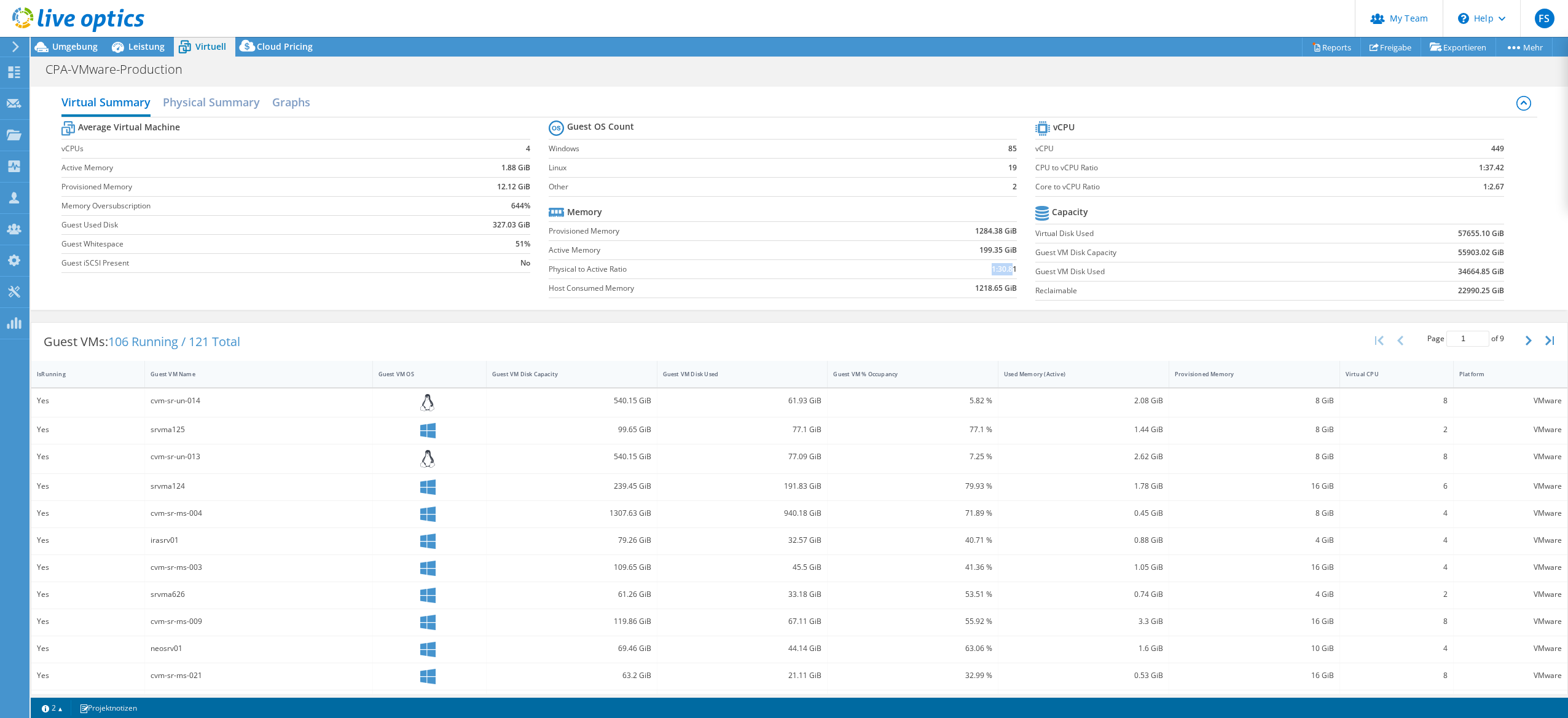
click at [1010, 270] on b "1:30.81" at bounding box center [1005, 269] width 25 height 12
drag, startPoint x: 1476, startPoint y: 188, endPoint x: 1509, endPoint y: 187, distance: 33.0
click at [1509, 187] on section "vCPU vCPU 449 CPU to vCPU Ratio 1:37.42 Core to vCPU Ratio 1:2.67 Capacity Virt…" at bounding box center [1279, 212] width 487 height 189
drag, startPoint x: 1509, startPoint y: 187, endPoint x: 1496, endPoint y: 192, distance: 13.9
click at [1496, 192] on section "vCPU vCPU 449 CPU to vCPU Ratio 1:37.42 Core to vCPU Ratio 1:2.67 Capacity Virt…" at bounding box center [1279, 212] width 487 height 189
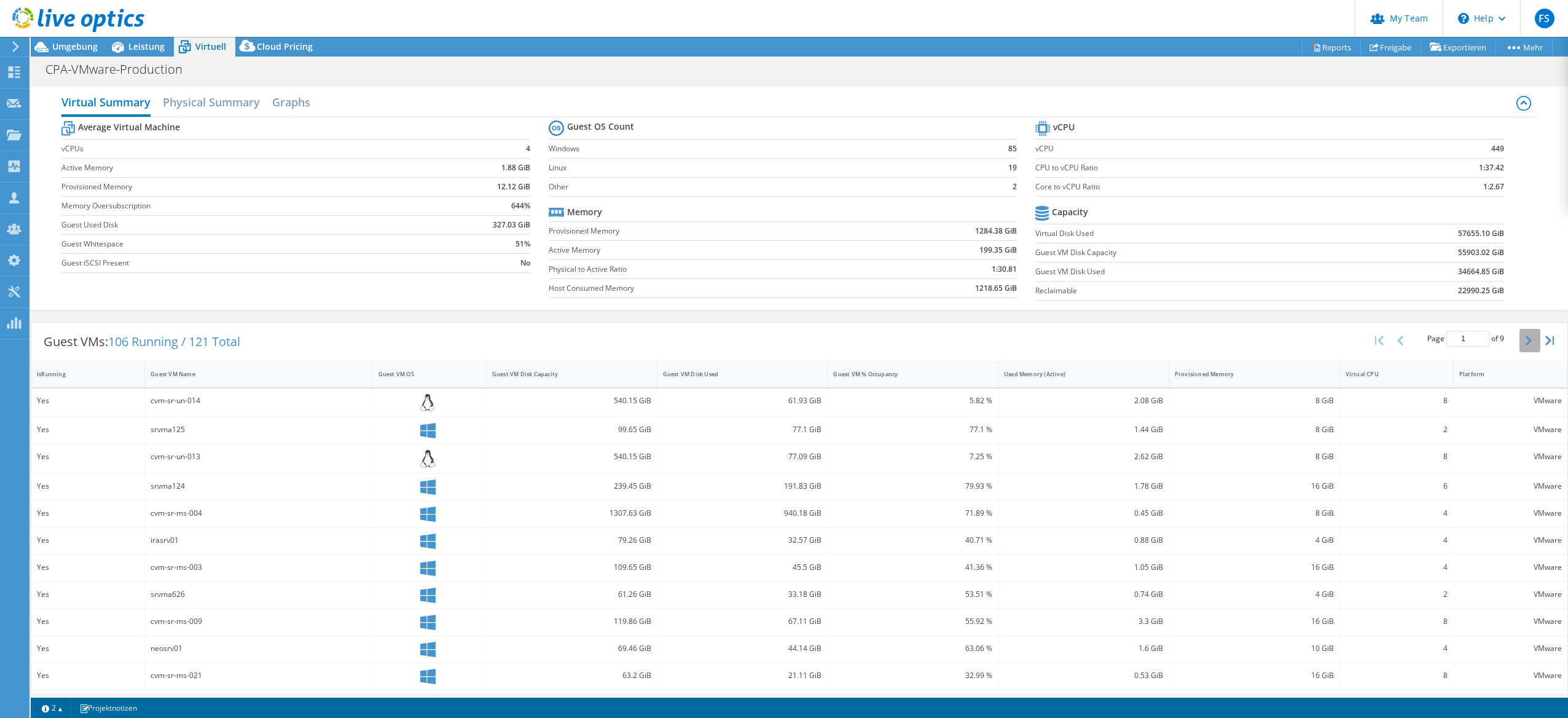
click at [1526, 341] on icon "button" at bounding box center [1529, 341] width 6 height 10
type input "3"
click at [203, 109] on h2 "Physical Summary" at bounding box center [211, 103] width 97 height 27
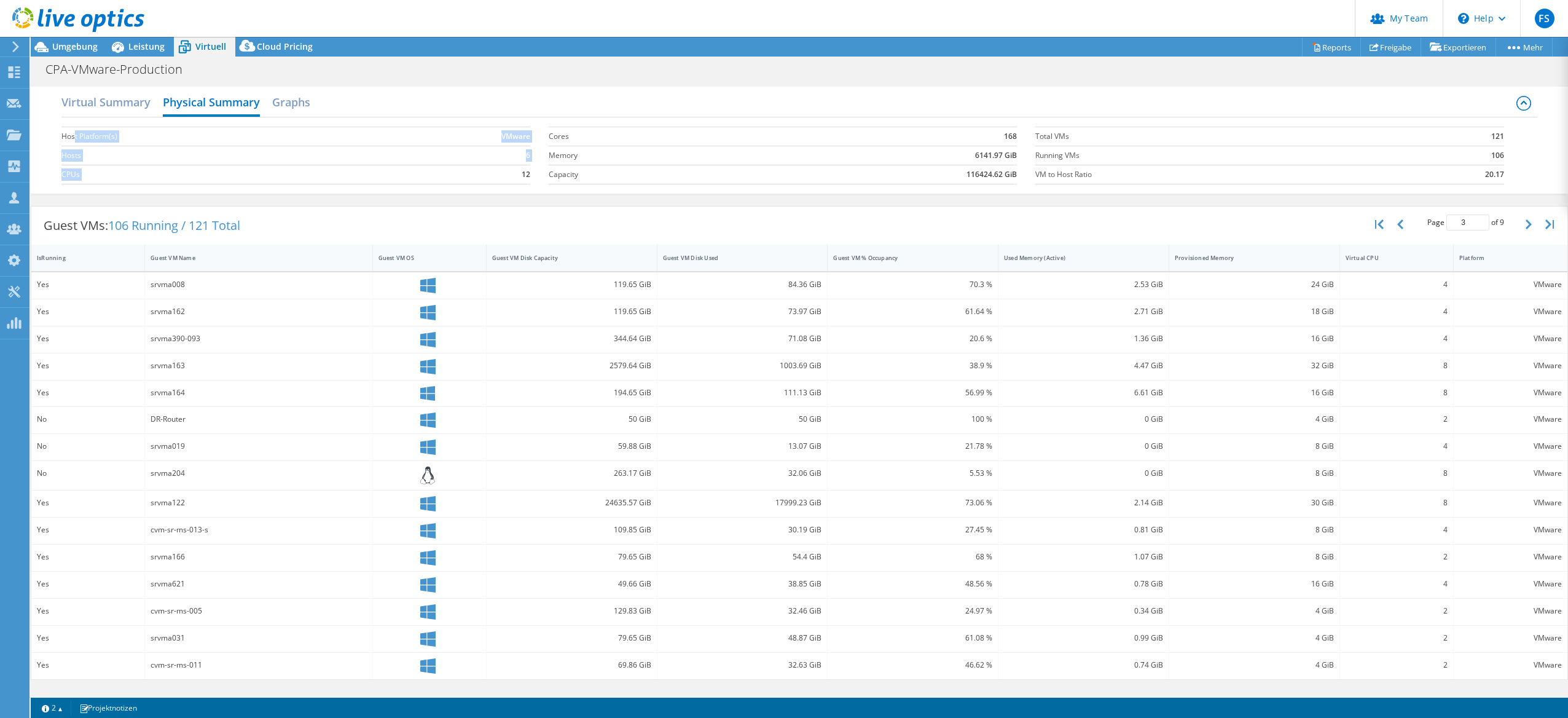
drag, startPoint x: 152, startPoint y: 139, endPoint x: 502, endPoint y: 187, distance: 353.3
click at [493, 185] on section "Host Platform(s) VMware Hosts 6 CPUs 12" at bounding box center [305, 156] width 487 height 70
click at [761, 186] on section "Cores 168 Memory 6141.97 GiB Capacity 116424.62 GiB" at bounding box center [793, 156] width 487 height 70
click at [301, 101] on h2 "Graphs" at bounding box center [292, 103] width 38 height 27
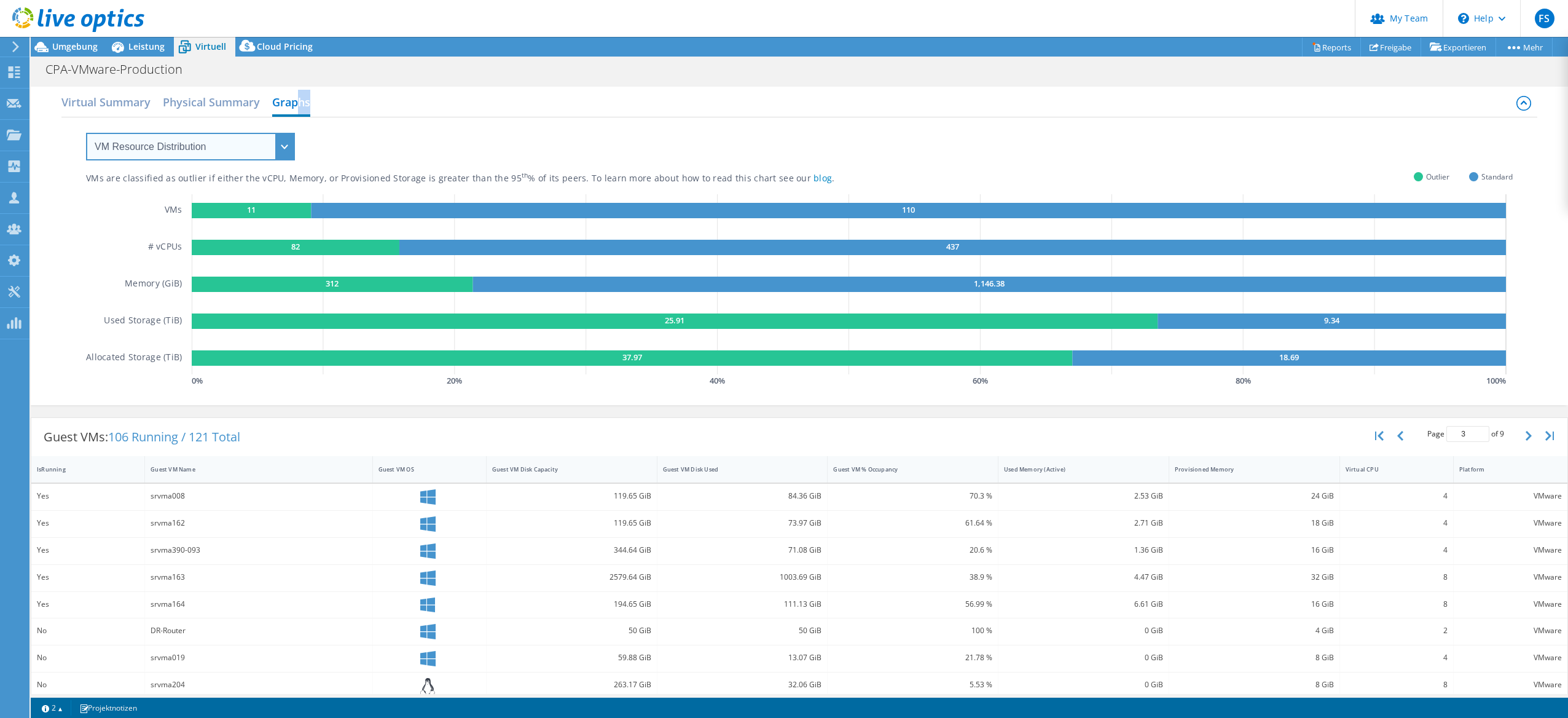
drag, startPoint x: 300, startPoint y: 101, endPoint x: 269, endPoint y: 142, distance: 51.4
click at [269, 141] on select "VM Resource Distribution Provisioning Contrast Over Provisioning" at bounding box center [191, 146] width 209 height 28
click at [266, 143] on select "VM Resource Distribution Provisioning Contrast Over Provisioning" at bounding box center [191, 146] width 209 height 28
click at [265, 209] on rect at bounding box center [251, 210] width 119 height 15
click at [249, 157] on select "VM Resource Distribution Provisioning Contrast Over Provisioning" at bounding box center [191, 146] width 209 height 28
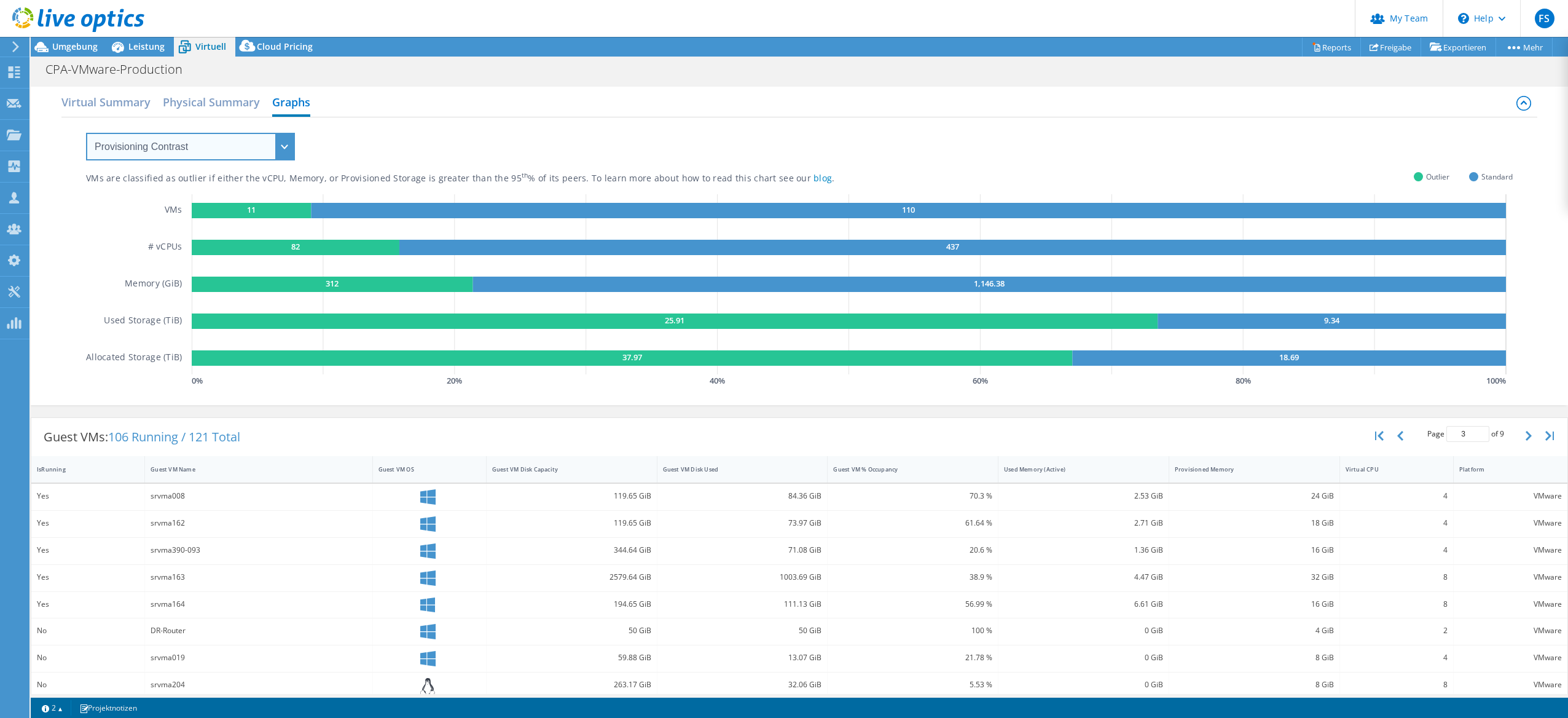
click at [86, 132] on select "VM Resource Distribution Provisioning Contrast Over Provisioning" at bounding box center [191, 146] width 209 height 28
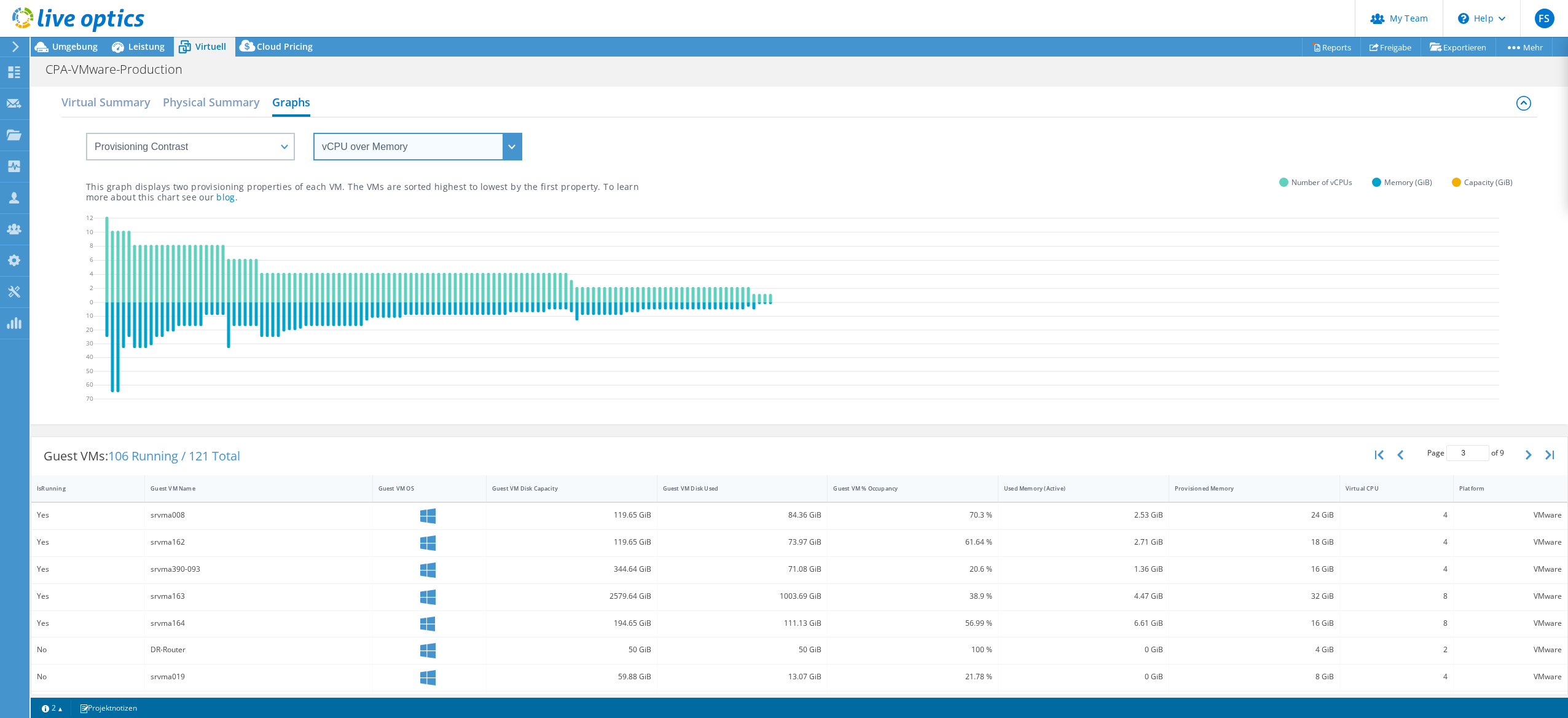
click at [392, 152] on select "vCPU over Memory vCPU over Capacity Memory over vCPU Memory over Capacity Capac…" at bounding box center [418, 146] width 209 height 28
click at [201, 134] on select "VM Resource Distribution Provisioning Contrast Over Provisioning" at bounding box center [191, 146] width 209 height 28
select select "Over Provisioning"
click at [86, 132] on select "VM Resource Distribution Provisioning Contrast Over Provisioning" at bounding box center [191, 146] width 209 height 28
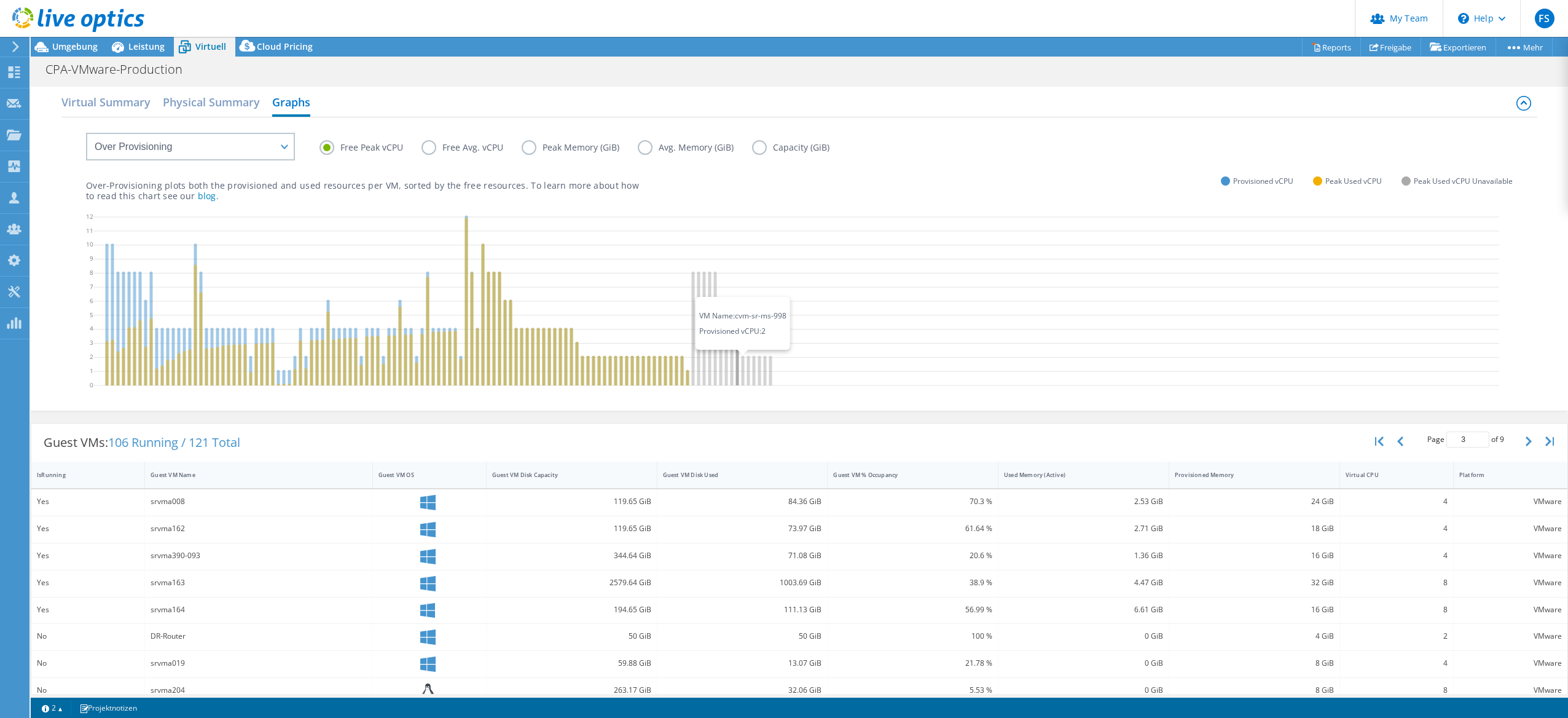
click at [739, 345] on icon at bounding box center [737, 356] width 3 height 58
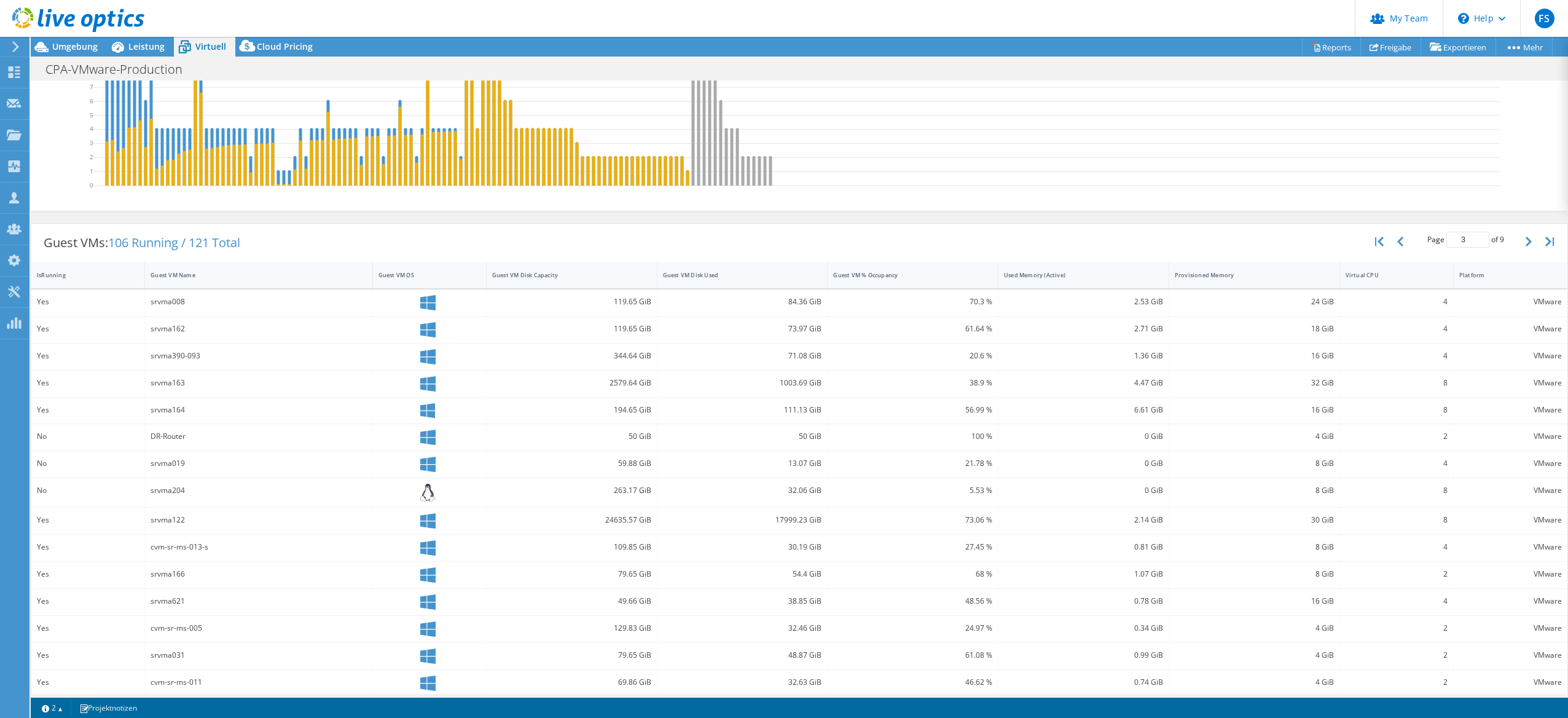
scroll to position [209, 0]
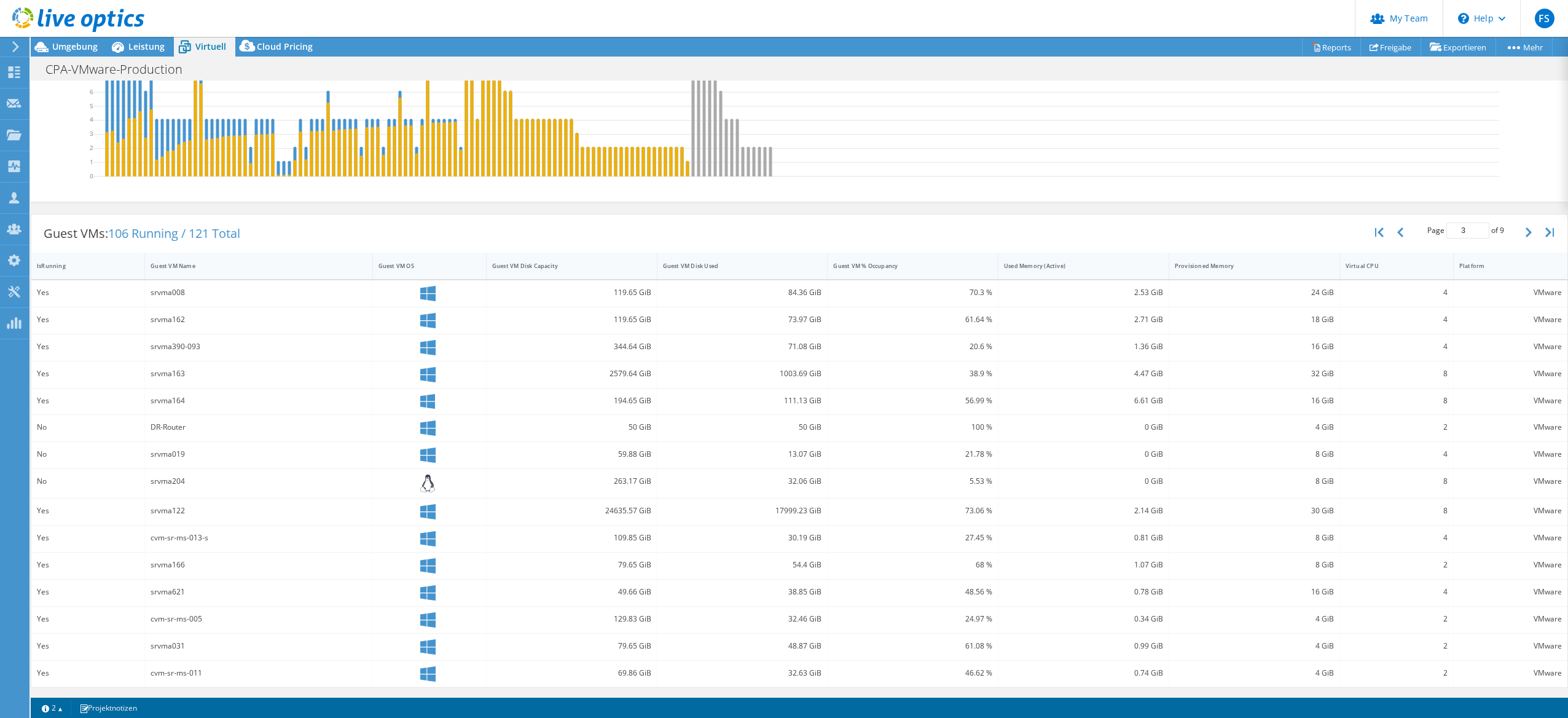
drag, startPoint x: 533, startPoint y: 416, endPoint x: 509, endPoint y: 403, distance: 27.3
click at [534, 417] on div "50 GiB" at bounding box center [572, 428] width 171 height 27
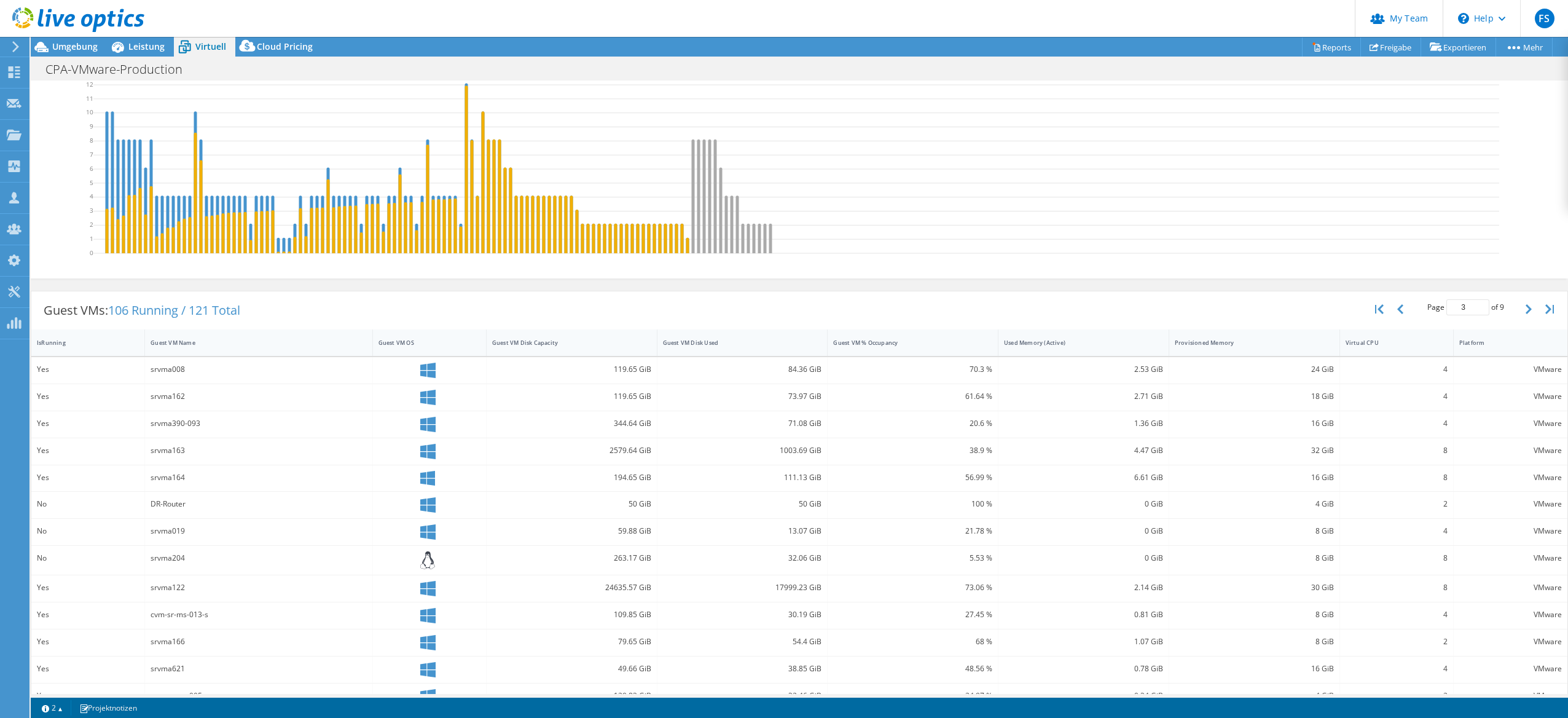
scroll to position [0, 0]
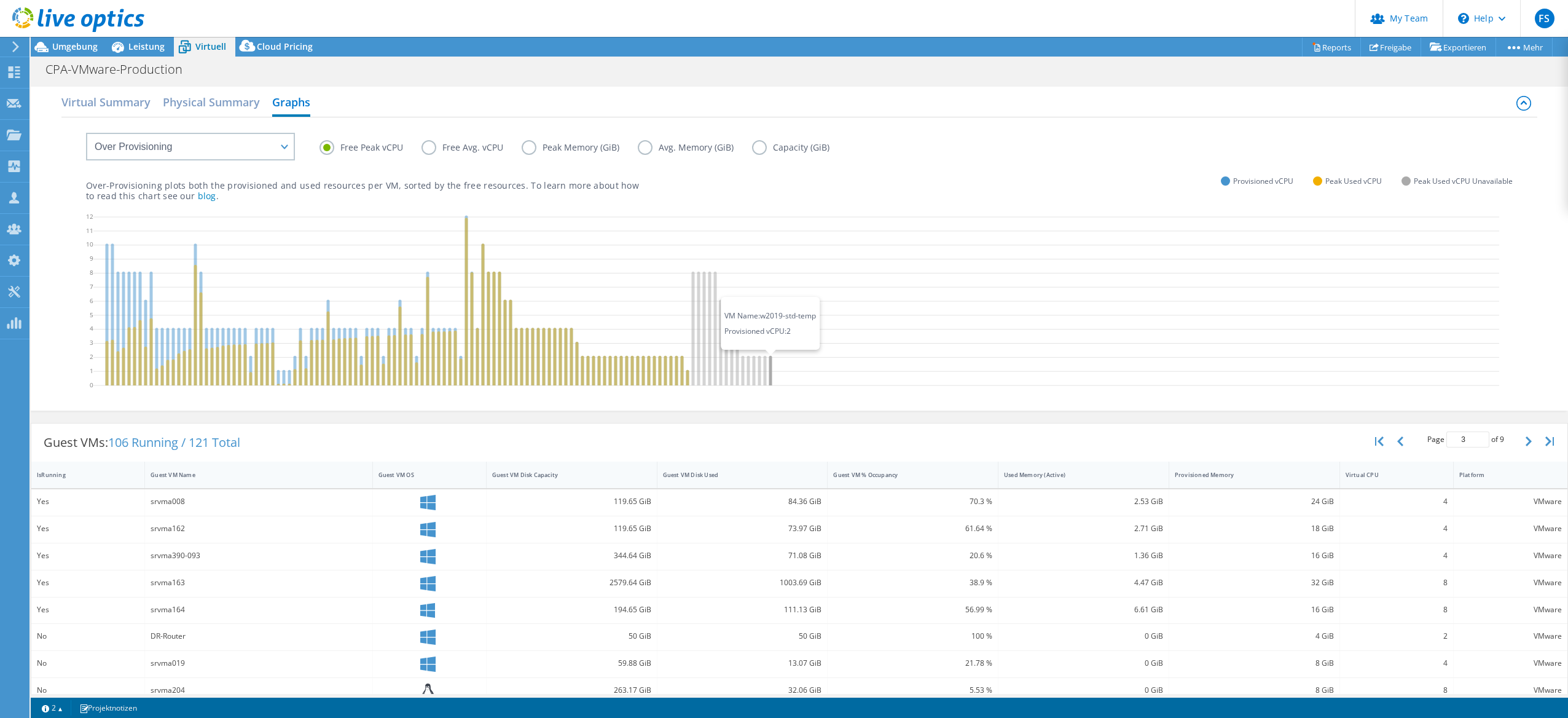
click at [771, 372] on icon at bounding box center [771, 371] width 3 height 30
click at [748, 372] on icon at bounding box center [796, 303] width 1406 height 184
drag, startPoint x: 740, startPoint y: 372, endPoint x: 709, endPoint y: 373, distance: 31.0
click at [720, 372] on icon at bounding box center [796, 303] width 1406 height 184
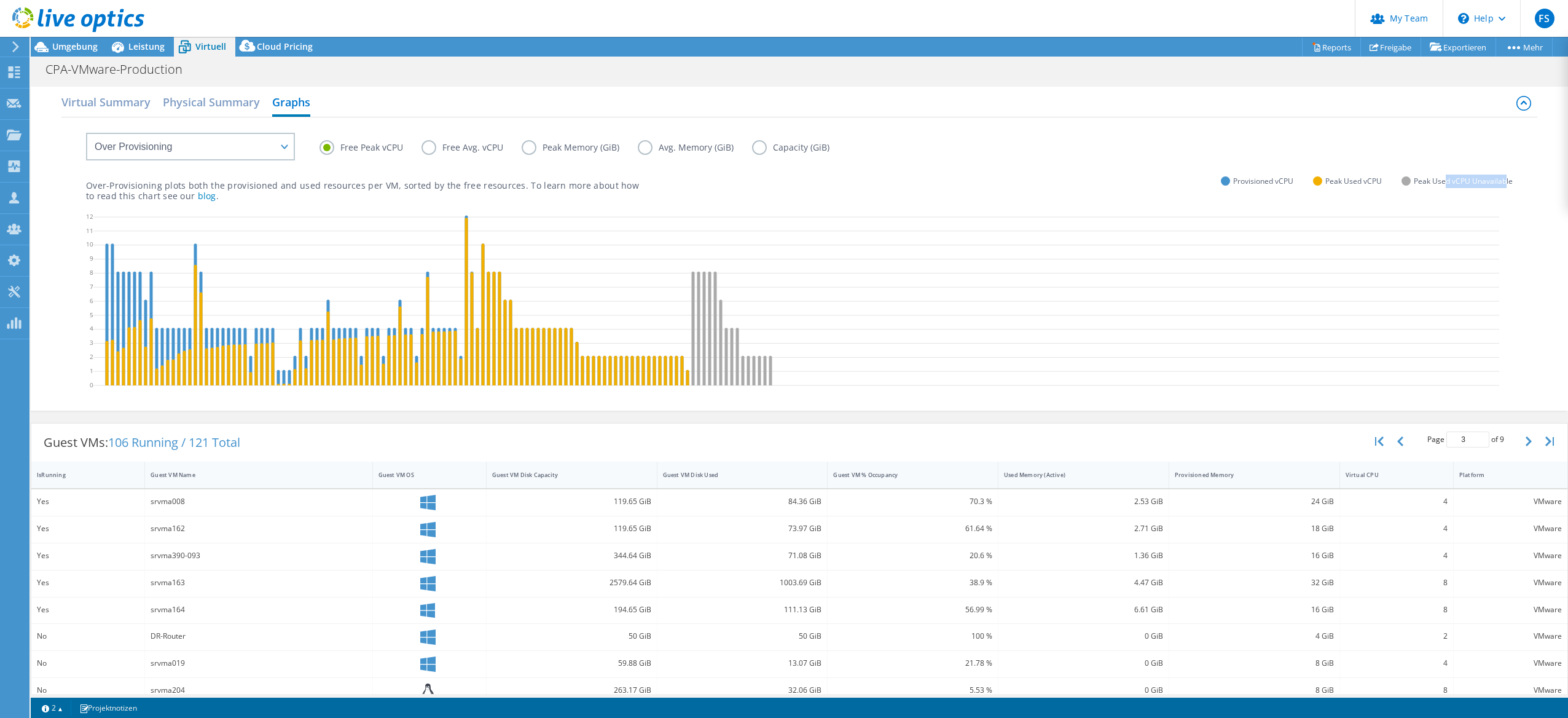
drag, startPoint x: 1437, startPoint y: 180, endPoint x: 1500, endPoint y: 183, distance: 63.1
click at [1498, 182] on span "Peak Used vCPU Unavailable" at bounding box center [1463, 180] width 99 height 14
click at [435, 152] on label "Free Avg. vCPU" at bounding box center [471, 147] width 100 height 14
click at [0, 0] on input "Free Avg. vCPU" at bounding box center [0, 0] width 0 height 0
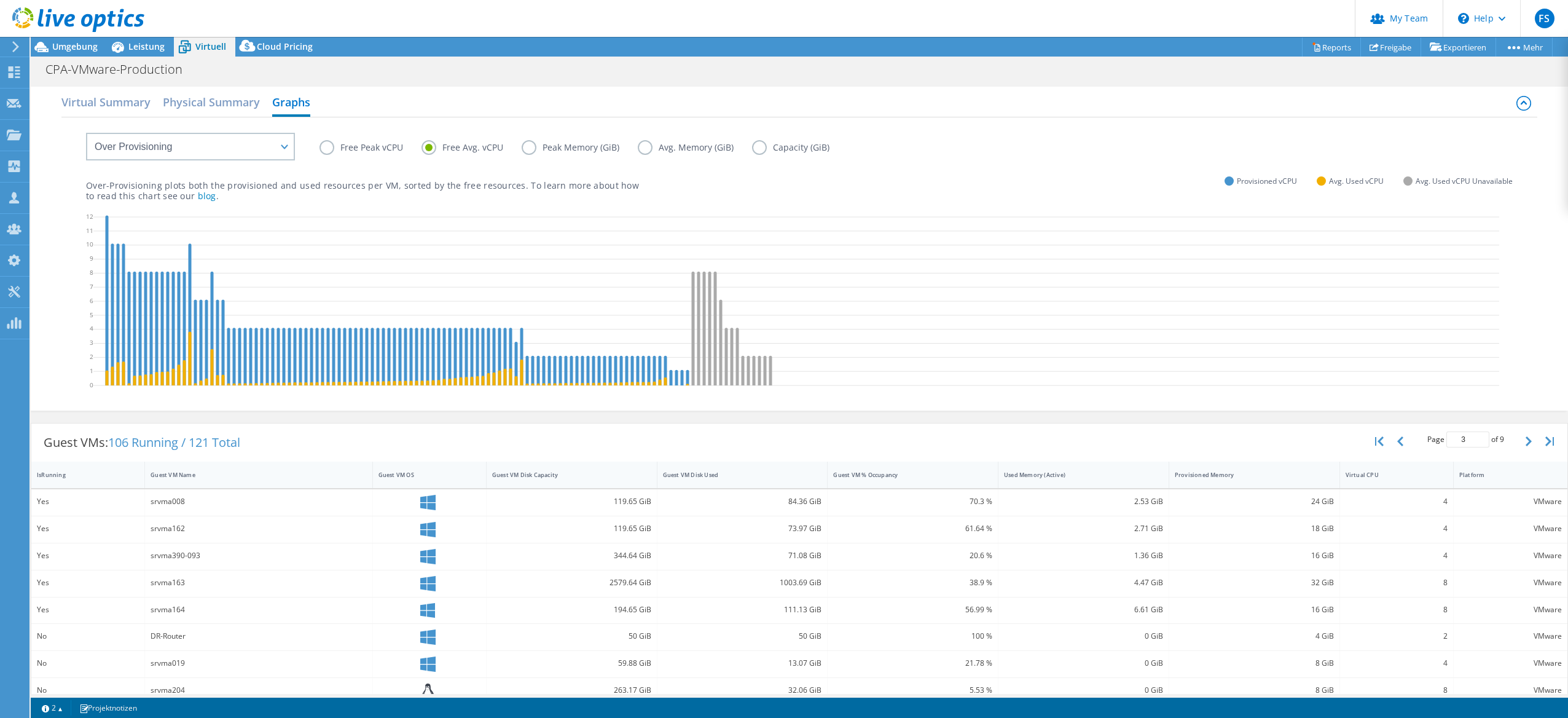
click at [529, 151] on label "Peak Memory (GiB)" at bounding box center [580, 147] width 116 height 14
click at [0, 0] on input "Peak Memory (GiB)" at bounding box center [0, 0] width 0 height 0
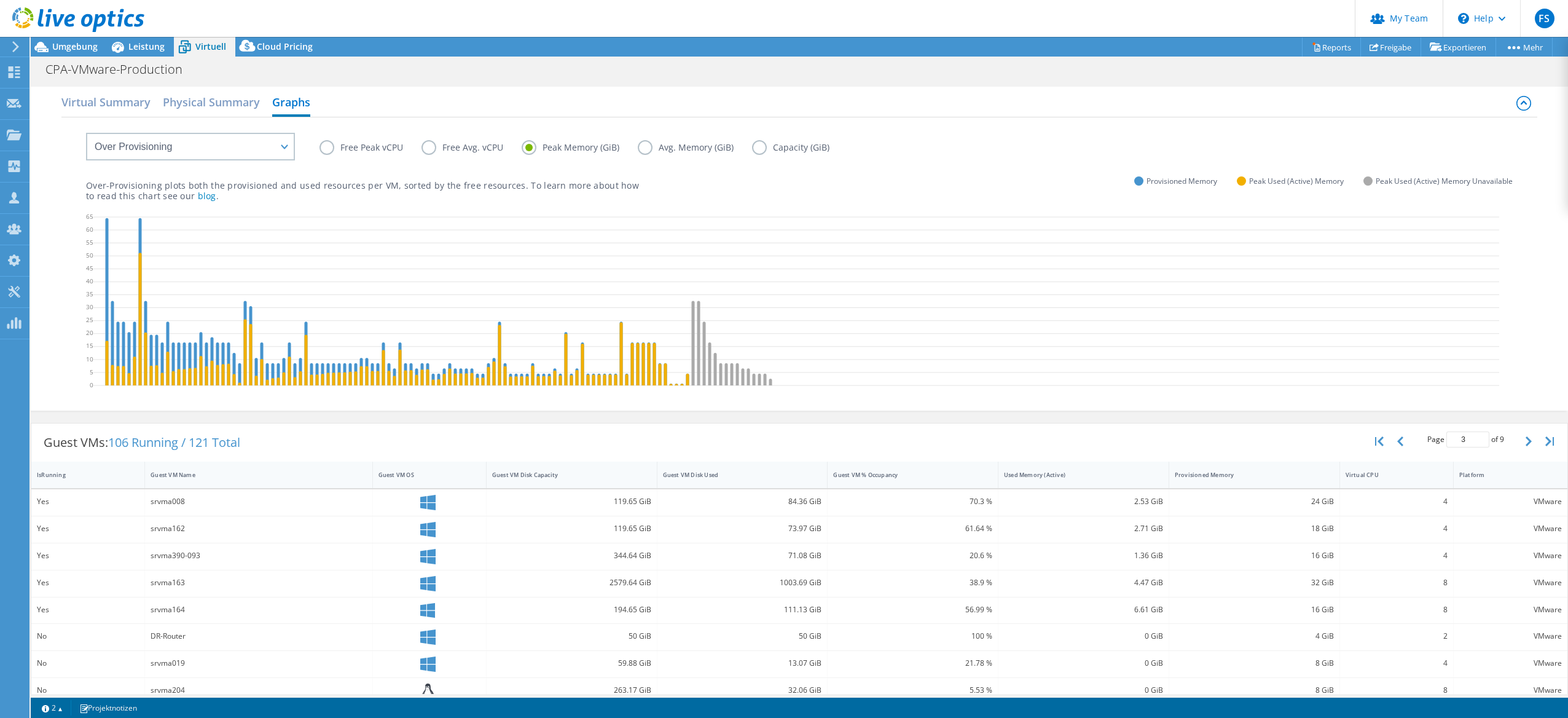
click at [652, 153] on label "Avg. Memory (GiB)" at bounding box center [695, 147] width 114 height 14
click at [0, 0] on input "Avg. Memory (GiB)" at bounding box center [0, 0] width 0 height 0
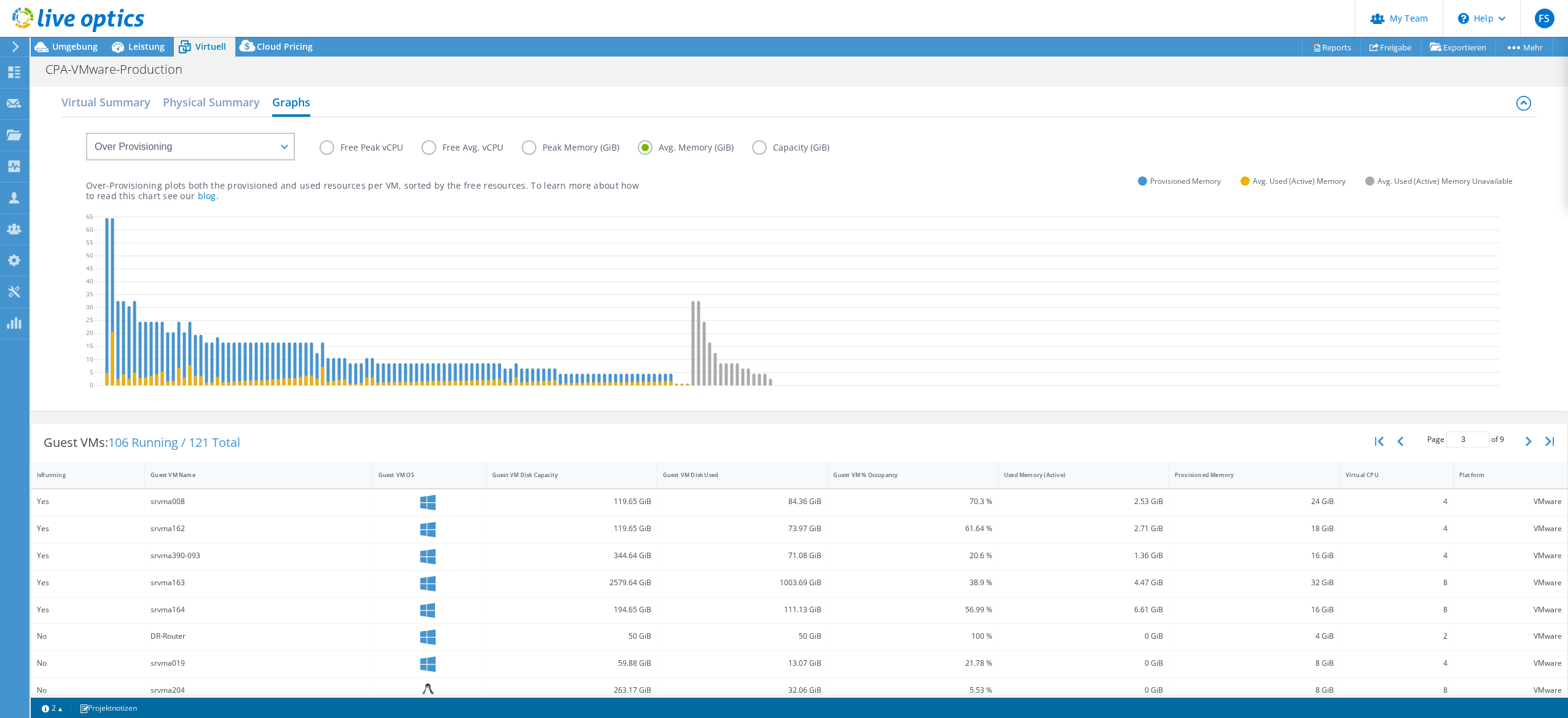
click at [762, 148] on label "Capacity (GiB)" at bounding box center [800, 147] width 96 height 14
click at [0, 0] on input "Capacity (GiB)" at bounding box center [0, 0] width 0 height 0
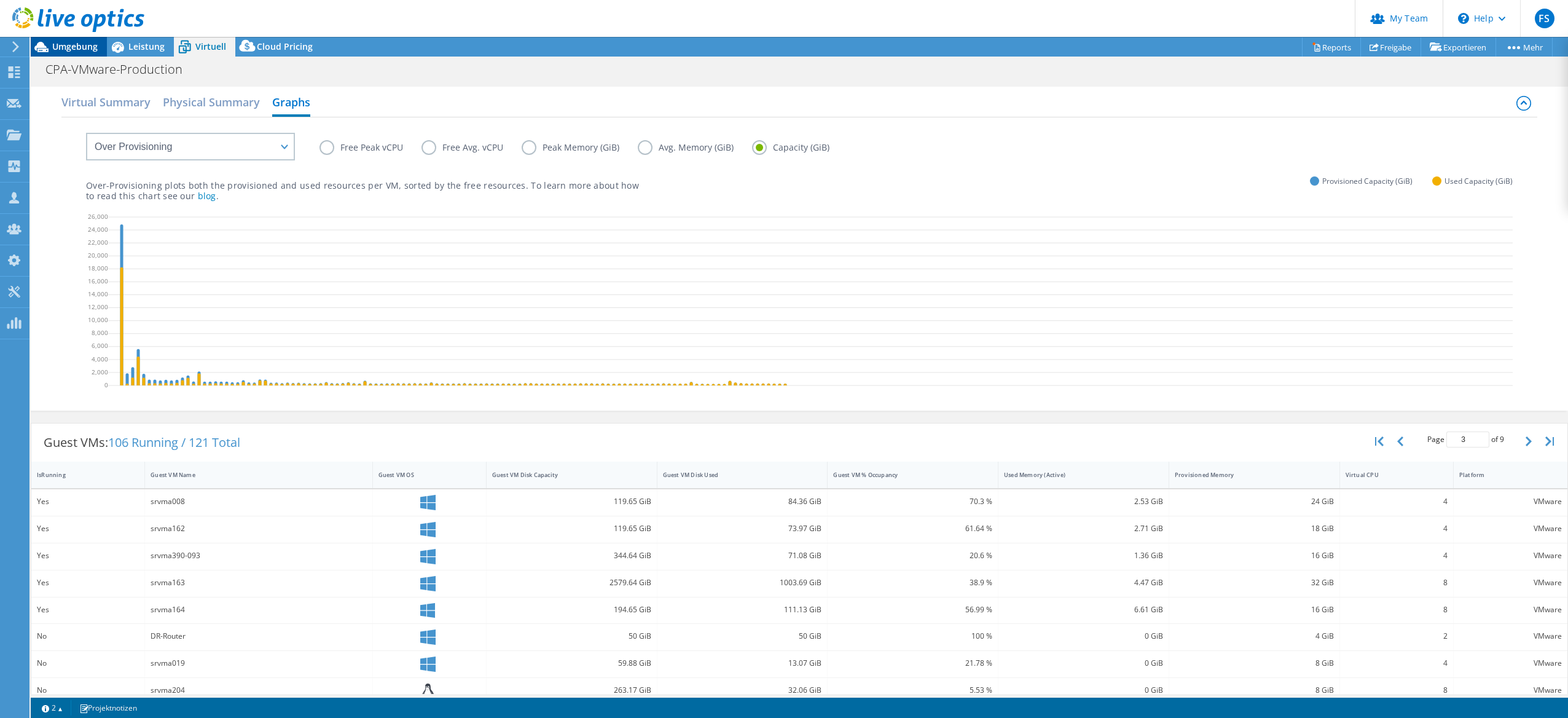
click at [71, 54] on div "Umgebung" at bounding box center [68, 46] width 76 height 19
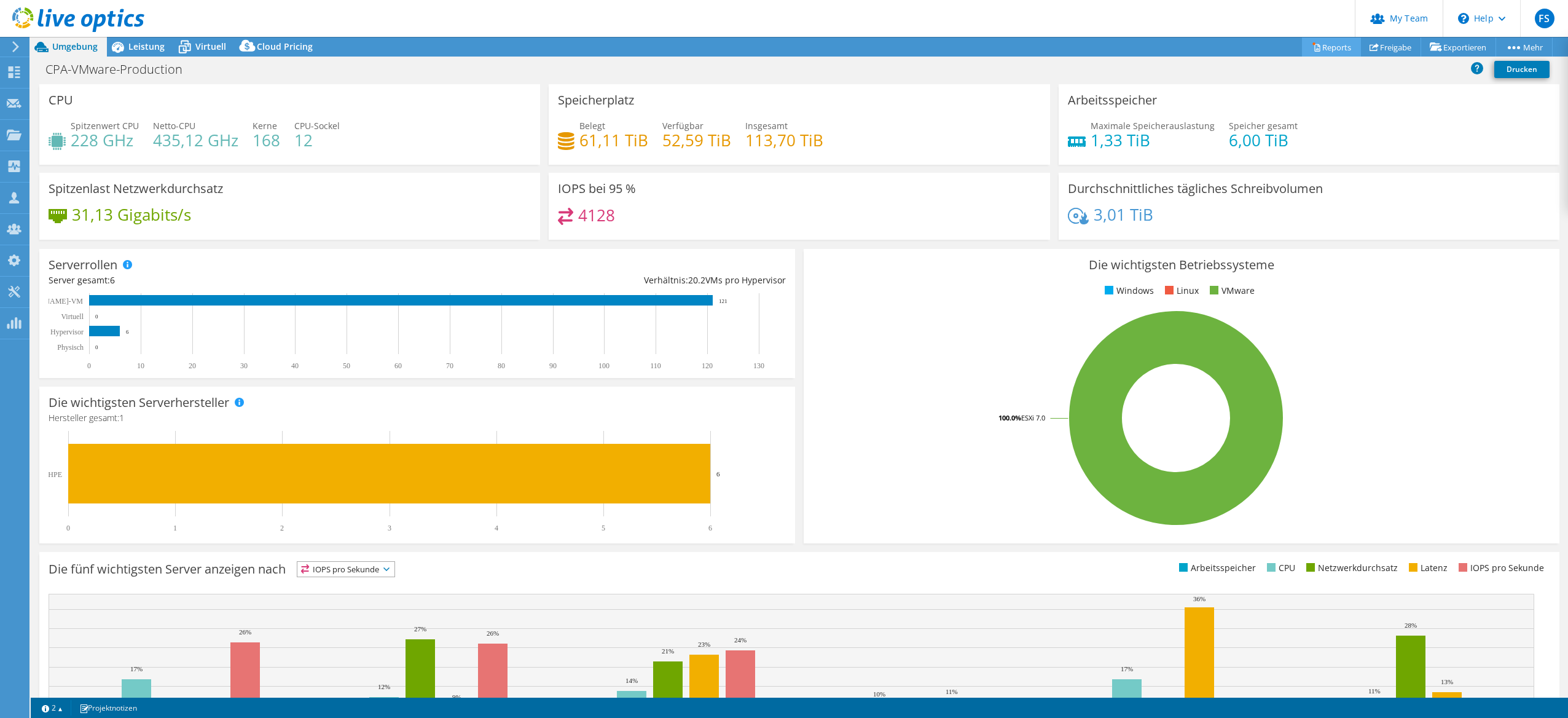
click at [1336, 38] on link "Reports" at bounding box center [1331, 47] width 59 height 19
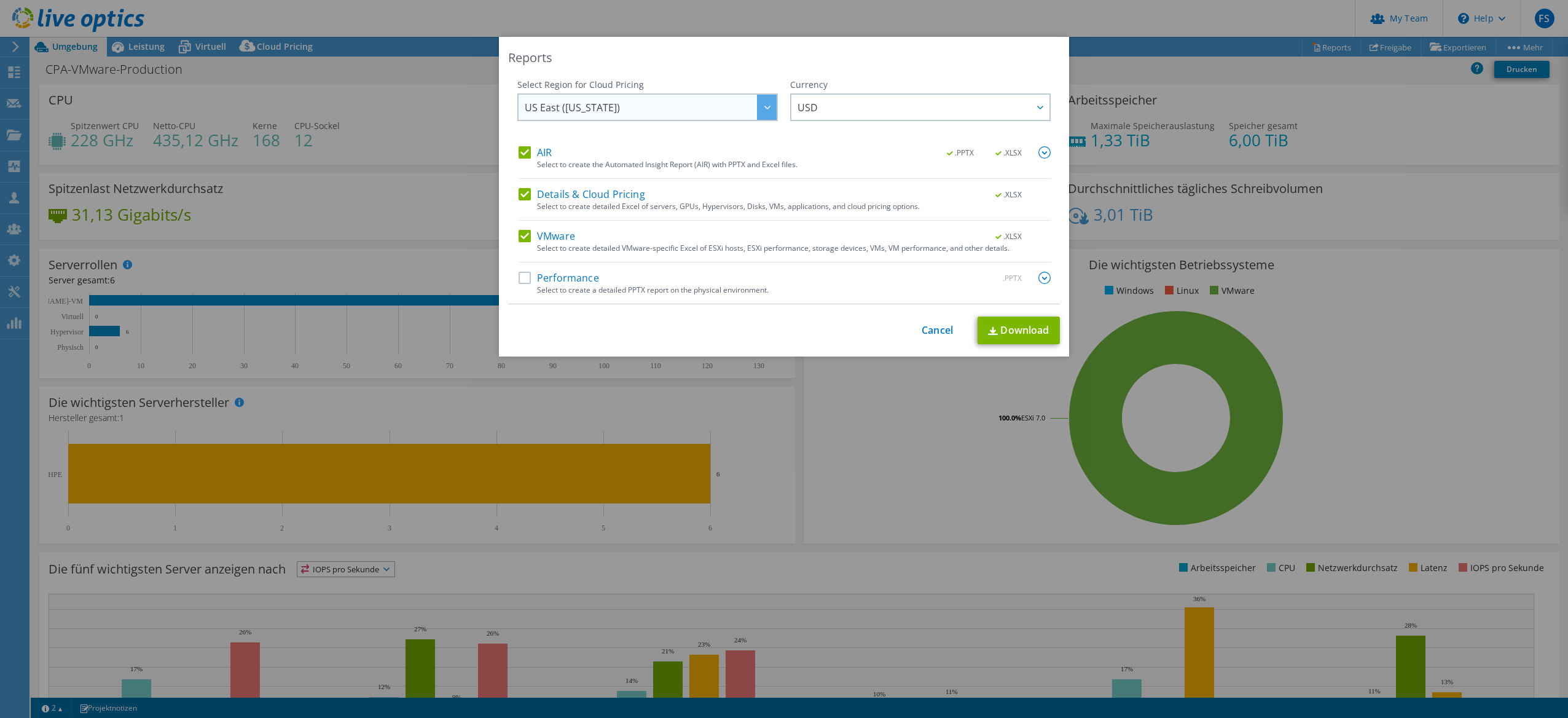
click at [712, 107] on span "US East ([US_STATE])" at bounding box center [651, 108] width 252 height 25
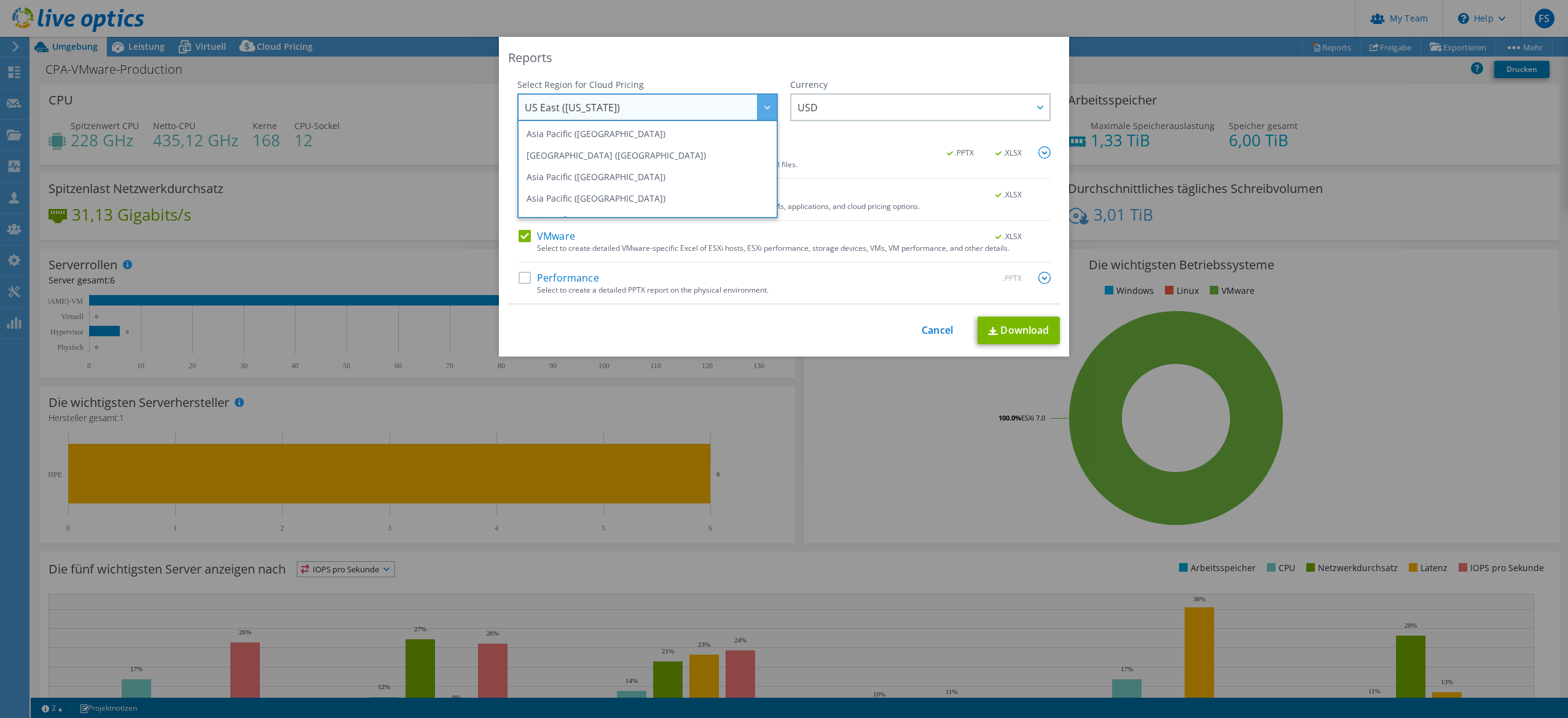
click at [712, 107] on span "US East ([US_STATE])" at bounding box center [651, 108] width 252 height 25
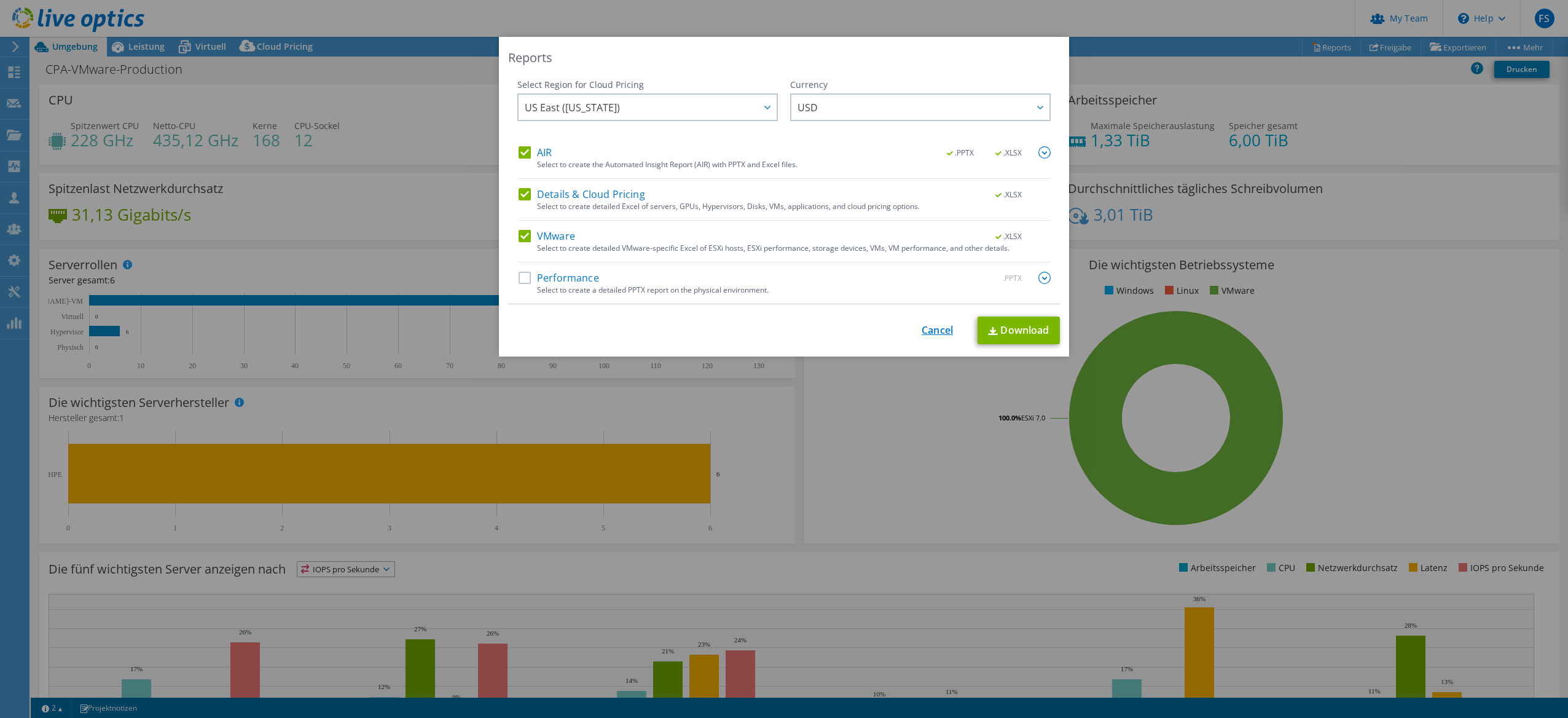
click at [922, 332] on link "Cancel" at bounding box center [938, 330] width 32 height 12
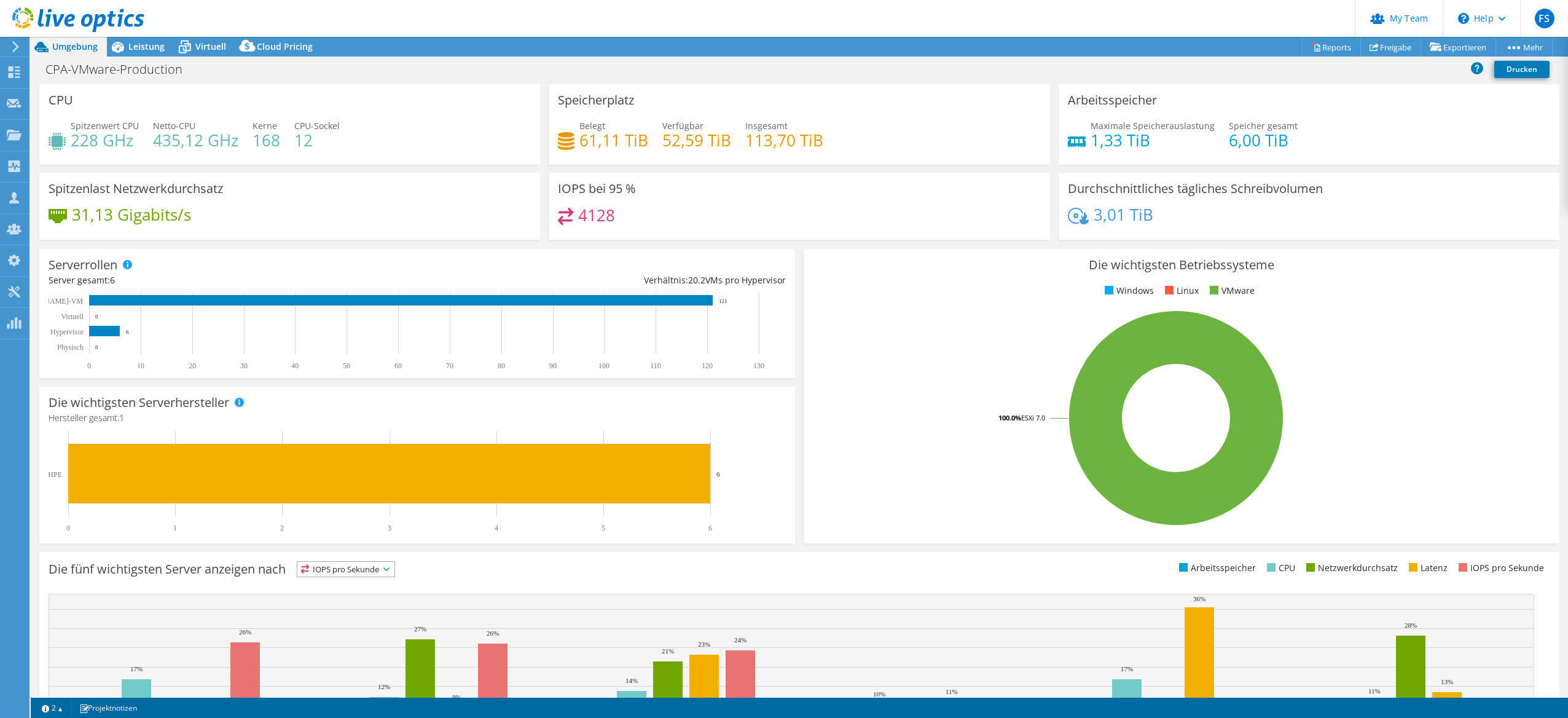
click at [185, 135] on h4 "435,12 GHz" at bounding box center [195, 140] width 85 height 13
drag, startPoint x: 185, startPoint y: 135, endPoint x: 177, endPoint y: 143, distance: 11.3
click at [177, 143] on h4 "435,12 GHz" at bounding box center [195, 140] width 85 height 13
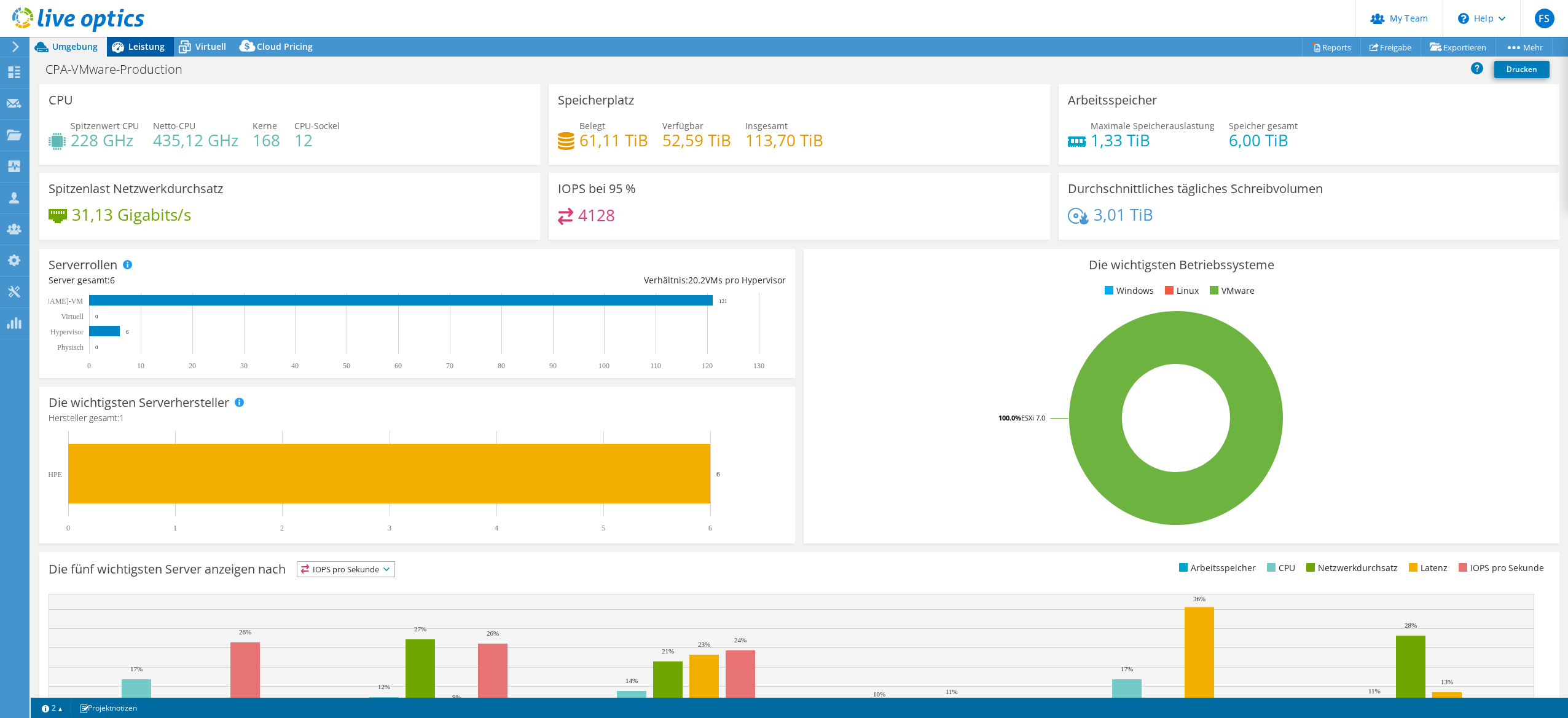
click at [153, 37] on div "Leistung" at bounding box center [140, 46] width 67 height 19
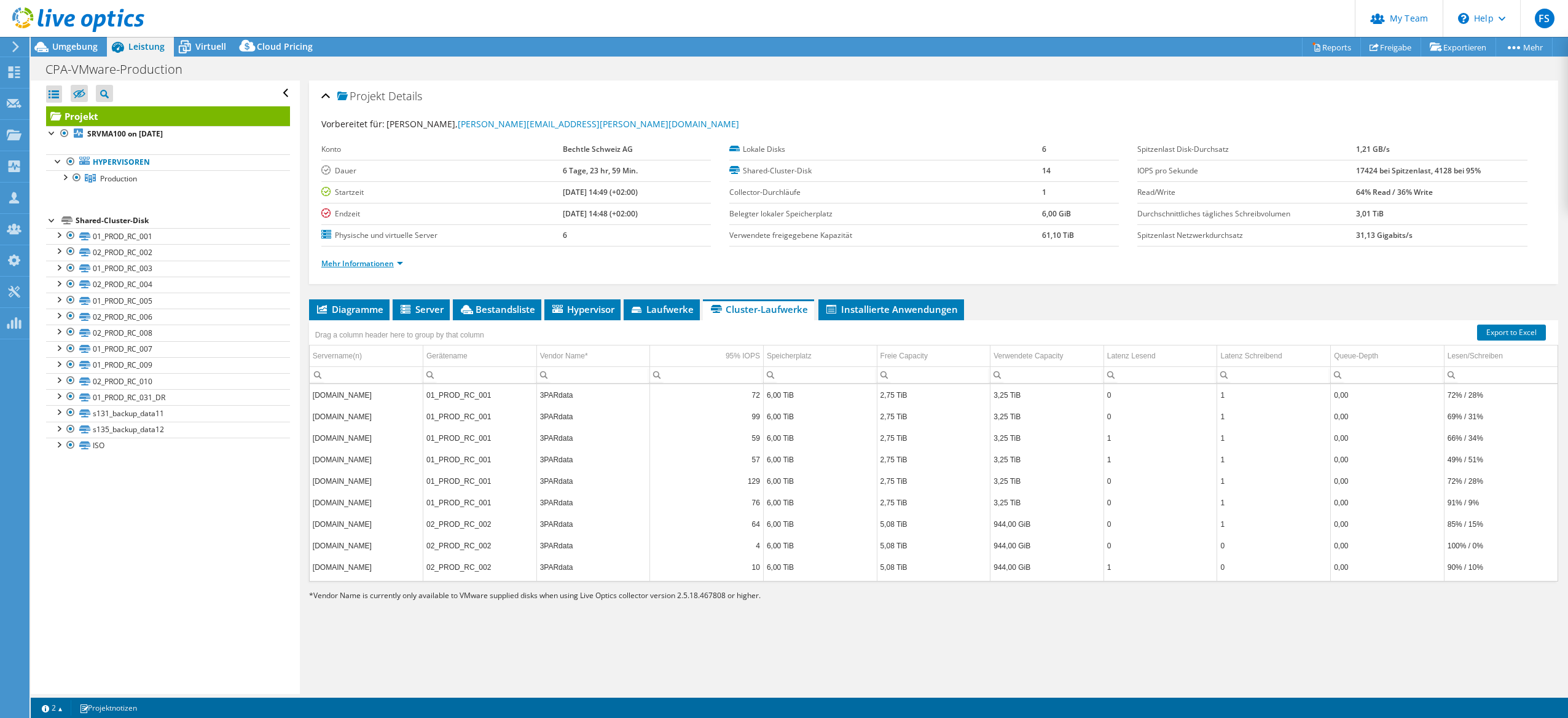
click at [343, 265] on link "Mehr Informationen" at bounding box center [362, 263] width 82 height 11
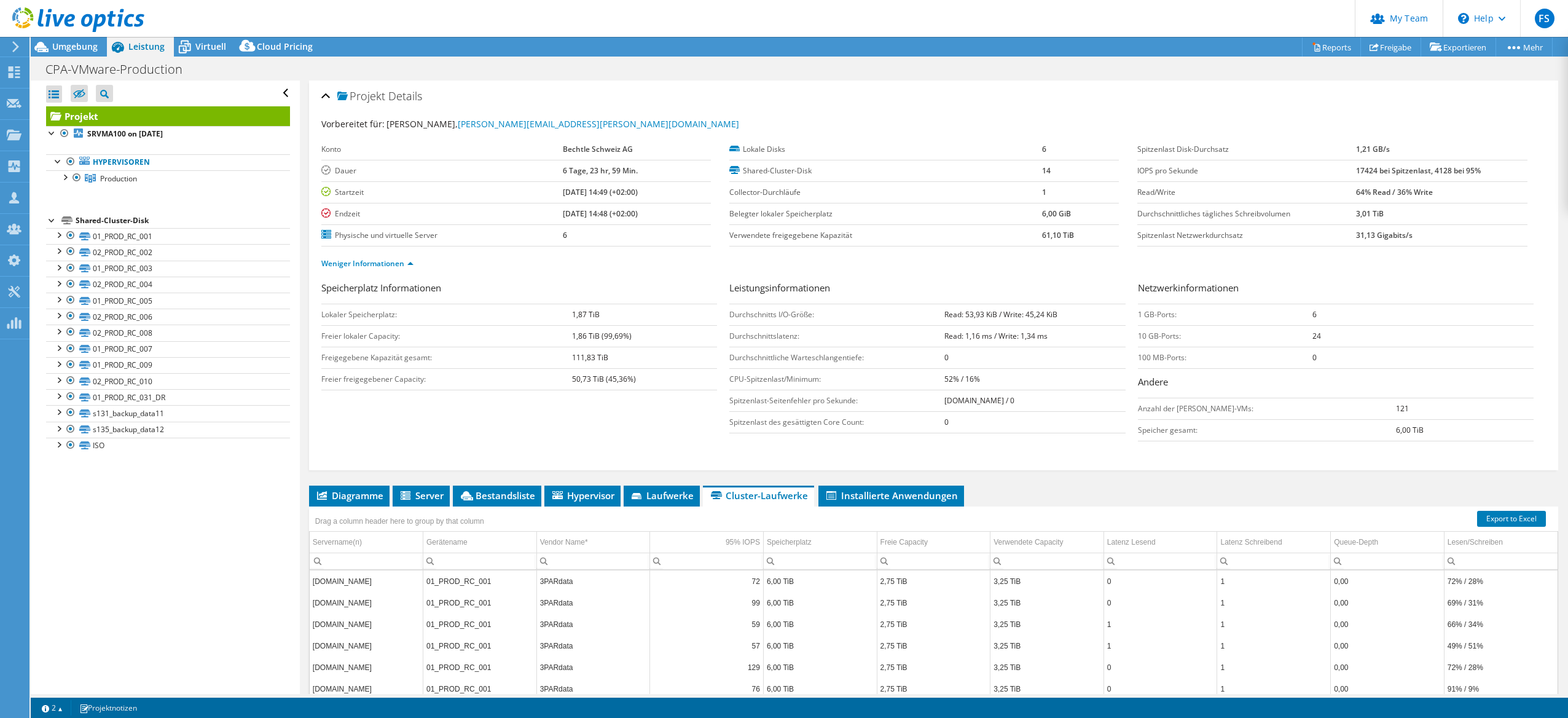
drag, startPoint x: 824, startPoint y: 322, endPoint x: 1018, endPoint y: 336, distance: 194.5
click at [1018, 336] on tbody "Durchschnitts I/O-Größe: Read: 53,93 KiB / Write: 45,24 KiB Durchschnittslatenz…" at bounding box center [927, 368] width 395 height 129
drag, startPoint x: 1018, startPoint y: 336, endPoint x: 986, endPoint y: 358, distance: 38.8
click at [1006, 359] on td "0" at bounding box center [1034, 357] width 180 height 21
drag, startPoint x: 868, startPoint y: 357, endPoint x: 986, endPoint y: 365, distance: 118.3
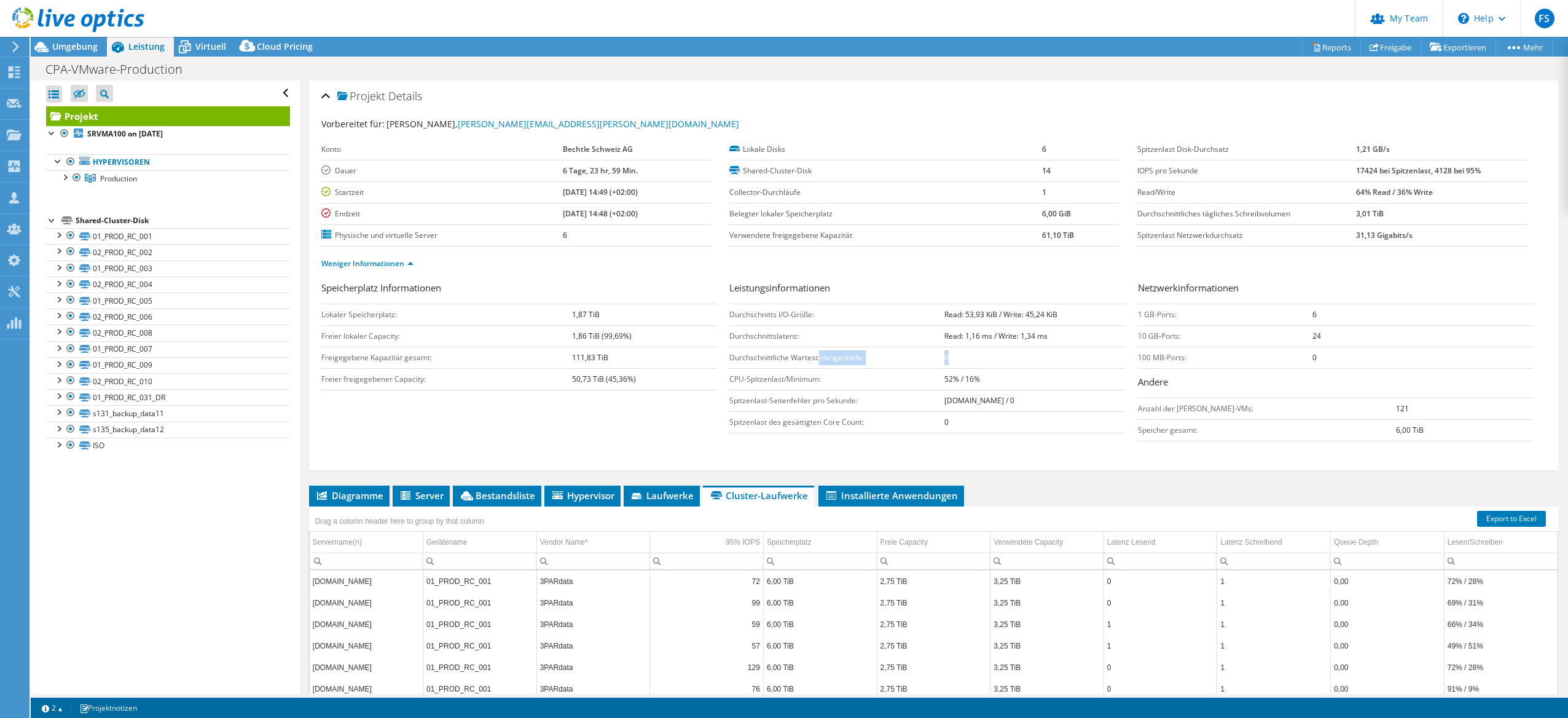
click at [983, 364] on tr "Durchschnittliche Warteschlangentiefe: 0" at bounding box center [927, 357] width 395 height 21
drag, startPoint x: 986, startPoint y: 365, endPoint x: 920, endPoint y: 377, distance: 67.1
click at [920, 377] on td "CPU-Spitzenlast/Minimum:" at bounding box center [837, 379] width 215 height 21
drag, startPoint x: 742, startPoint y: 387, endPoint x: 995, endPoint y: 392, distance: 253.0
click at [995, 392] on tbody "Durchschnitts I/O-Größe: Read: 53,93 KiB / Write: 45,24 KiB Durchschnittslatenz…" at bounding box center [927, 368] width 395 height 129
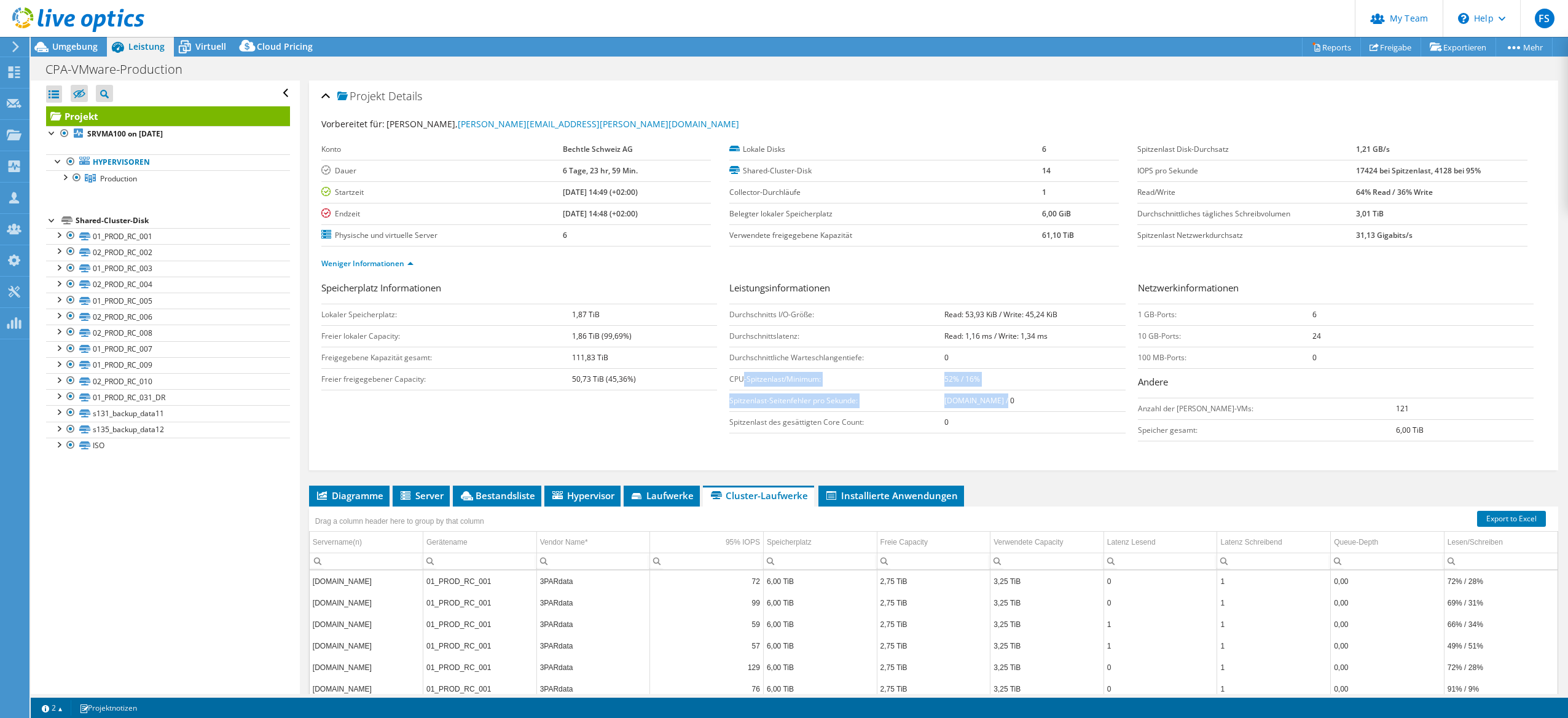
drag, startPoint x: 995, startPoint y: 392, endPoint x: 949, endPoint y: 384, distance: 46.7
click at [949, 384] on td "52% / 16%" at bounding box center [1034, 379] width 180 height 21
drag, startPoint x: 949, startPoint y: 384, endPoint x: 816, endPoint y: 401, distance: 134.1
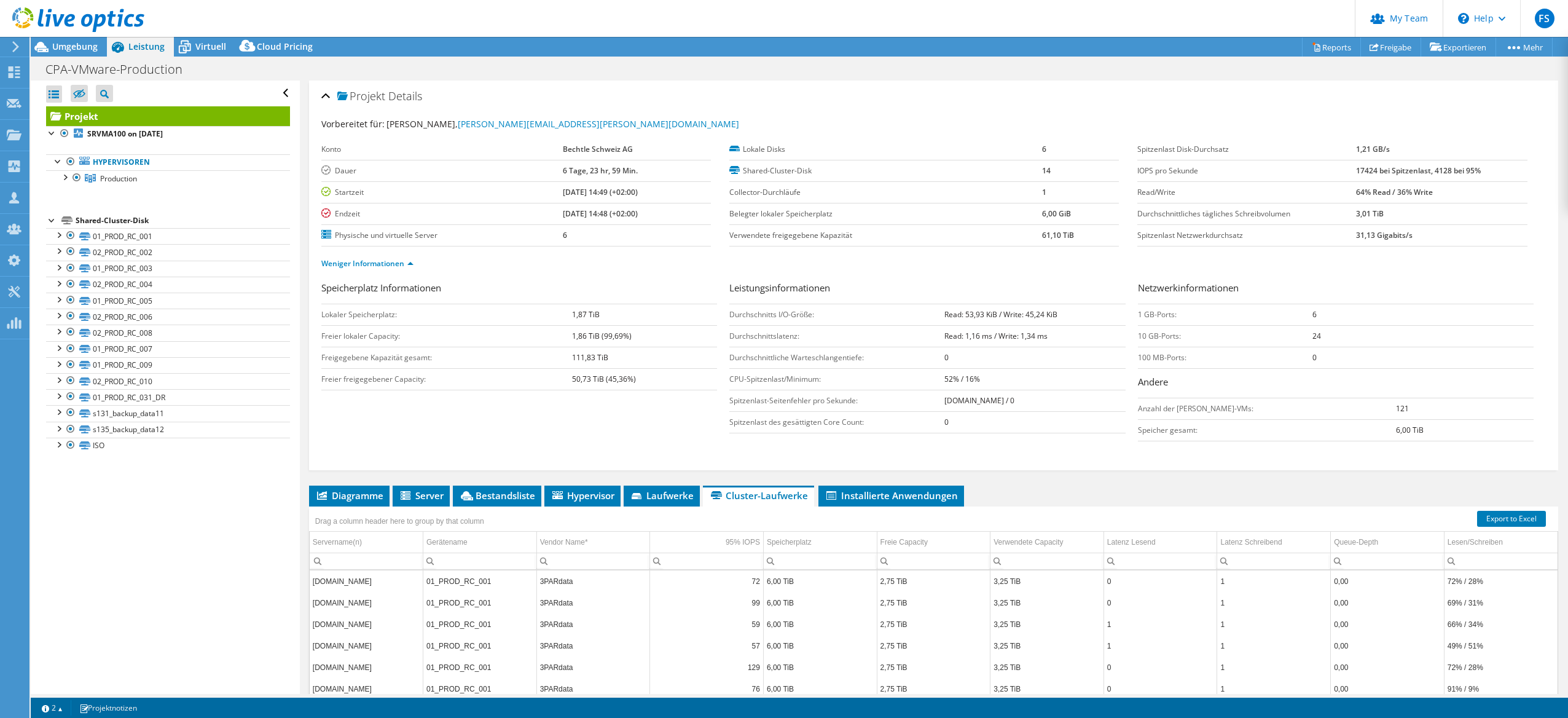
click at [816, 401] on td "Spitzenlast-Seitenfehler pro Sekunde:" at bounding box center [837, 400] width 215 height 21
click at [872, 420] on td "Spitzenlast des gesättigten Core Count:" at bounding box center [837, 421] width 215 height 21
drag, startPoint x: 1159, startPoint y: 323, endPoint x: 1337, endPoint y: 380, distance: 186.9
click at [1332, 375] on div "Netzwerkinformationen 1 GB-Ports: 6 10 GB-Ports: 24 100 MB-Ports: 0 Andere Anza…" at bounding box center [1342, 361] width 408 height 160
drag, startPoint x: 1337, startPoint y: 380, endPoint x: 1321, endPoint y: 449, distance: 70.8
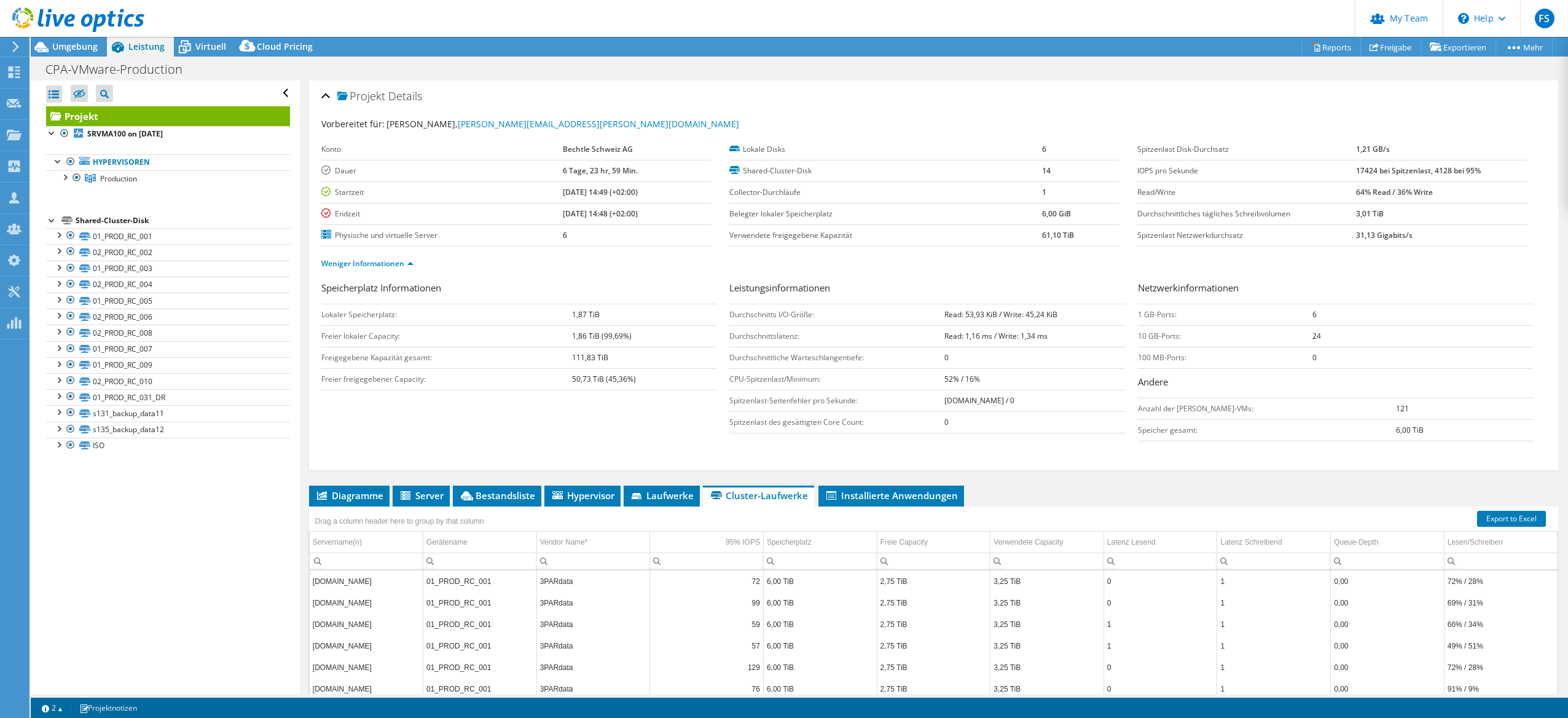
click at [1321, 449] on form "Speicherplatz Informationen Lokaler Speicherplatz: 1,87 TiB Freier lokaler Capa…" at bounding box center [934, 367] width 1224 height 171
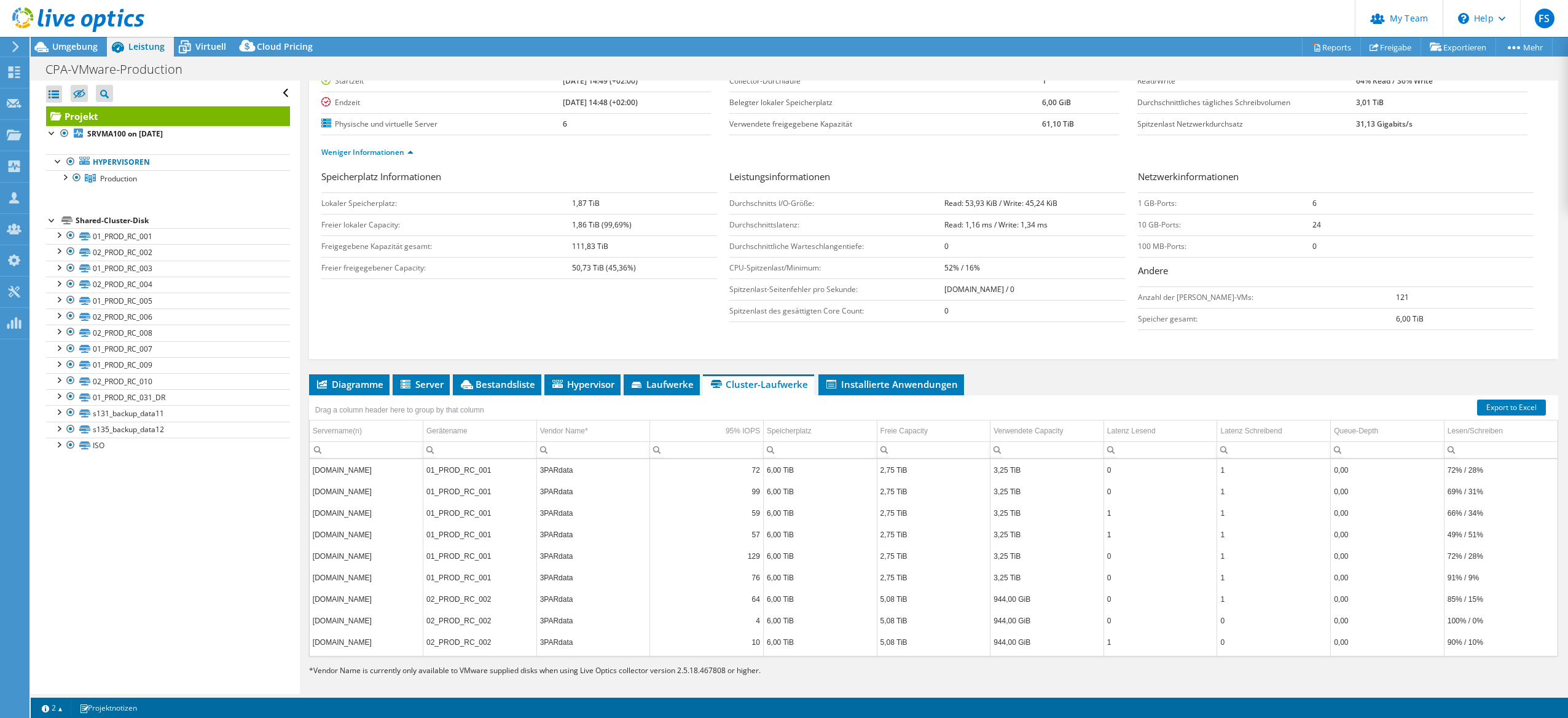
scroll to position [121, 0]
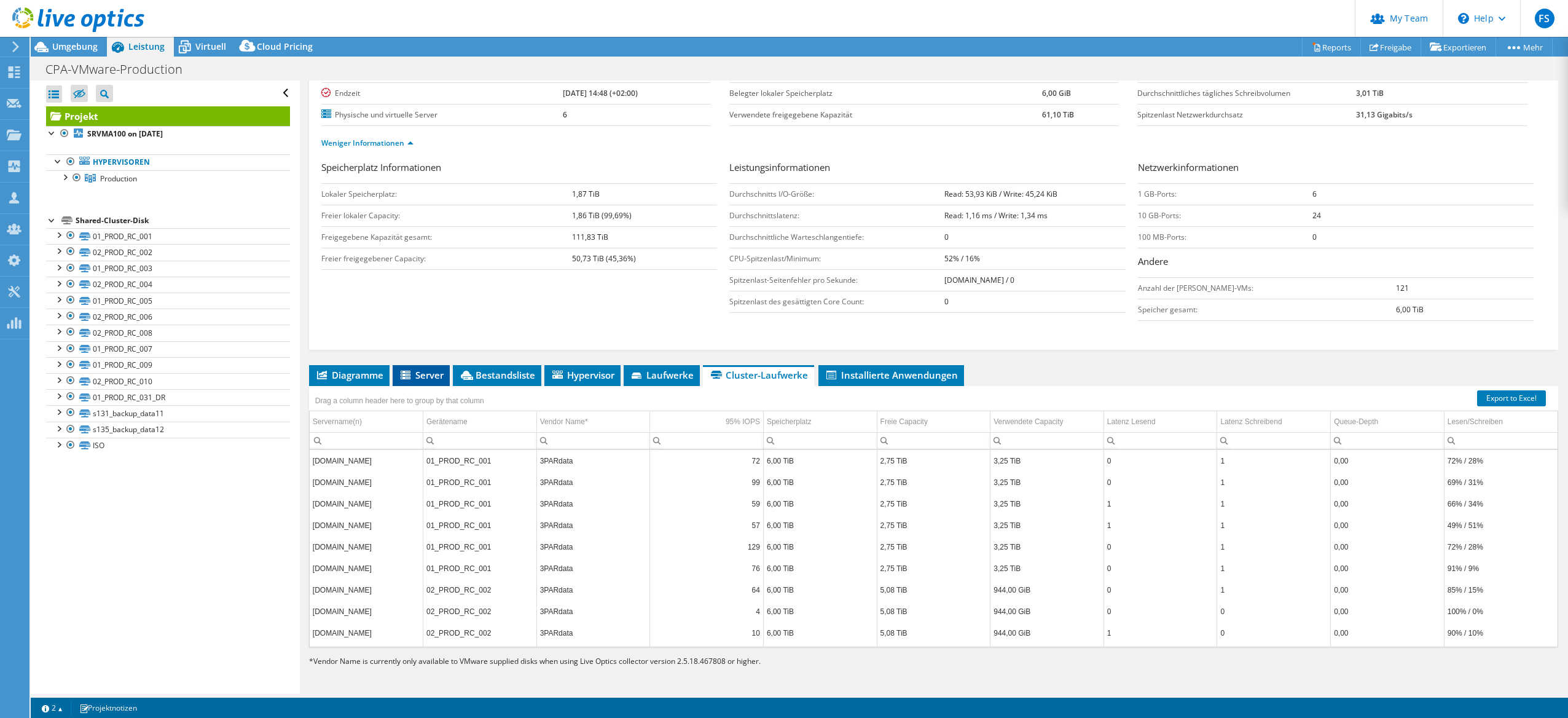
click at [404, 377] on icon at bounding box center [406, 374] width 10 height 9
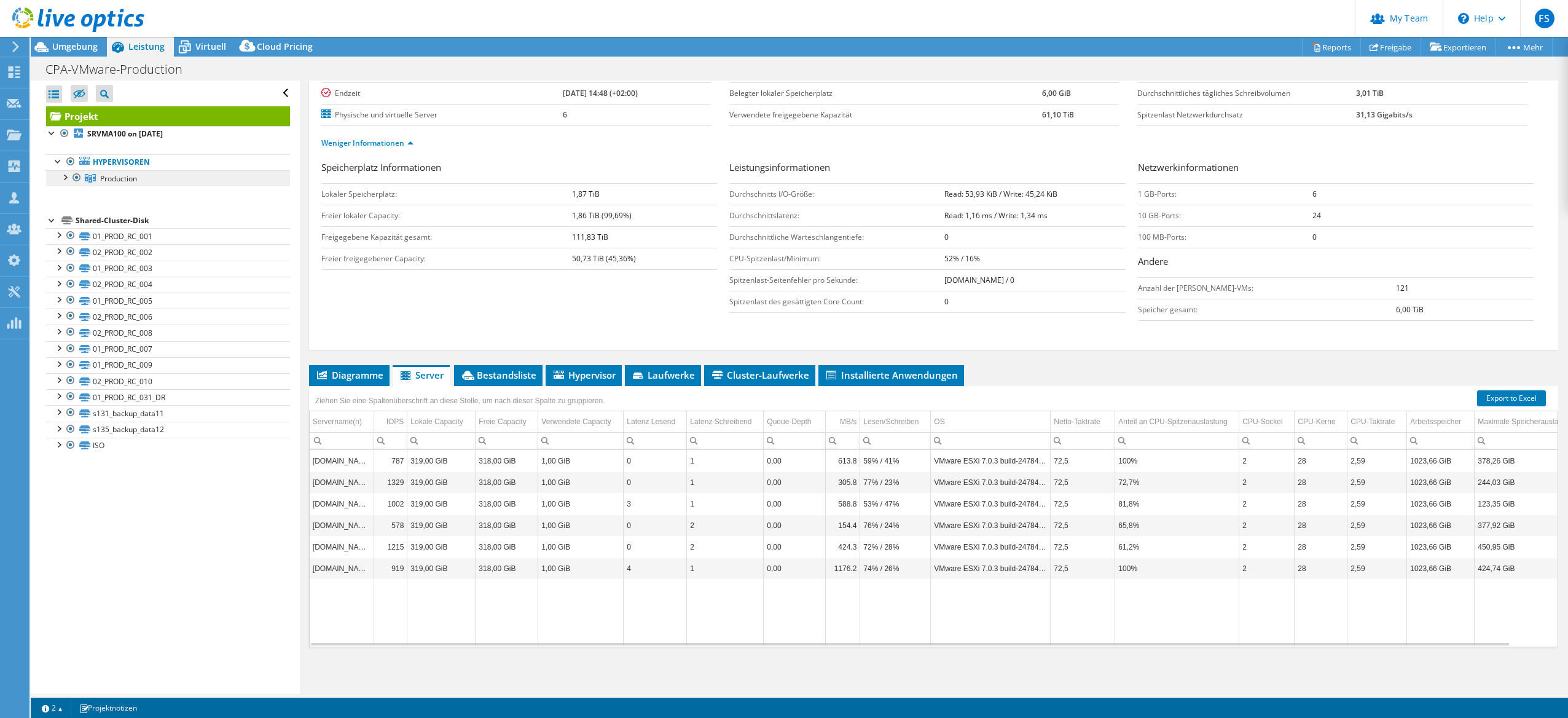
click at [66, 183] on link "Production" at bounding box center [168, 178] width 244 height 16
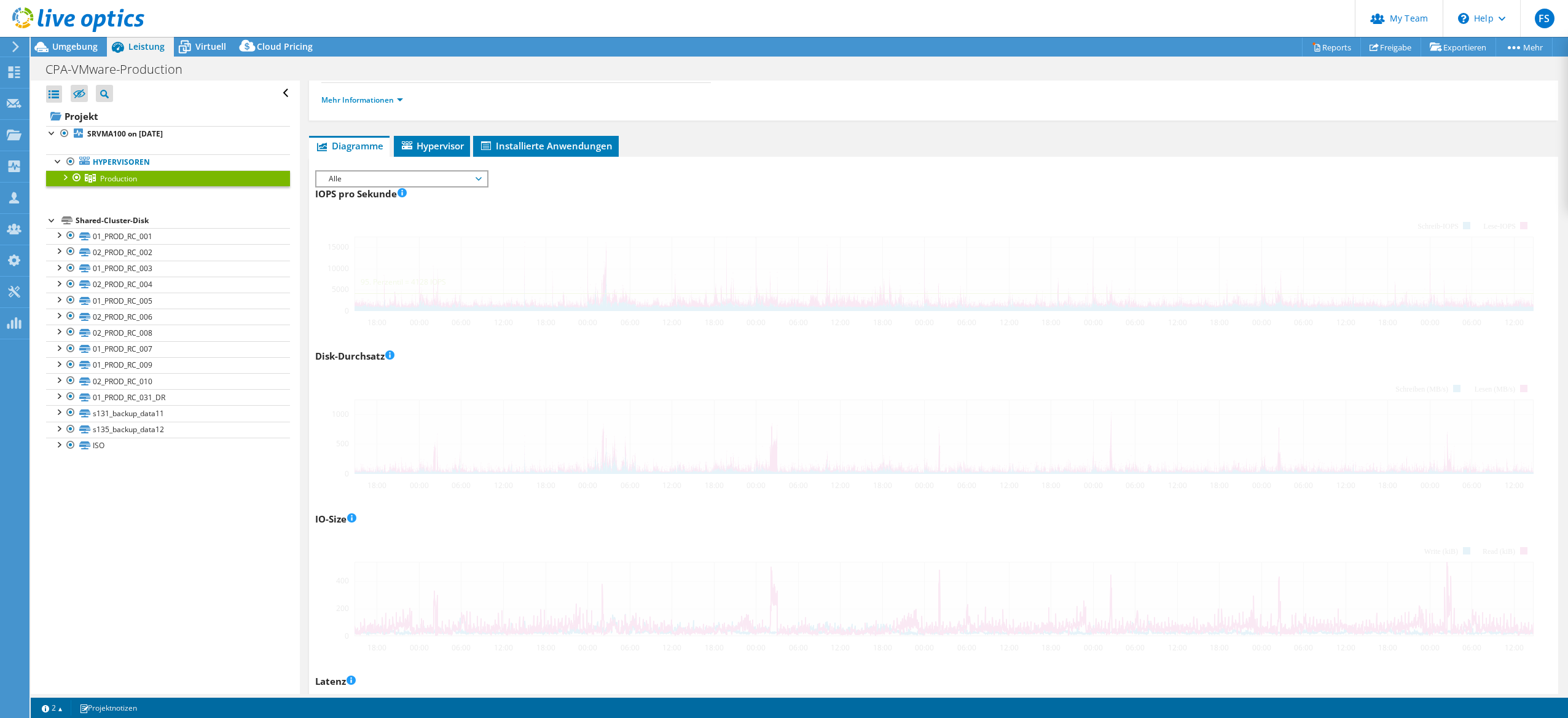
click at [113, 180] on span "Production" at bounding box center [118, 179] width 36 height 11
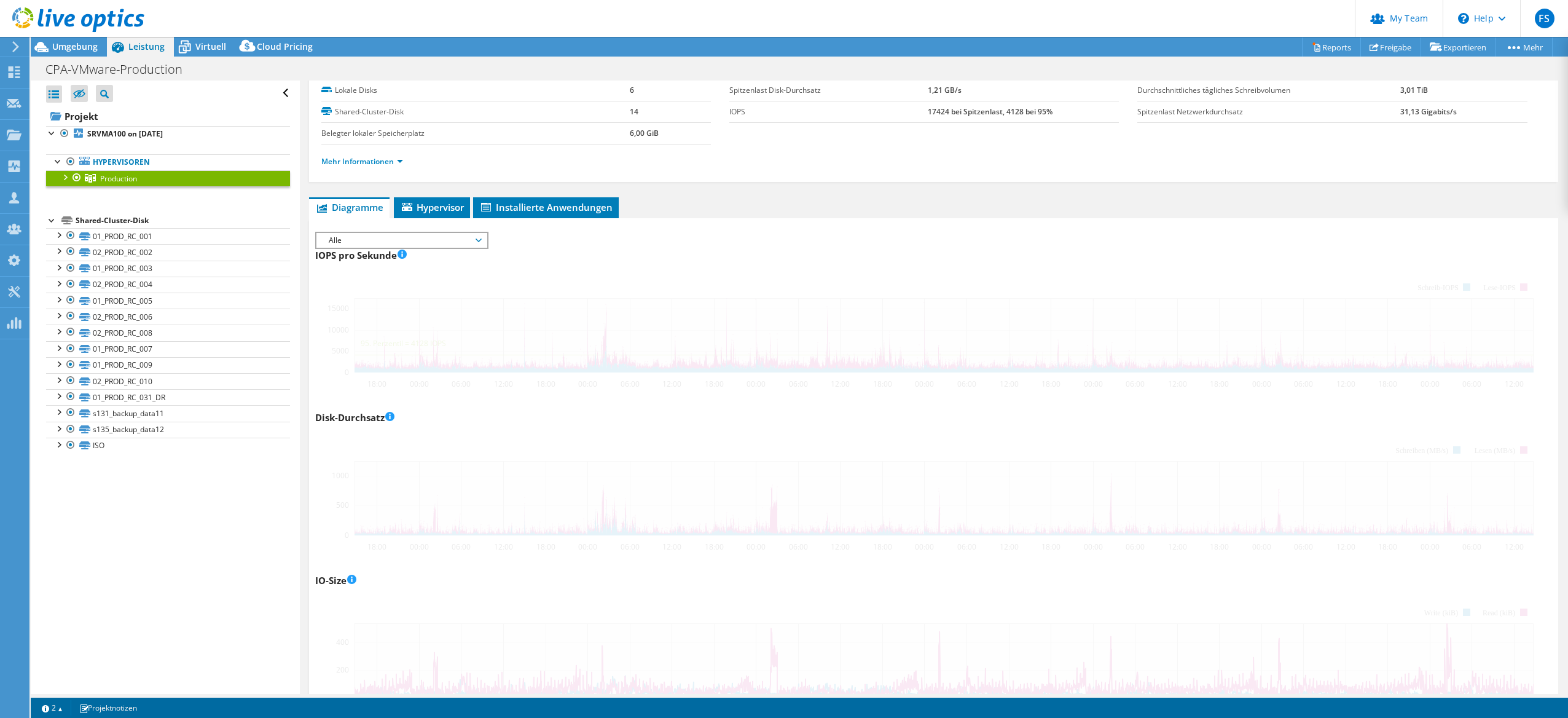
scroll to position [0, 0]
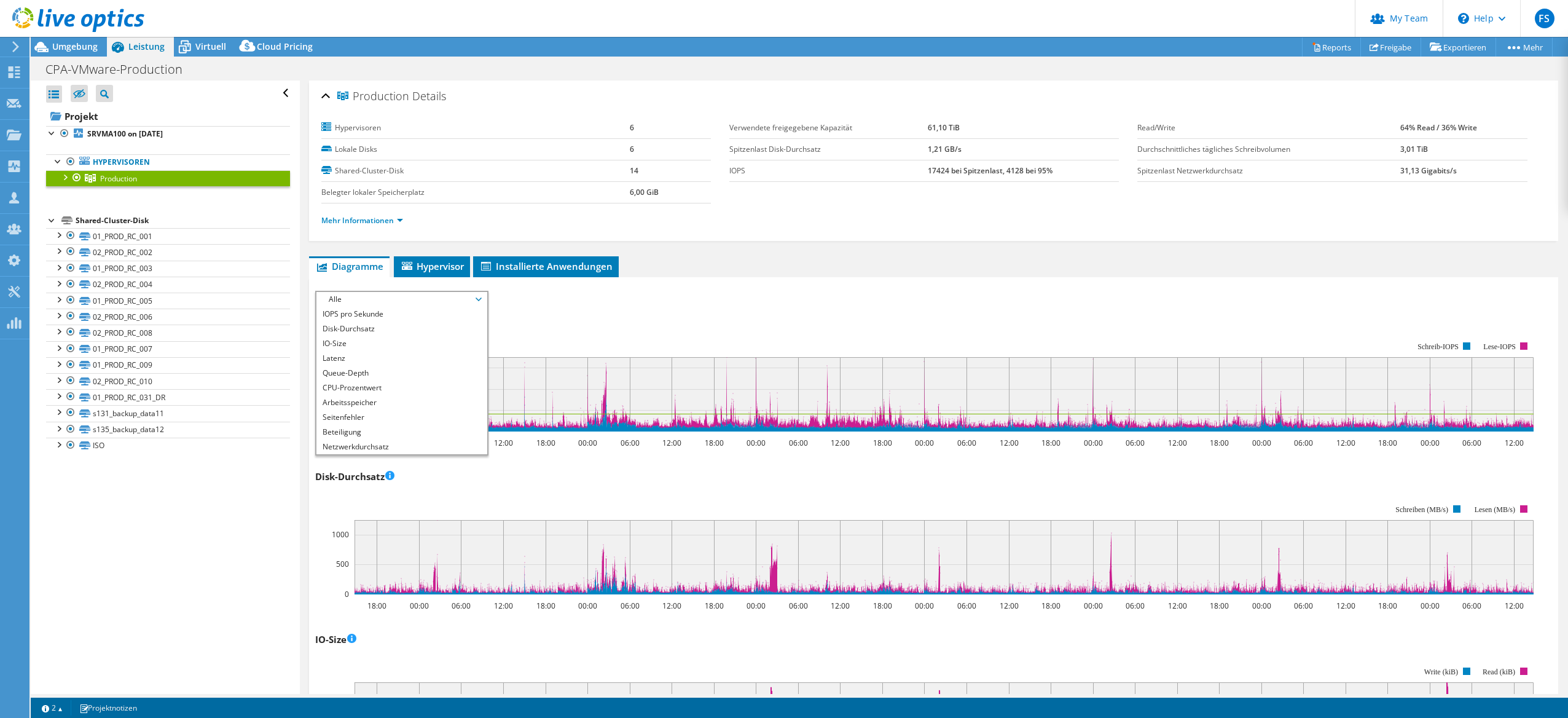
select select "Over Provisioning"
select select "USD"
click at [373, 389] on li "CPU-Prozentwert" at bounding box center [401, 387] width 170 height 14
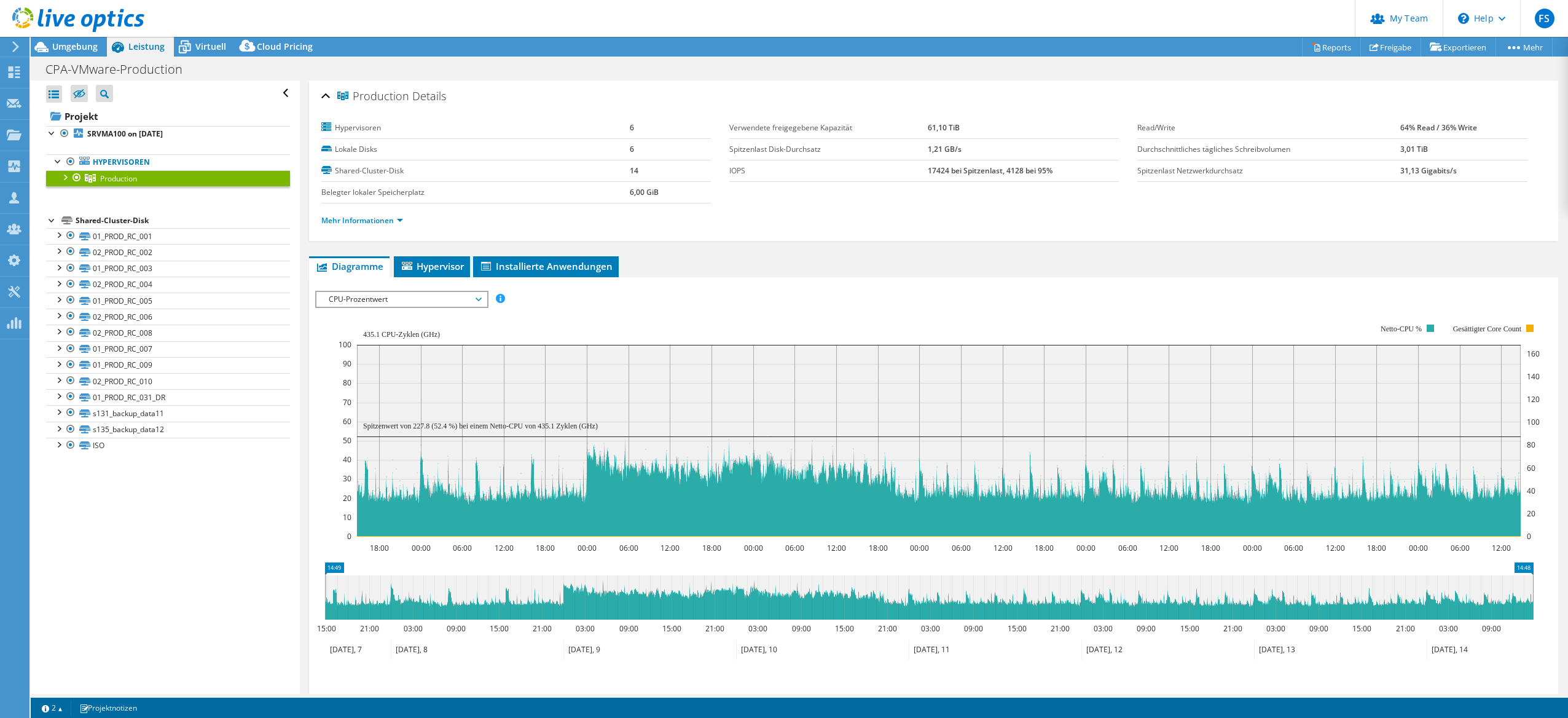
click at [70, 178] on div at bounding box center [64, 176] width 12 height 12
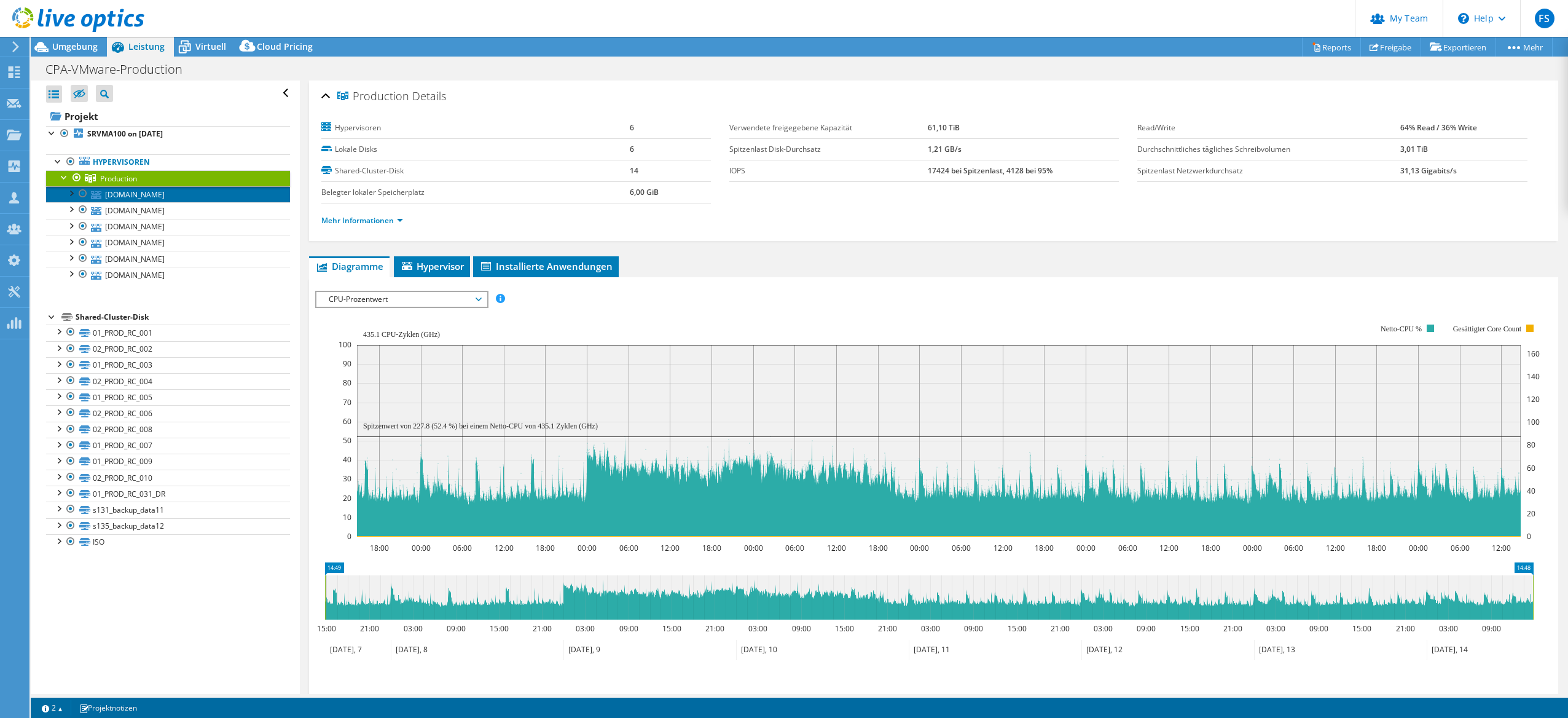
click at [139, 197] on link "[DOMAIN_NAME]" at bounding box center [168, 194] width 244 height 16
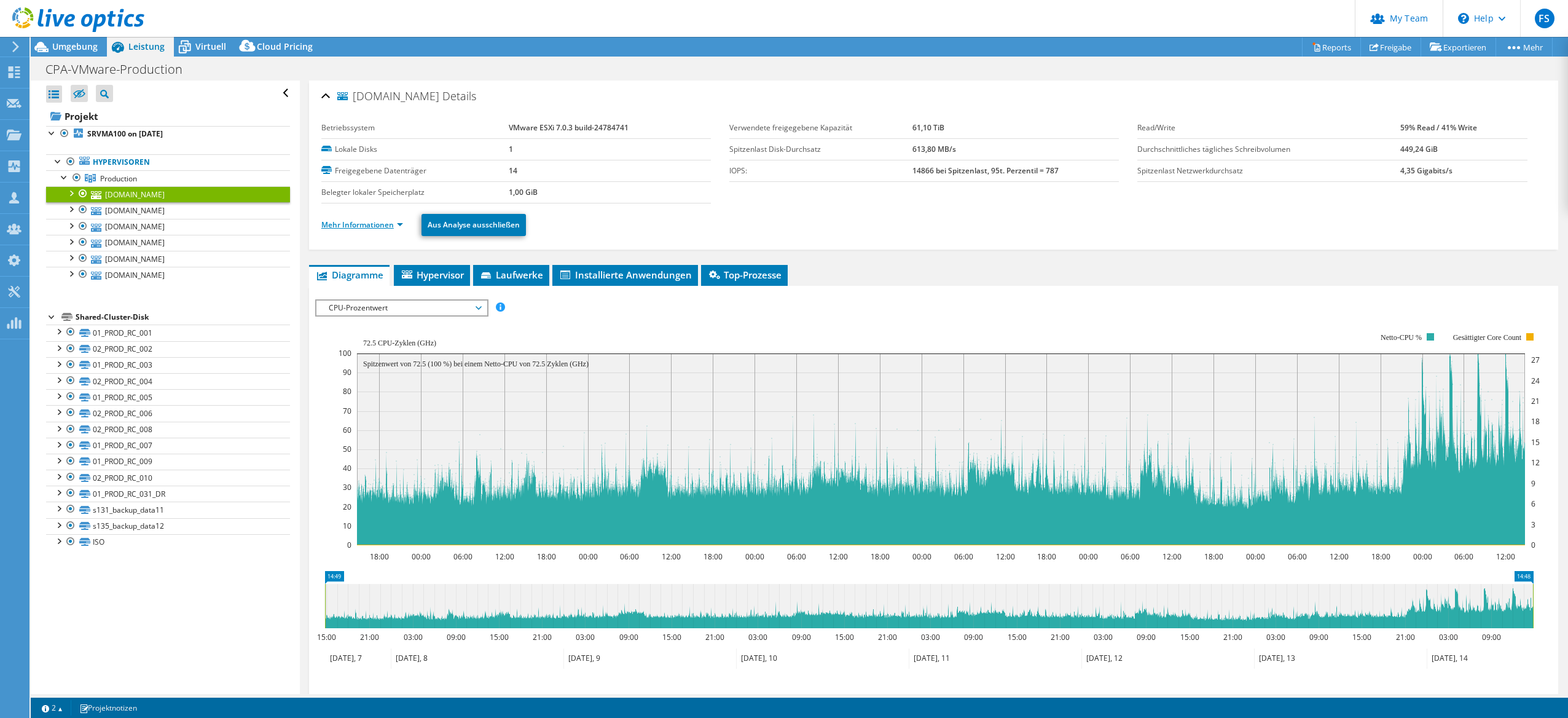
click at [357, 225] on link "Mehr Informationen" at bounding box center [362, 225] width 82 height 11
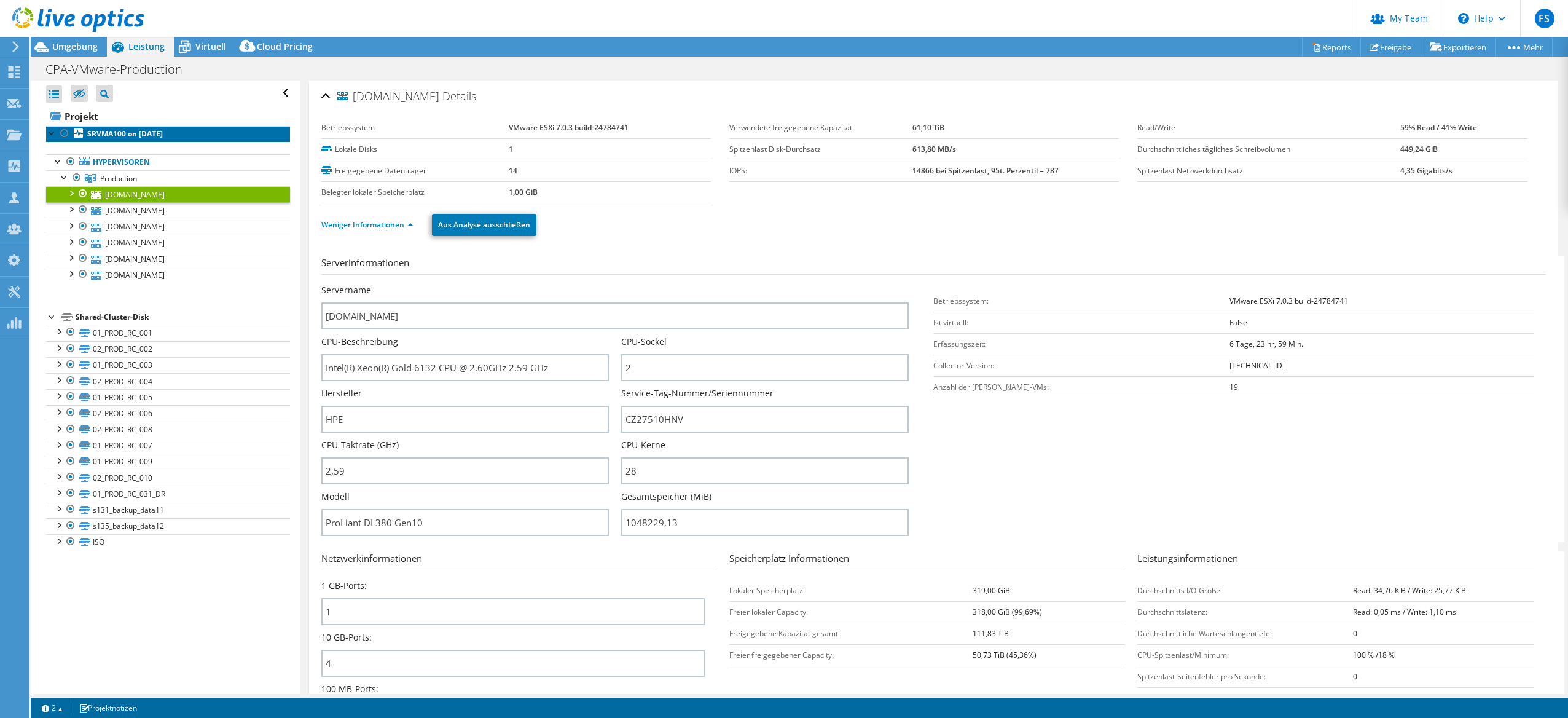
click at [104, 134] on b "SRVMA100 on [DATE]" at bounding box center [125, 133] width 76 height 11
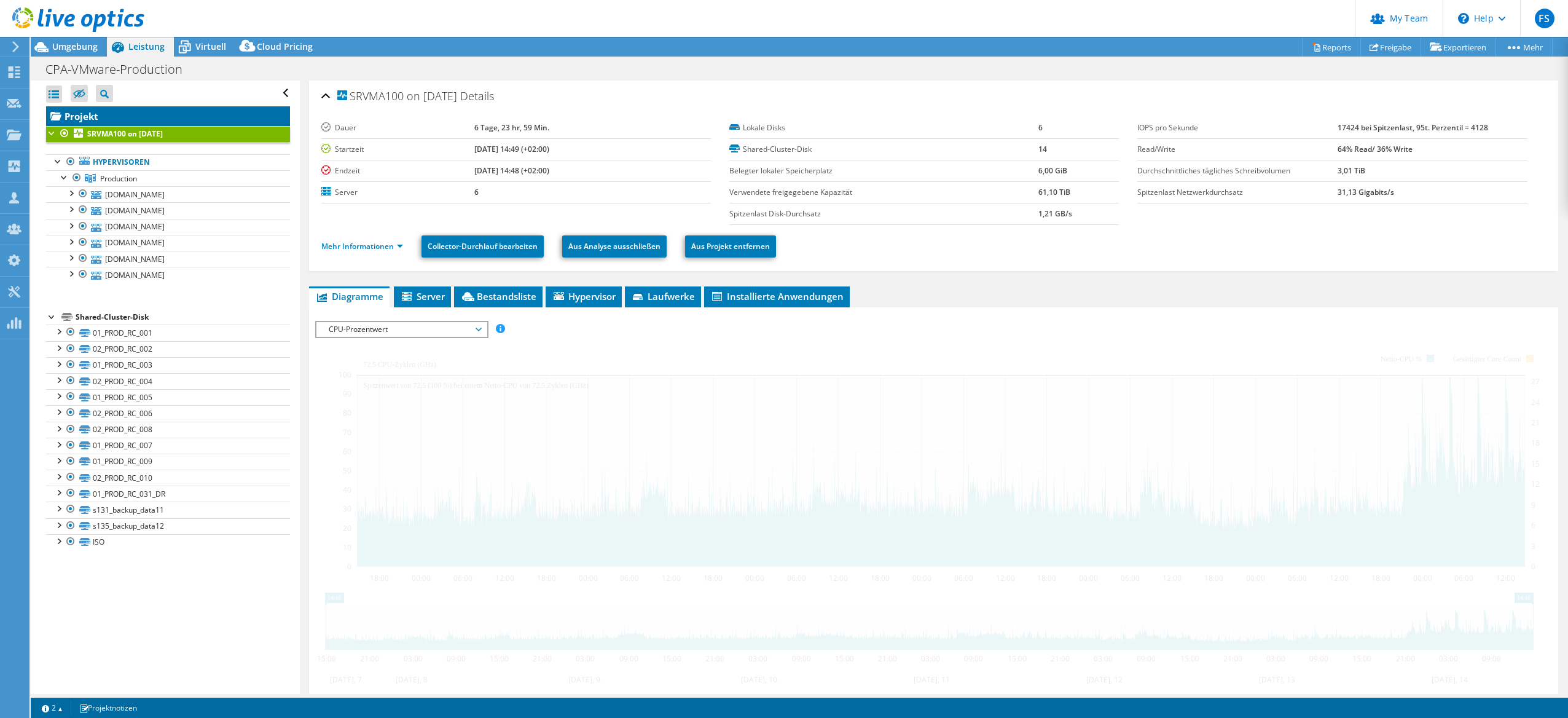
click at [97, 117] on link "Projekt" at bounding box center [168, 116] width 244 height 19
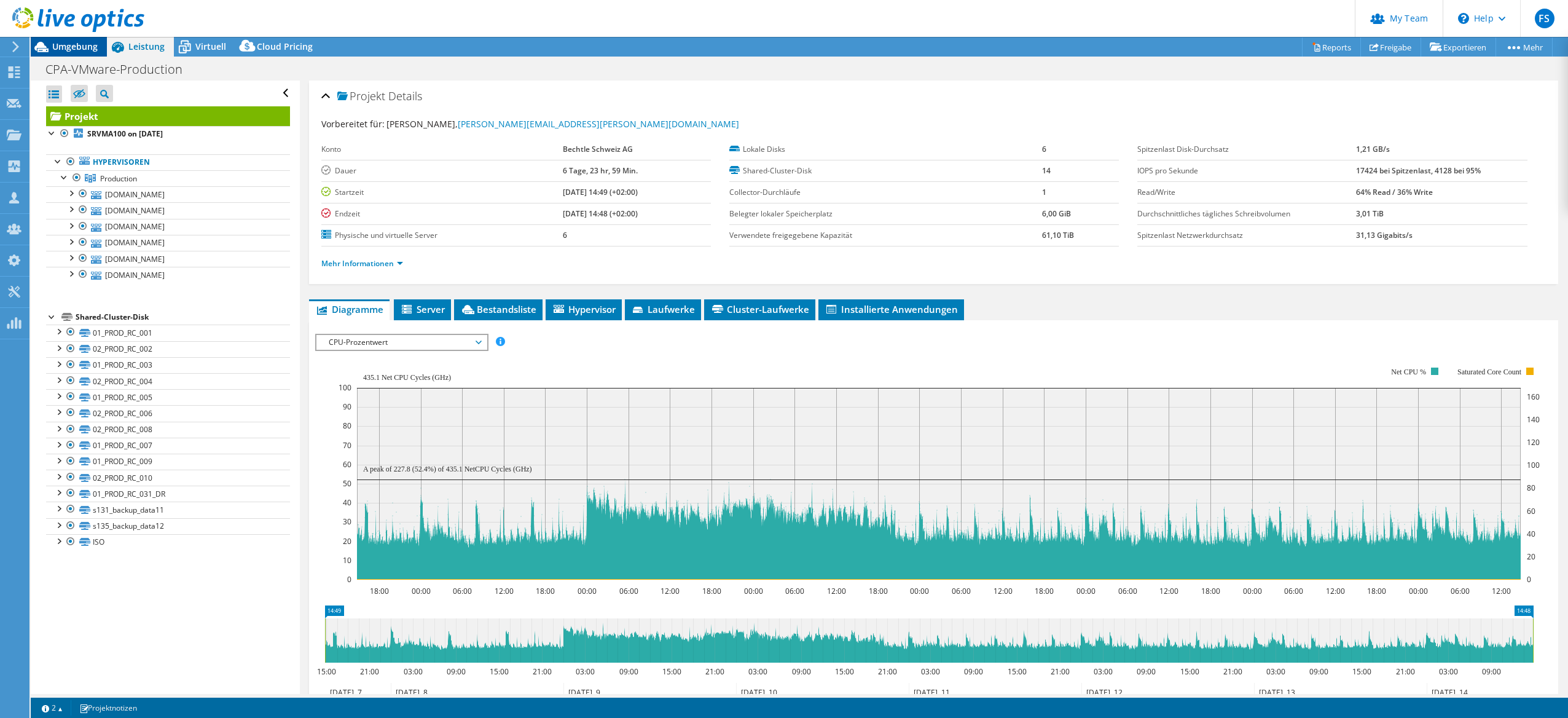
click at [68, 52] on span "Umgebung" at bounding box center [74, 46] width 45 height 12
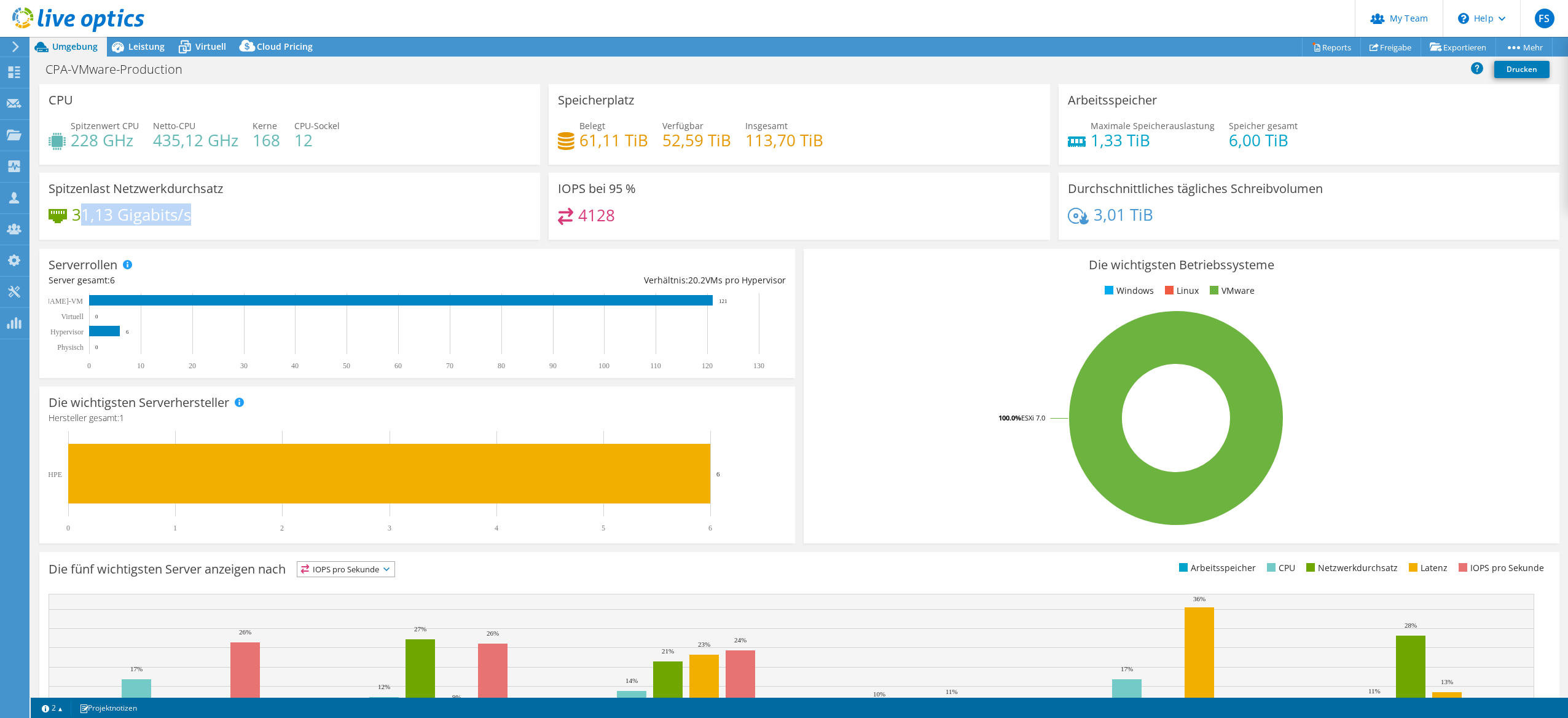
drag, startPoint x: 77, startPoint y: 216, endPoint x: 237, endPoint y: 214, distance: 160.0
click at [225, 216] on div "31,13 Gigabits/s" at bounding box center [290, 220] width 483 height 26
drag, startPoint x: 237, startPoint y: 214, endPoint x: 248, endPoint y: 218, distance: 11.7
click at [248, 218] on div "31,13 Gigabits/s" at bounding box center [290, 220] width 483 height 26
drag, startPoint x: 573, startPoint y: 185, endPoint x: 651, endPoint y: 214, distance: 83.2
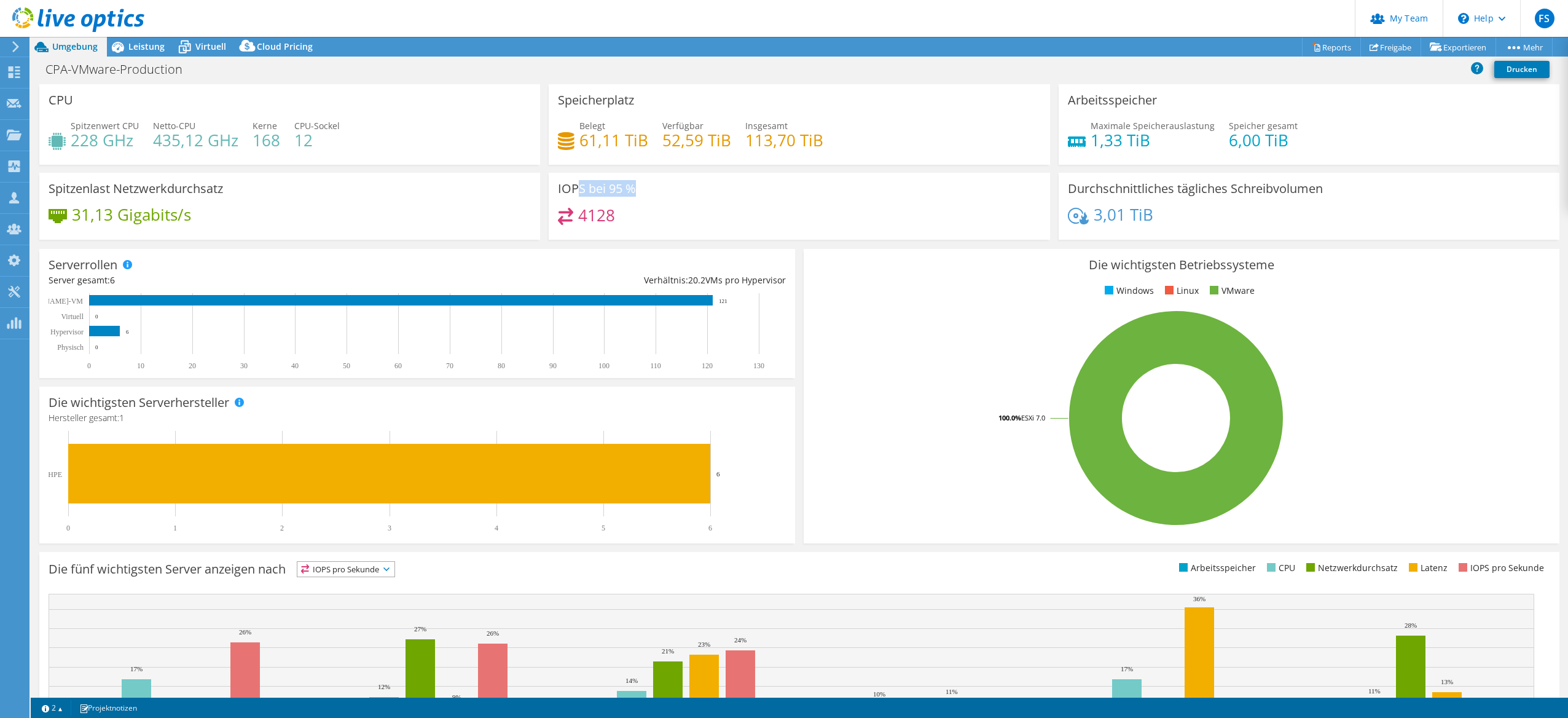
click at [649, 214] on div "IOPS bei 95 % 4128" at bounding box center [799, 206] width 501 height 67
click at [653, 219] on div "4128" at bounding box center [798, 221] width 483 height 27
click at [1392, 48] on link "Freigabe" at bounding box center [1390, 47] width 60 height 19
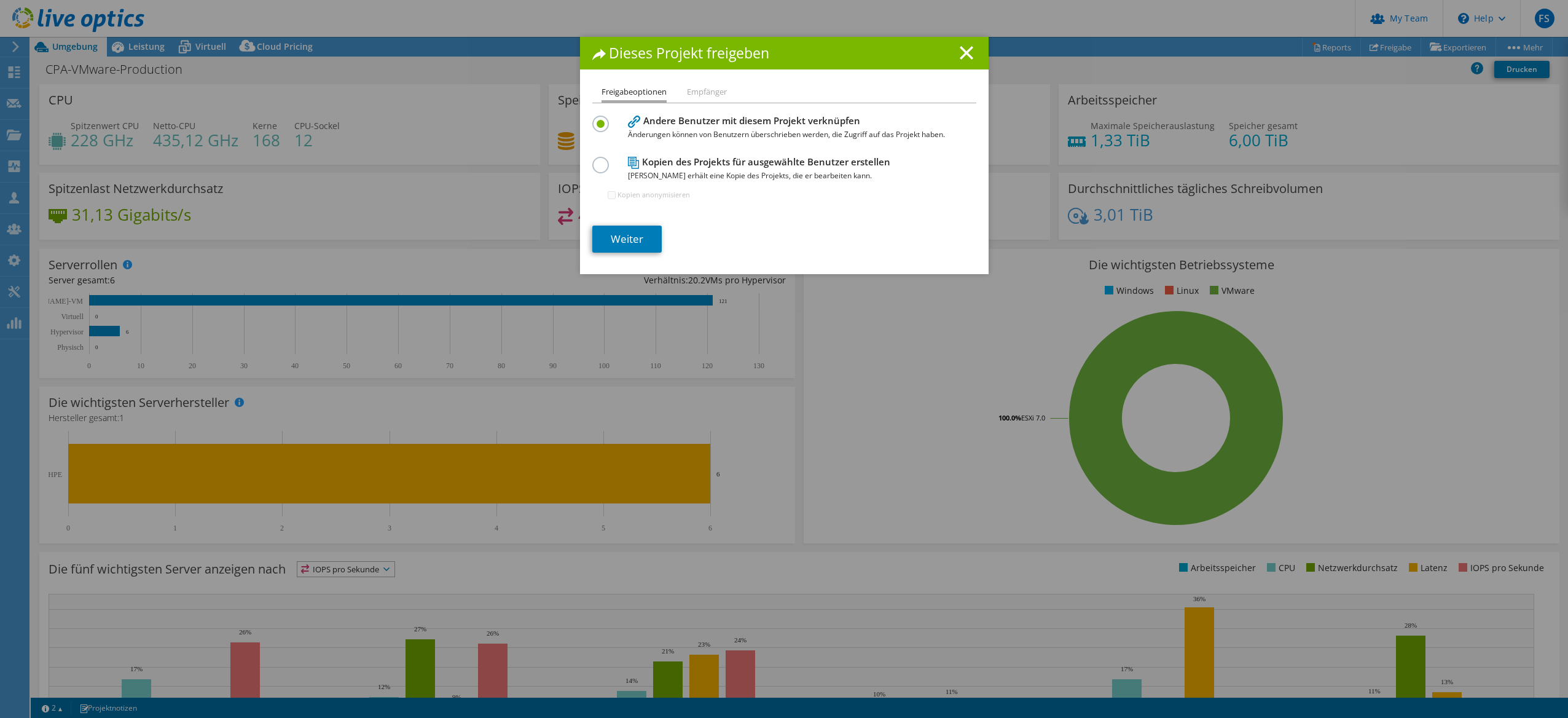
click at [705, 92] on li "Empfänger" at bounding box center [707, 92] width 40 height 15
click at [785, 178] on span "[PERSON_NAME] erhält eine Kopie des Projekts, die er bearbeiten kann." at bounding box center [781, 176] width 307 height 13
click at [609, 165] on div "Kopien des Projekts für ausgewählte Benutzer erstellen Jeder Benutzer erhält ei…" at bounding box center [784, 183] width 384 height 60
click at [600, 172] on div "Kopien des Projekts für ausgewählte Benutzer erstellen Jeder Benutzer erhält ei…" at bounding box center [784, 183] width 384 height 60
click at [601, 160] on label at bounding box center [603, 157] width 21 height 3
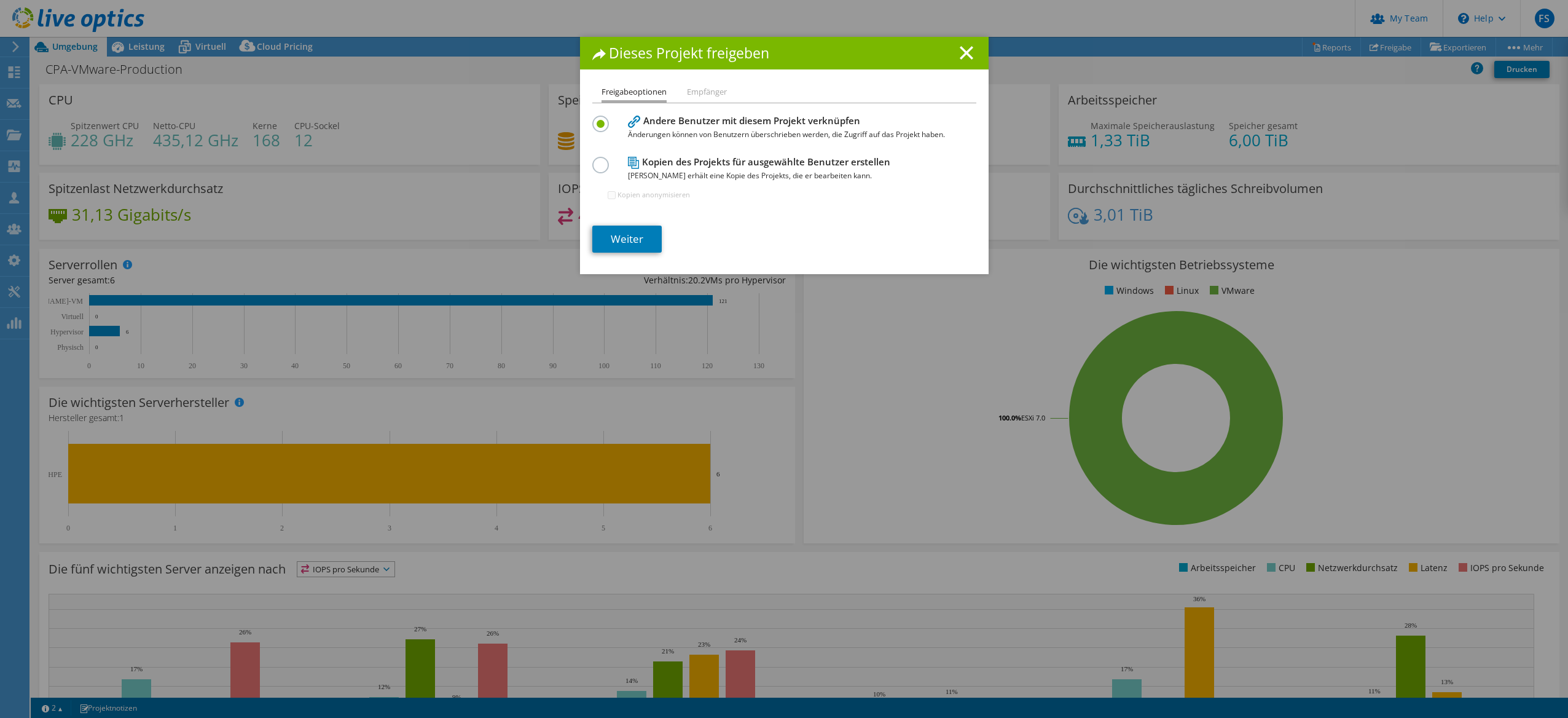
click at [0, 0] on input "radio" at bounding box center [0, 0] width 0 height 0
click at [693, 95] on li "Empfänger" at bounding box center [707, 92] width 40 height 15
click at [604, 131] on div "Andere Benutzer mit diesem Projekt verknüpfen Änderungen können von Benutzern ü…" at bounding box center [784, 127] width 384 height 29
click at [963, 58] on icon at bounding box center [966, 53] width 13 height 13
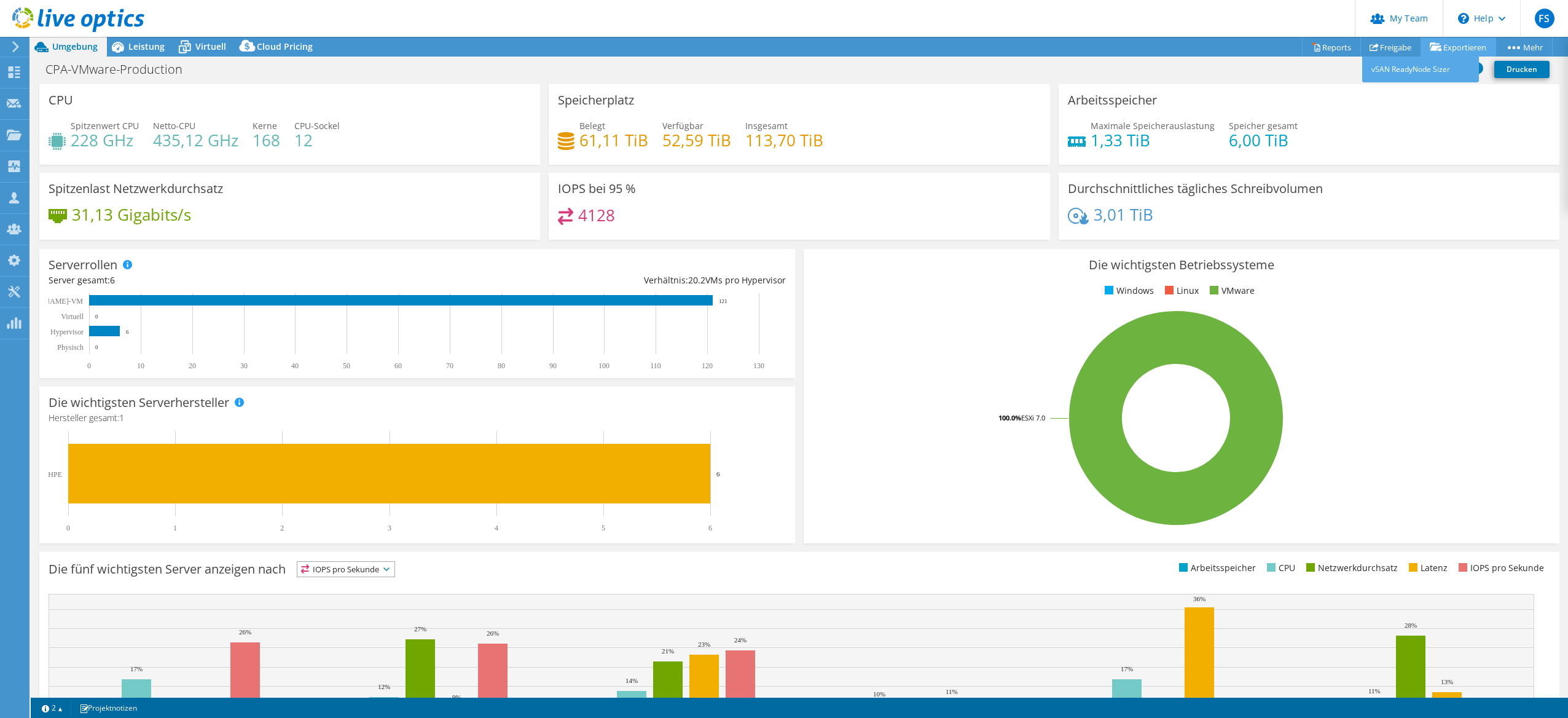
click at [1443, 50] on link "Exportieren" at bounding box center [1459, 47] width 76 height 19
click at [1468, 45] on link "Exportieren" at bounding box center [1459, 47] width 76 height 19
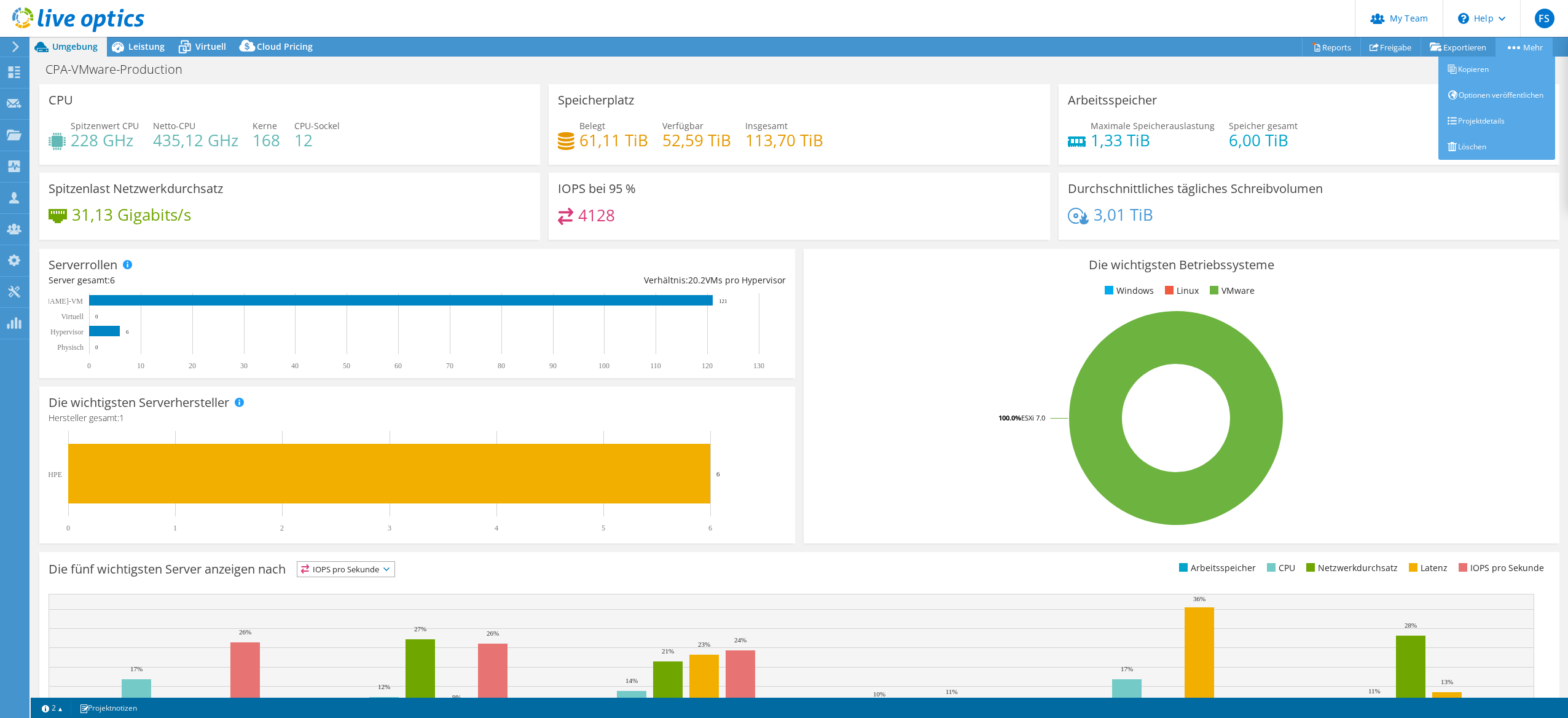
click at [1519, 48] on link "Mehr" at bounding box center [1525, 47] width 58 height 19
click at [1498, 134] on link "Projektdetails" at bounding box center [1497, 121] width 117 height 26
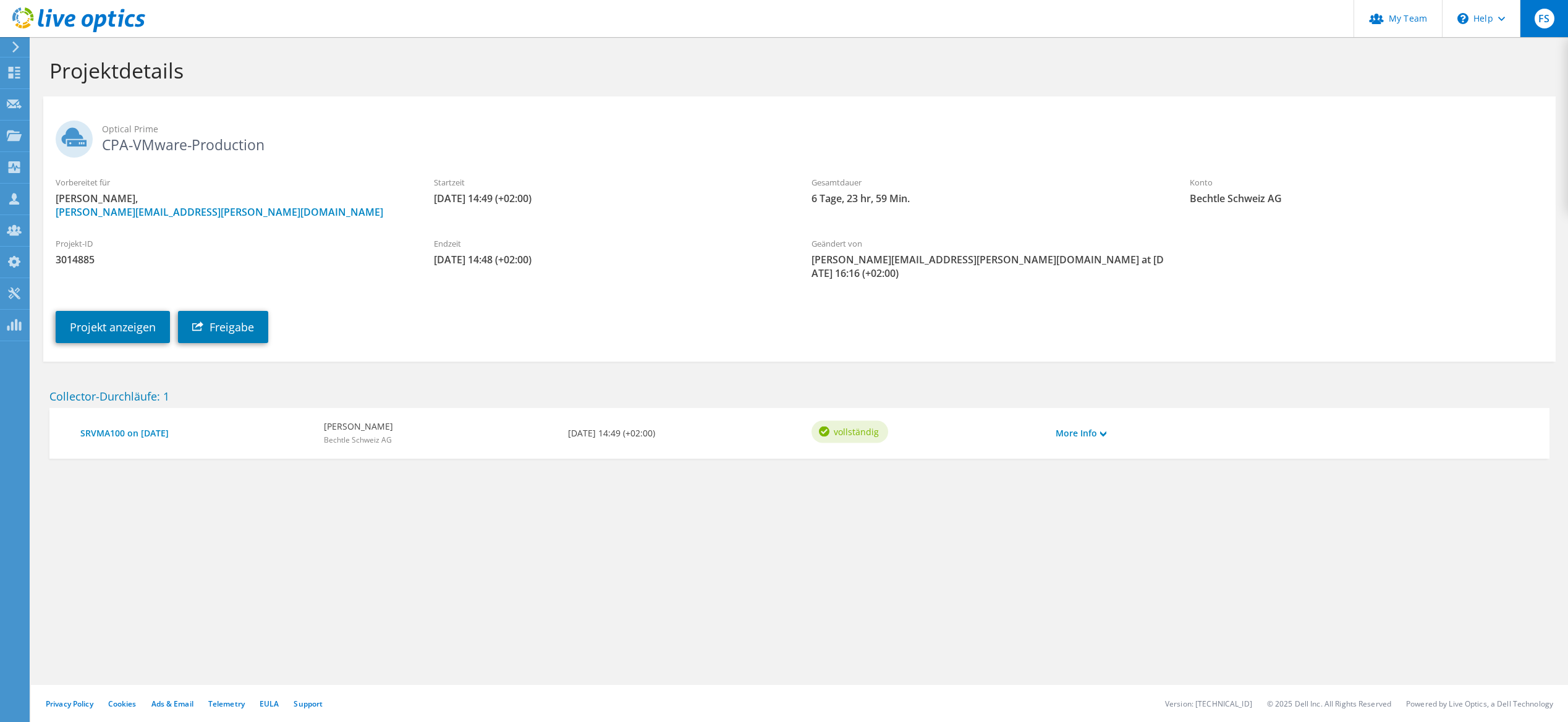
click at [1544, 23] on span "FS" at bounding box center [1544, 18] width 19 height 19
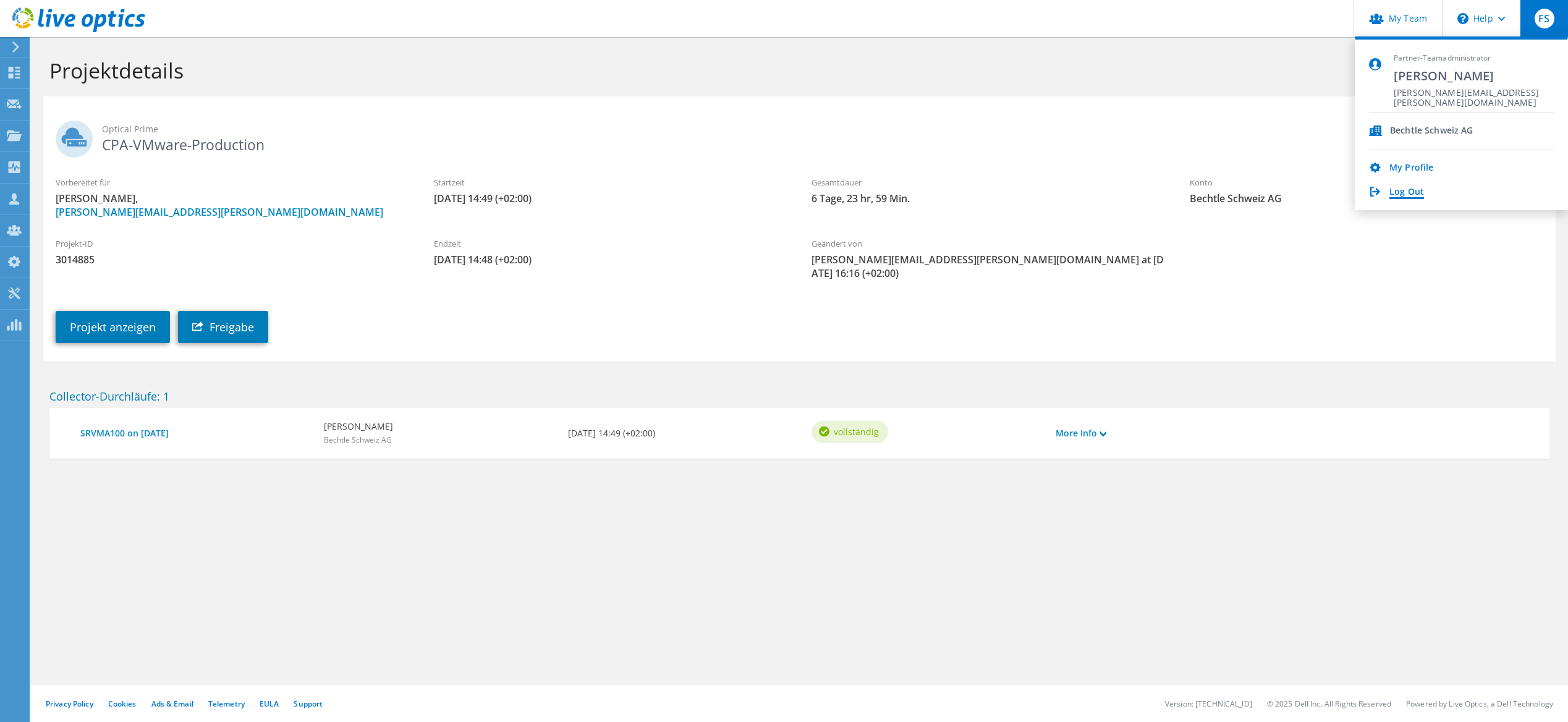
click at [1394, 192] on link "Log Out" at bounding box center [1407, 192] width 35 height 12
